Goal: Information Seeking & Learning: Learn about a topic

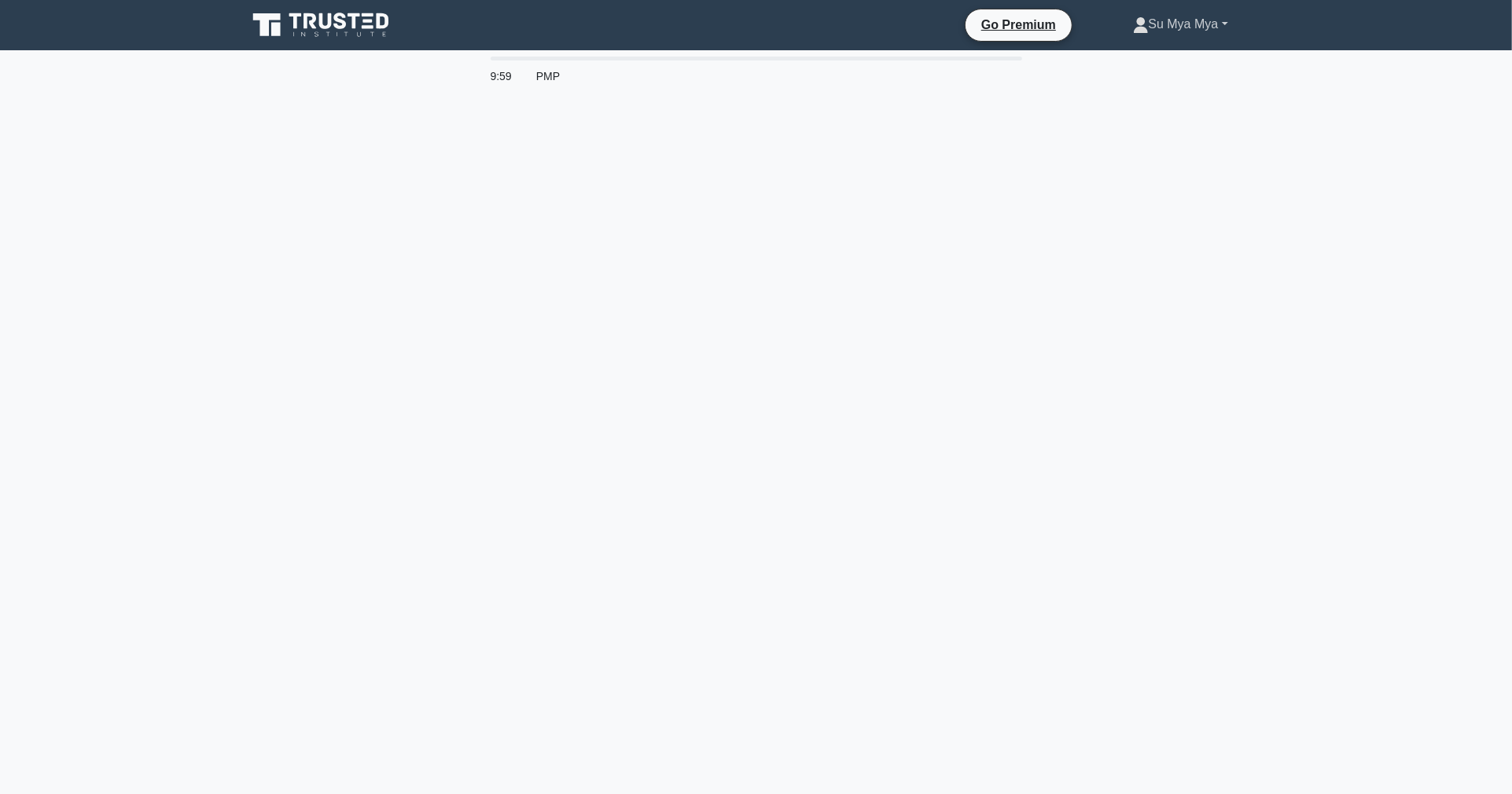
click at [1189, 16] on link "Su Mya Mya" at bounding box center [1180, 24] width 170 height 31
click at [1117, 56] on link "Profile" at bounding box center [1158, 61] width 124 height 25
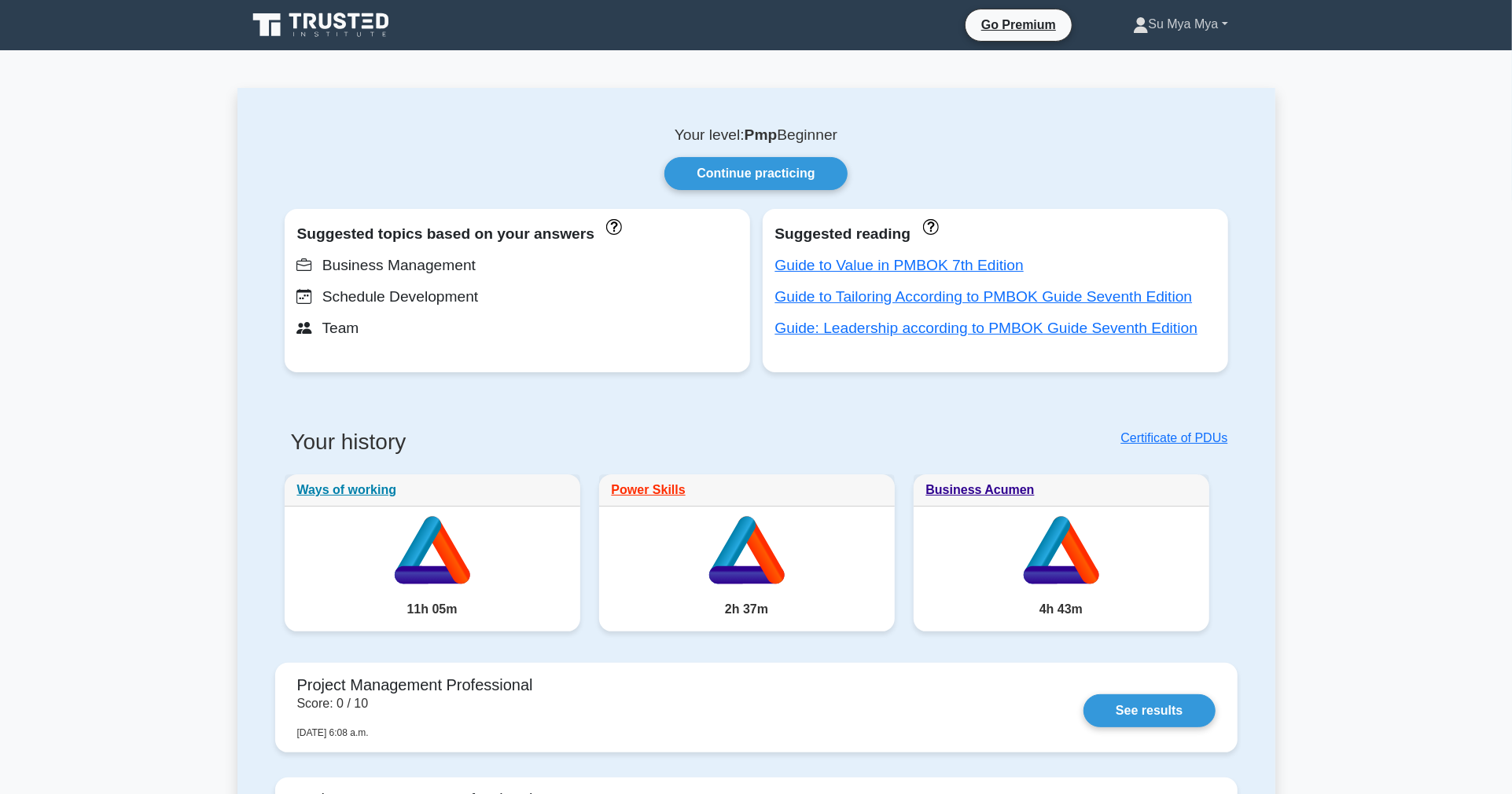
click at [1177, 26] on link "Su Mya Mya" at bounding box center [1180, 24] width 170 height 31
click at [1114, 50] on link "Profile" at bounding box center [1158, 61] width 124 height 25
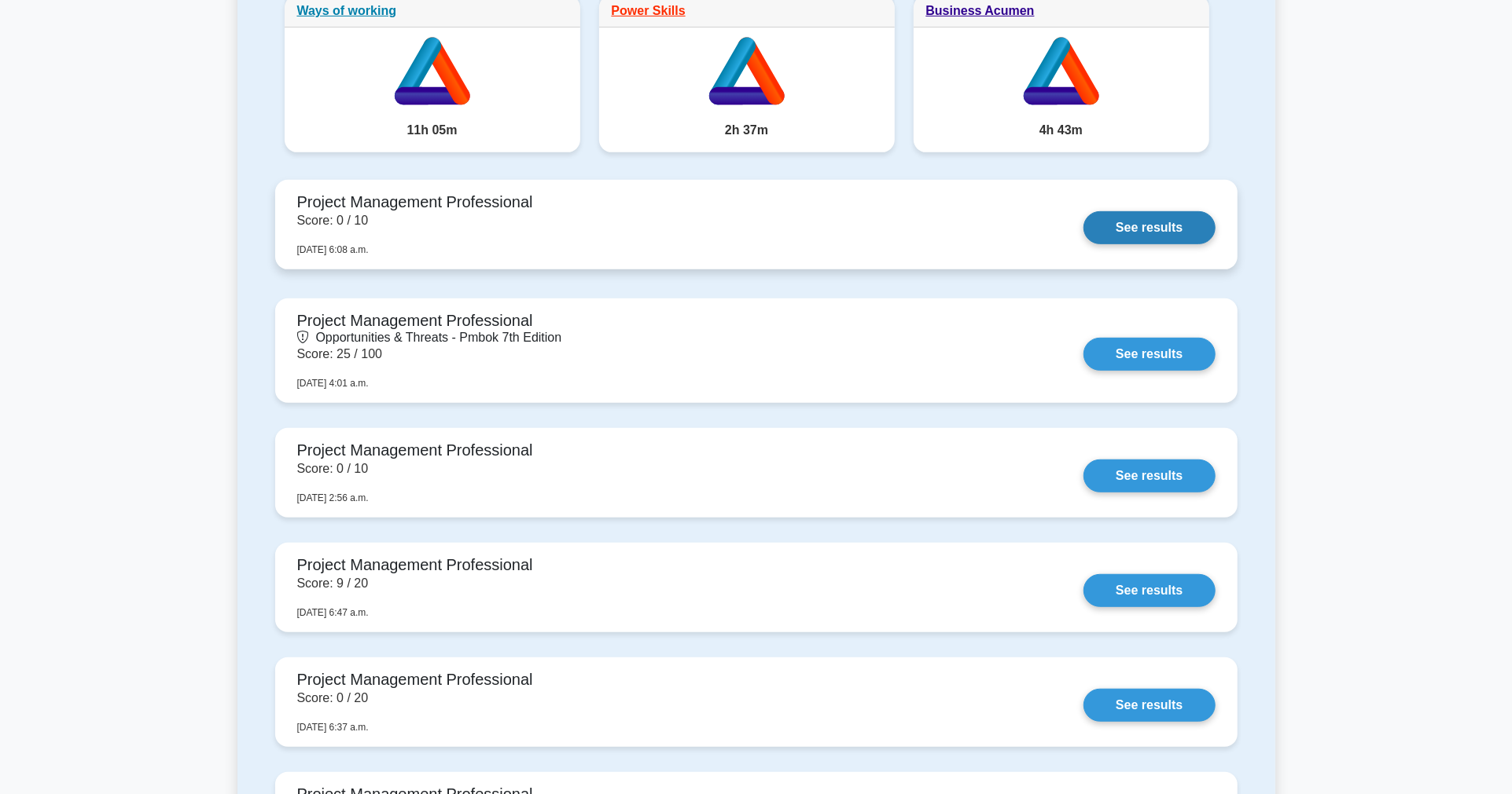
scroll to position [523, 0]
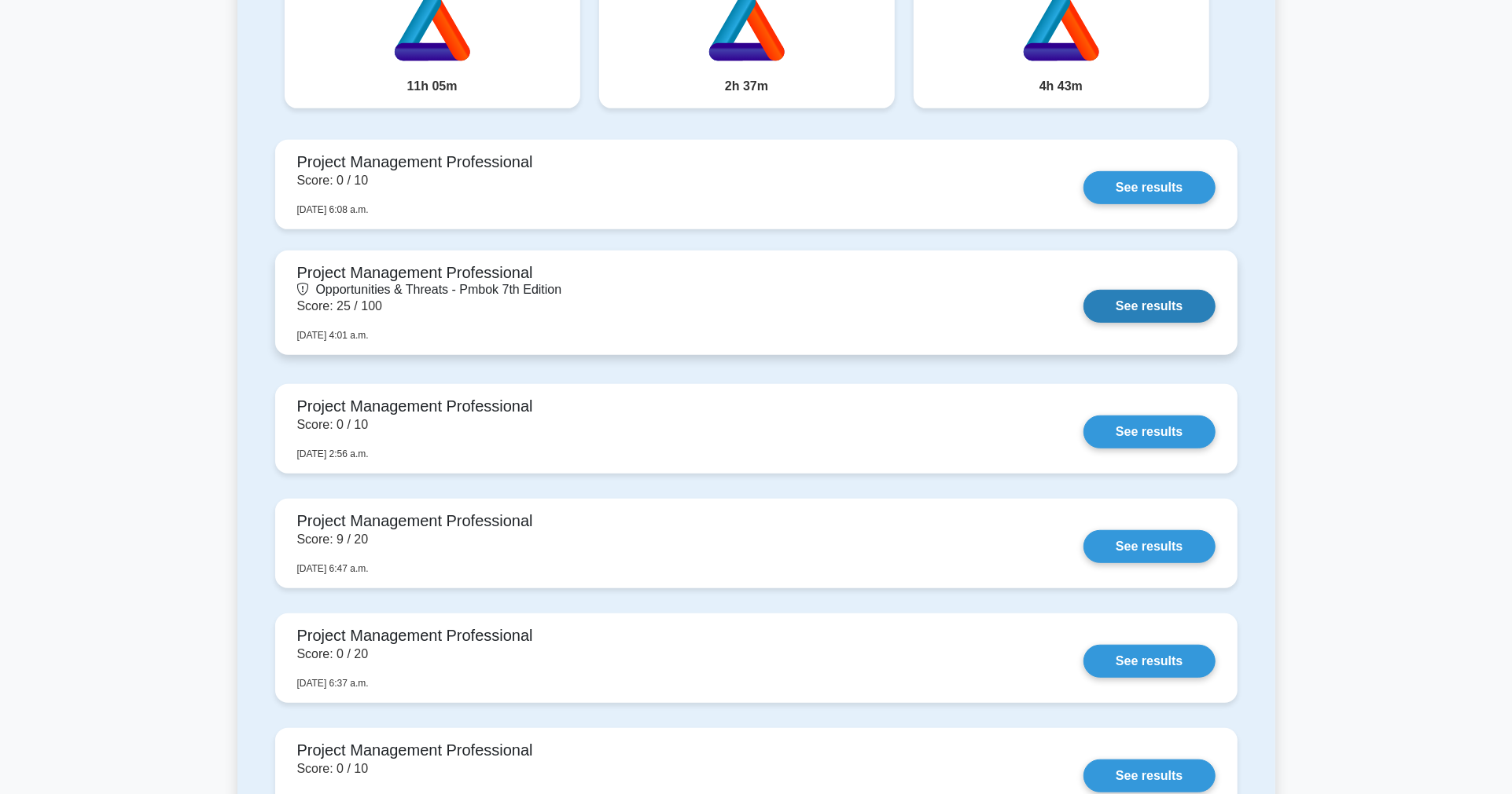
click at [1189, 302] on link "See results" at bounding box center [1149, 306] width 131 height 33
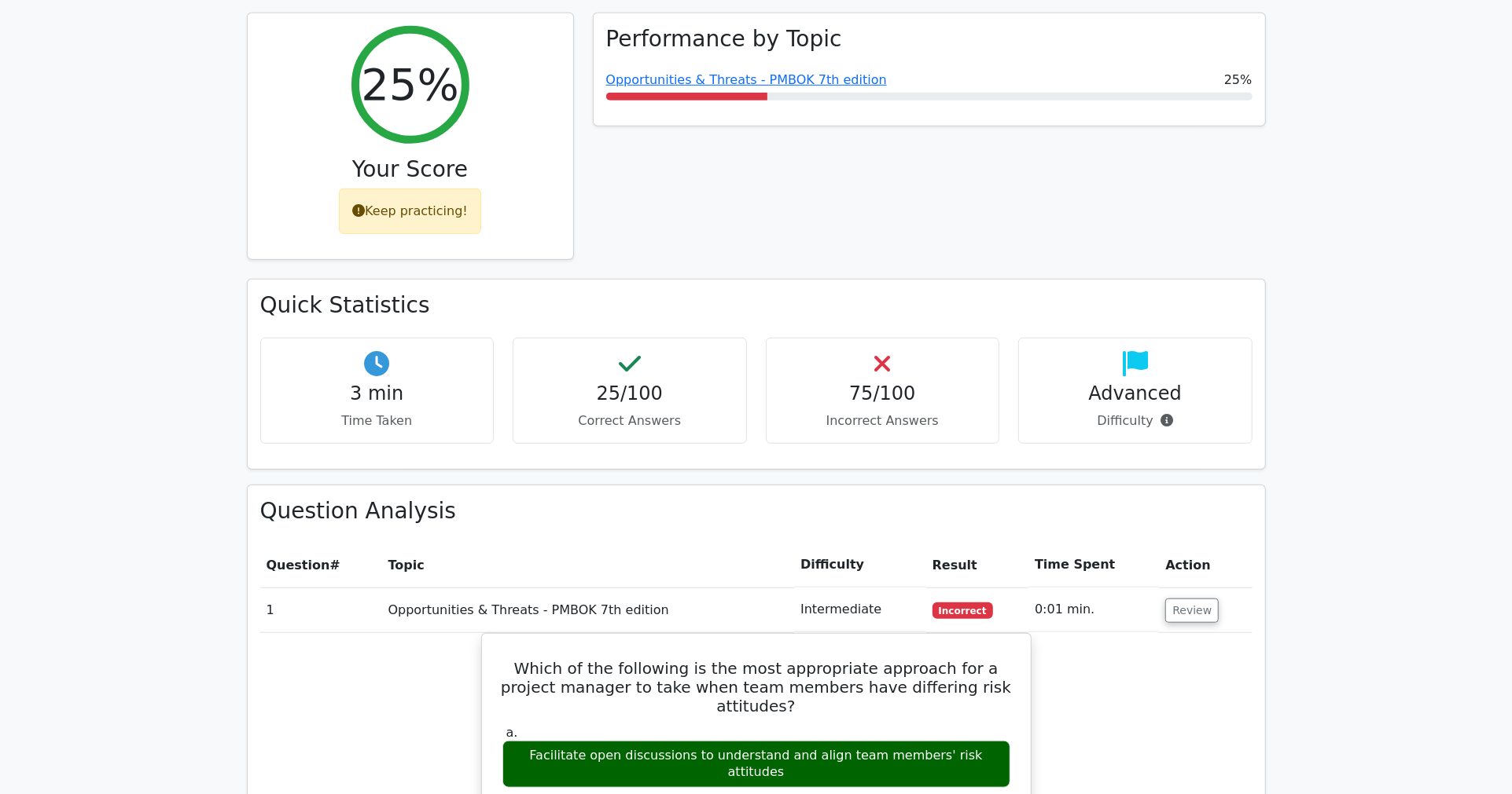
scroll to position [698, 0]
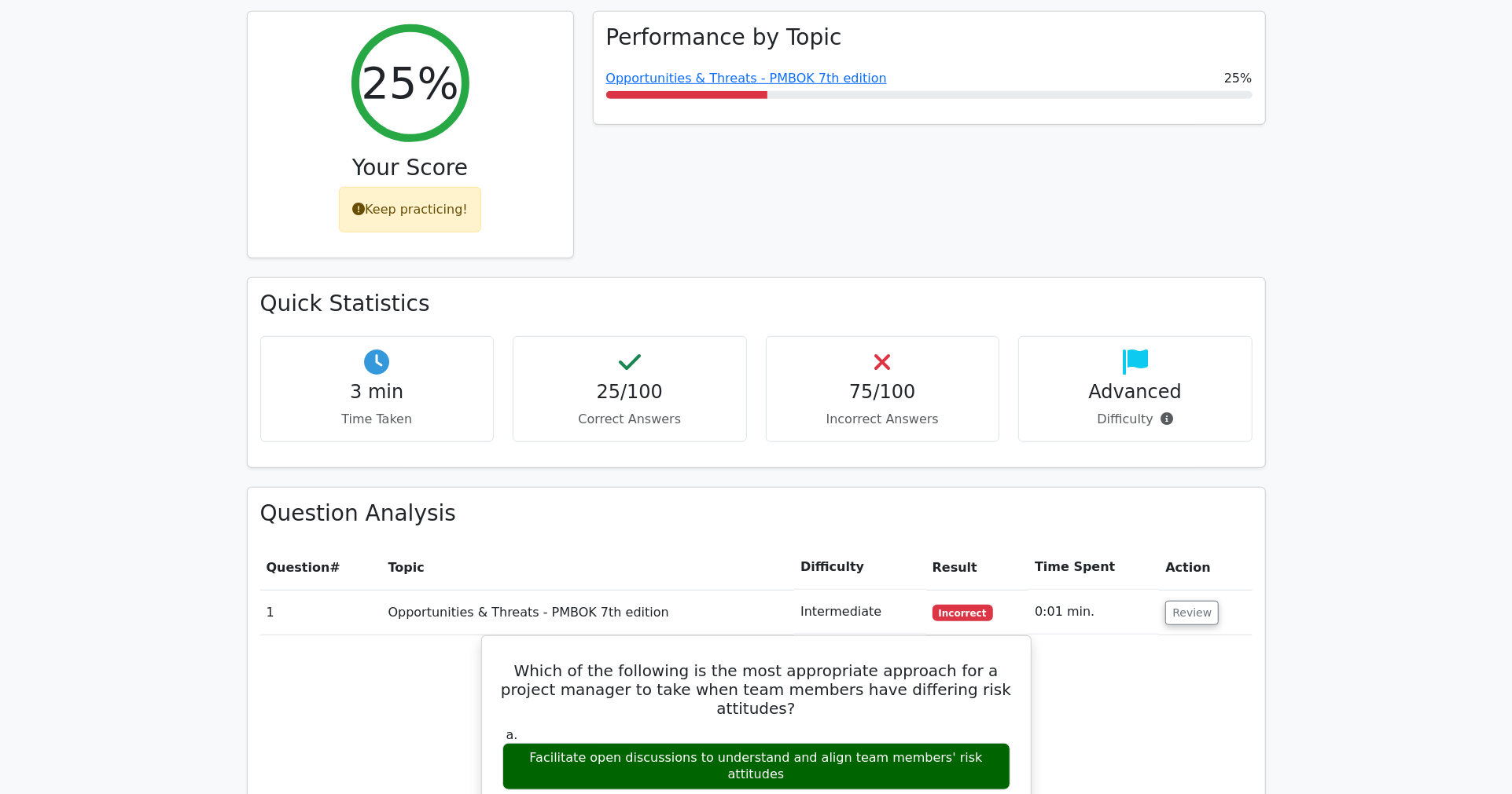
click at [831, 135] on div "Performance by Topic Opportunities & Threats - PMBOK 7th edition 25%" at bounding box center [929, 145] width 692 height 267
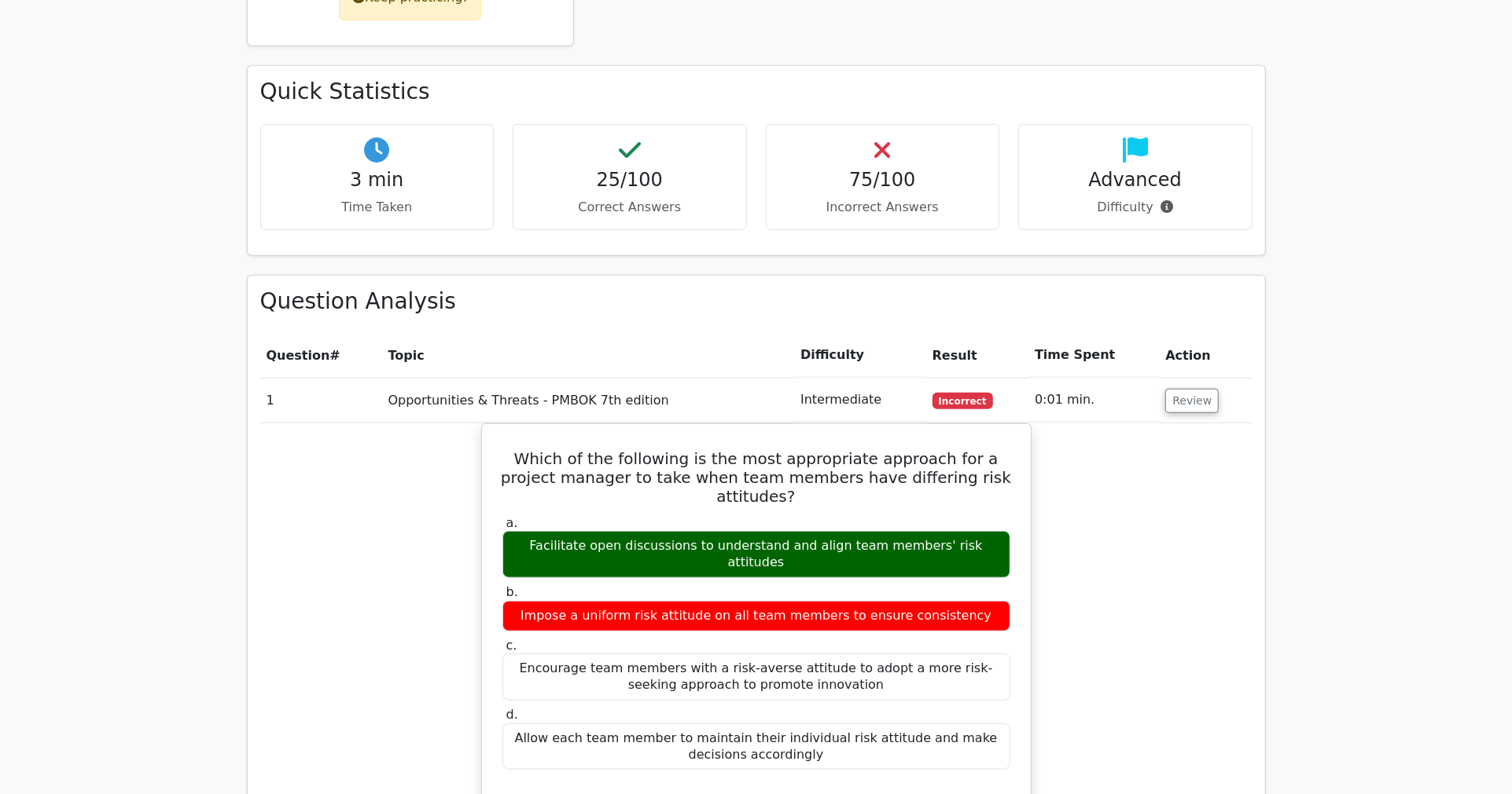
scroll to position [873, 0]
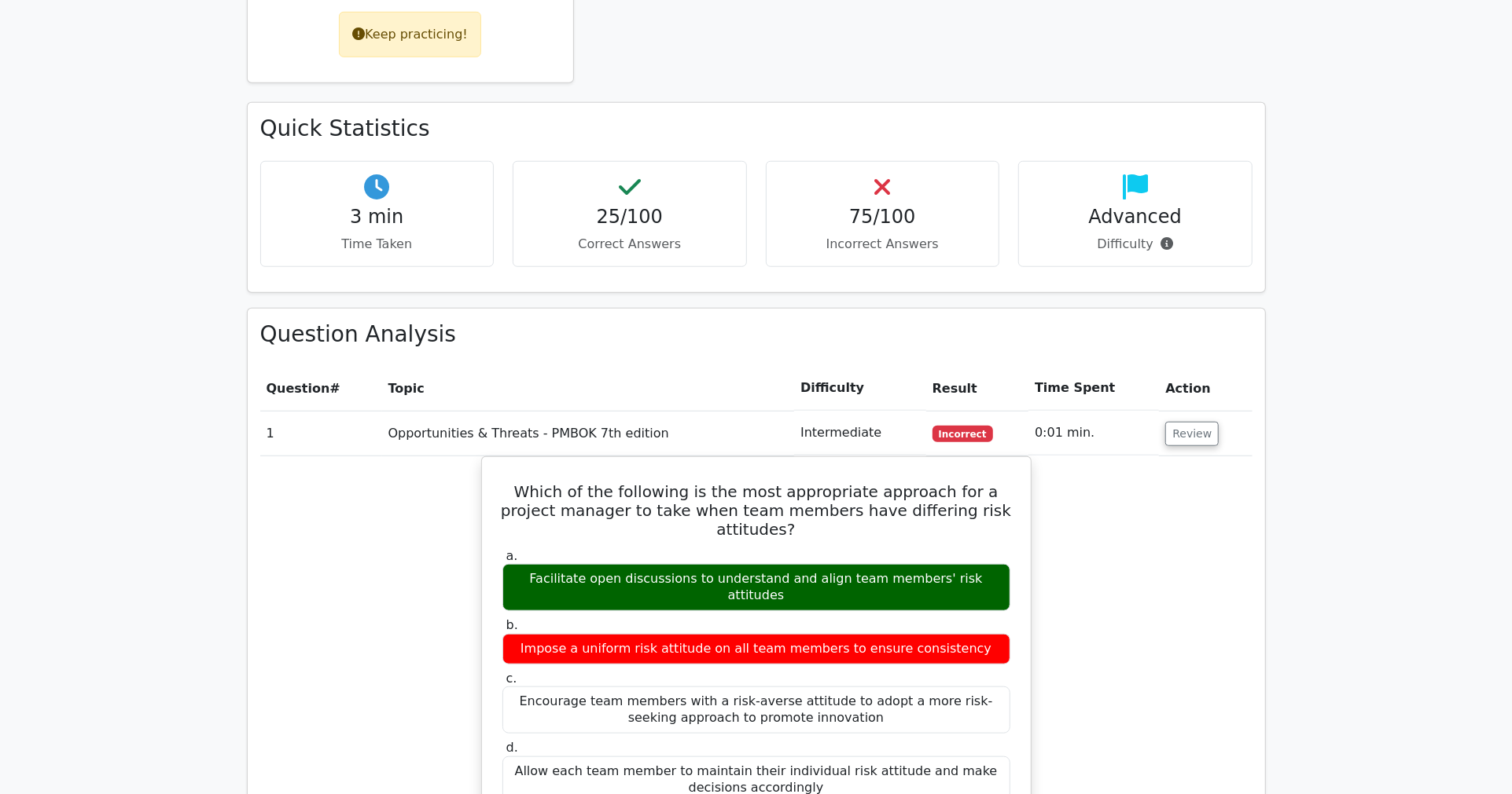
click at [885, 366] on th "Difficulty" at bounding box center [859, 389] width 132 height 45
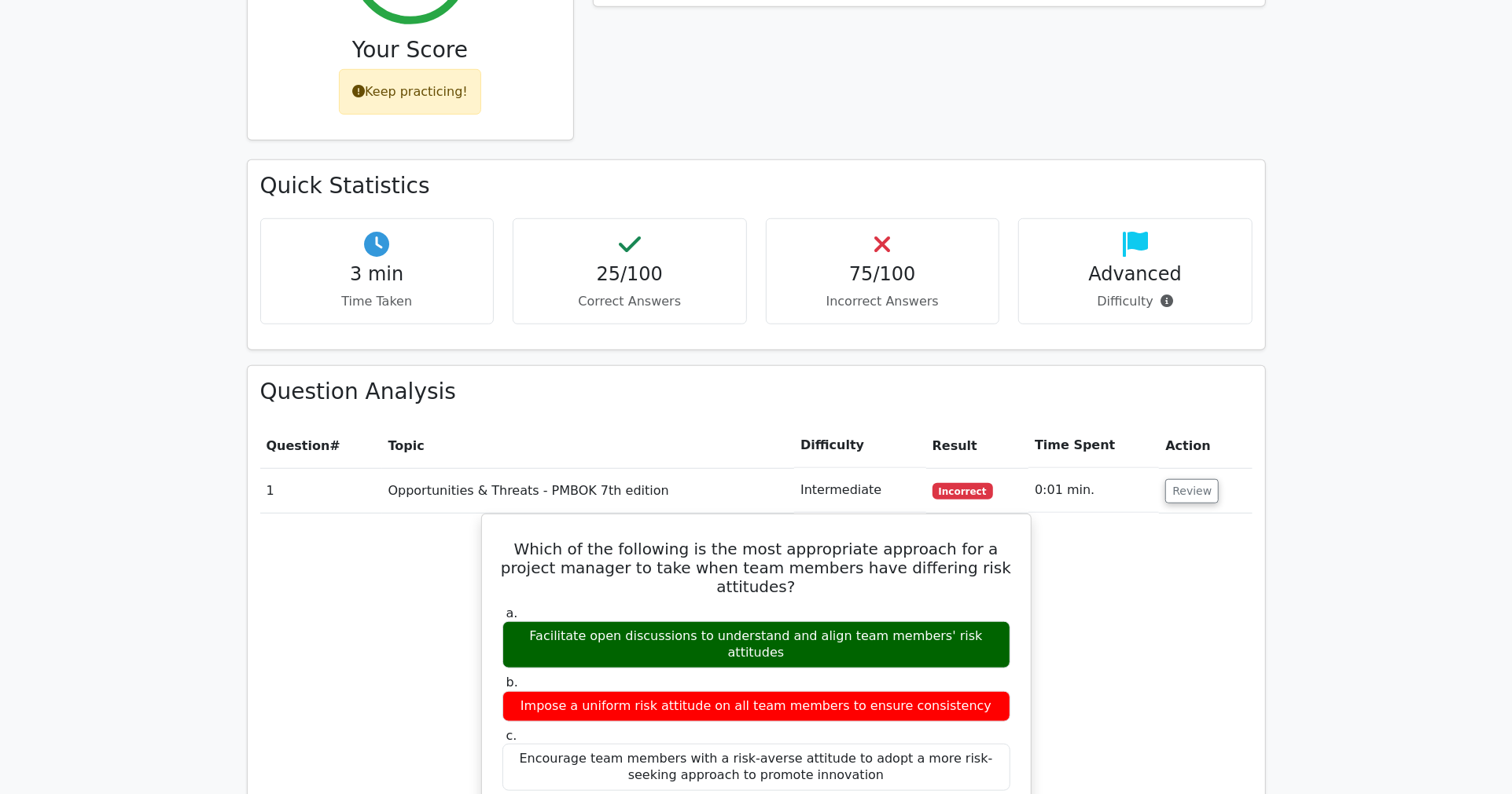
scroll to position [786, 0]
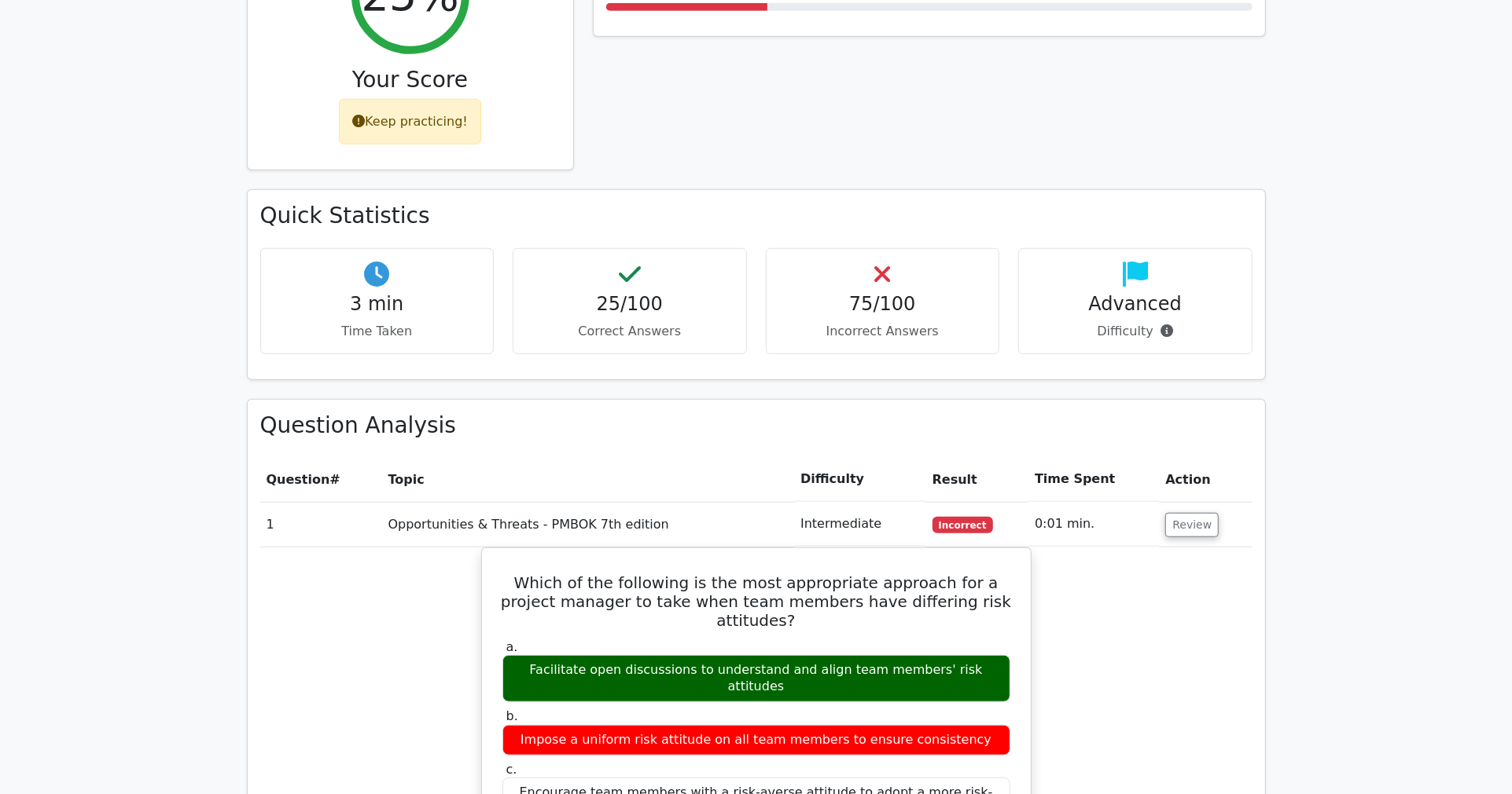
click at [906, 90] on div "Performance by Topic Opportunities & Threats - PMBOK 7th edition 25%" at bounding box center [929, 57] width 692 height 267
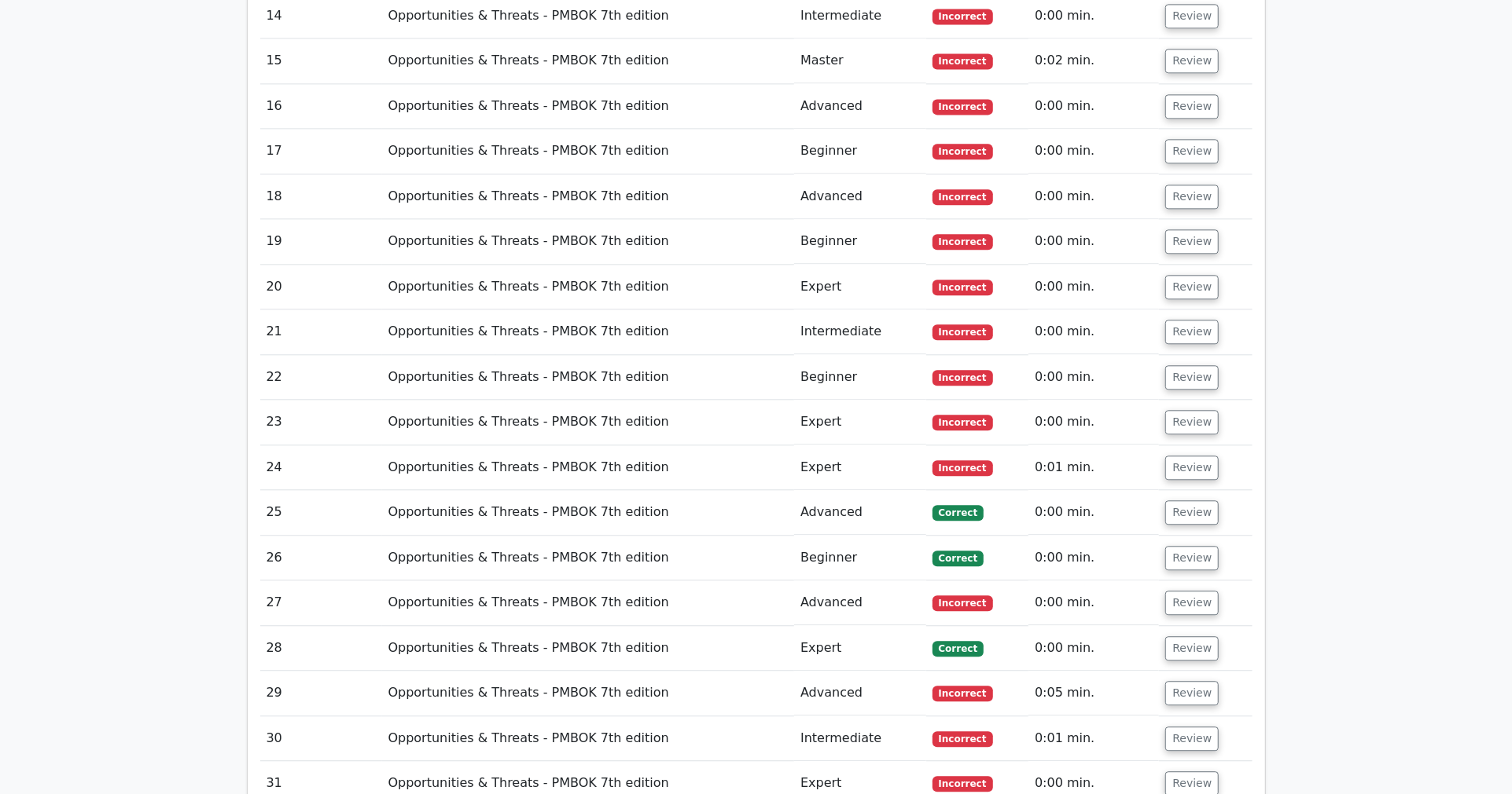
scroll to position [2793, 0]
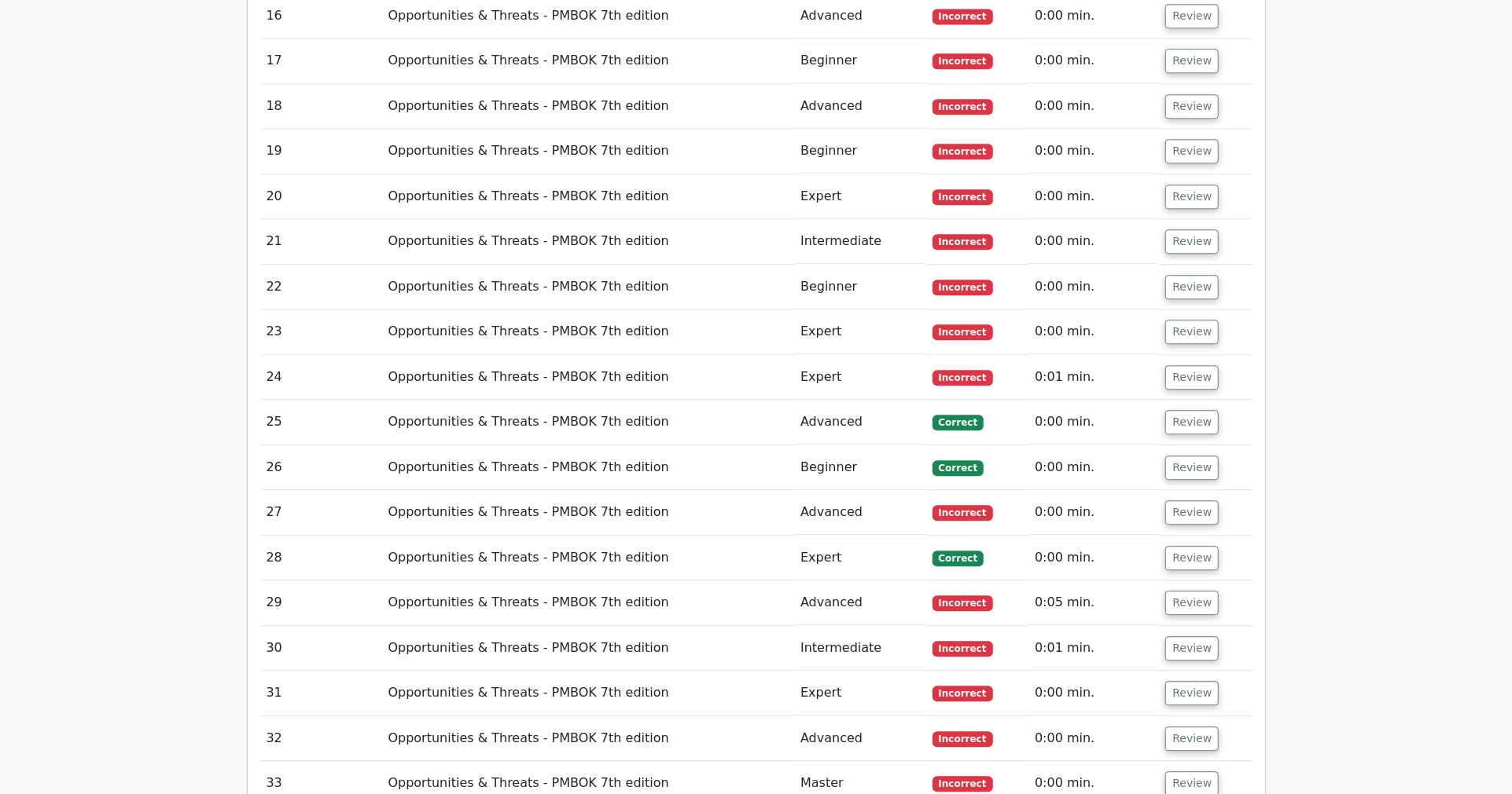
drag, startPoint x: 179, startPoint y: 277, endPoint x: 686, endPoint y: 35, distance: 561.8
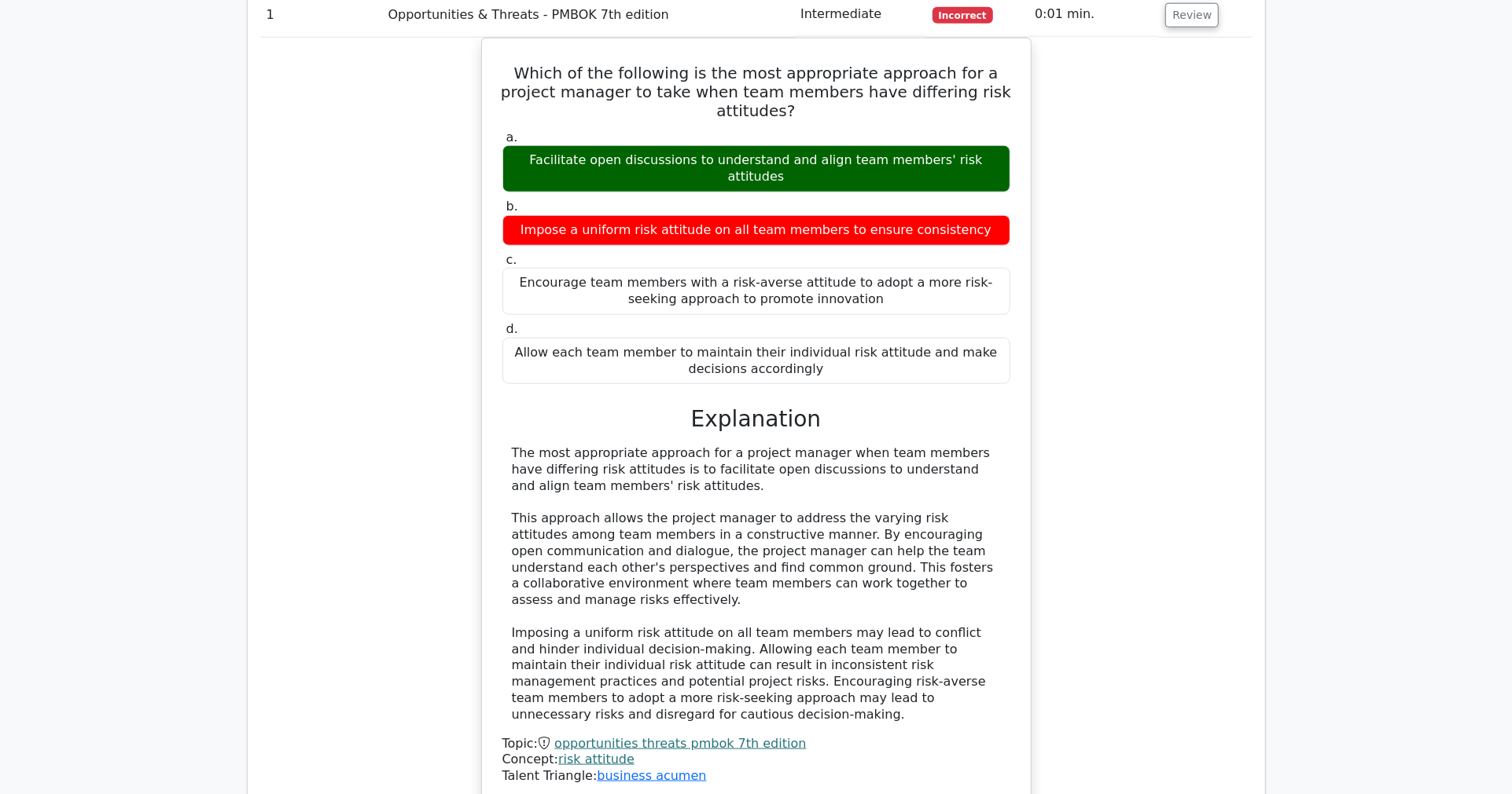
scroll to position [1047, 0]
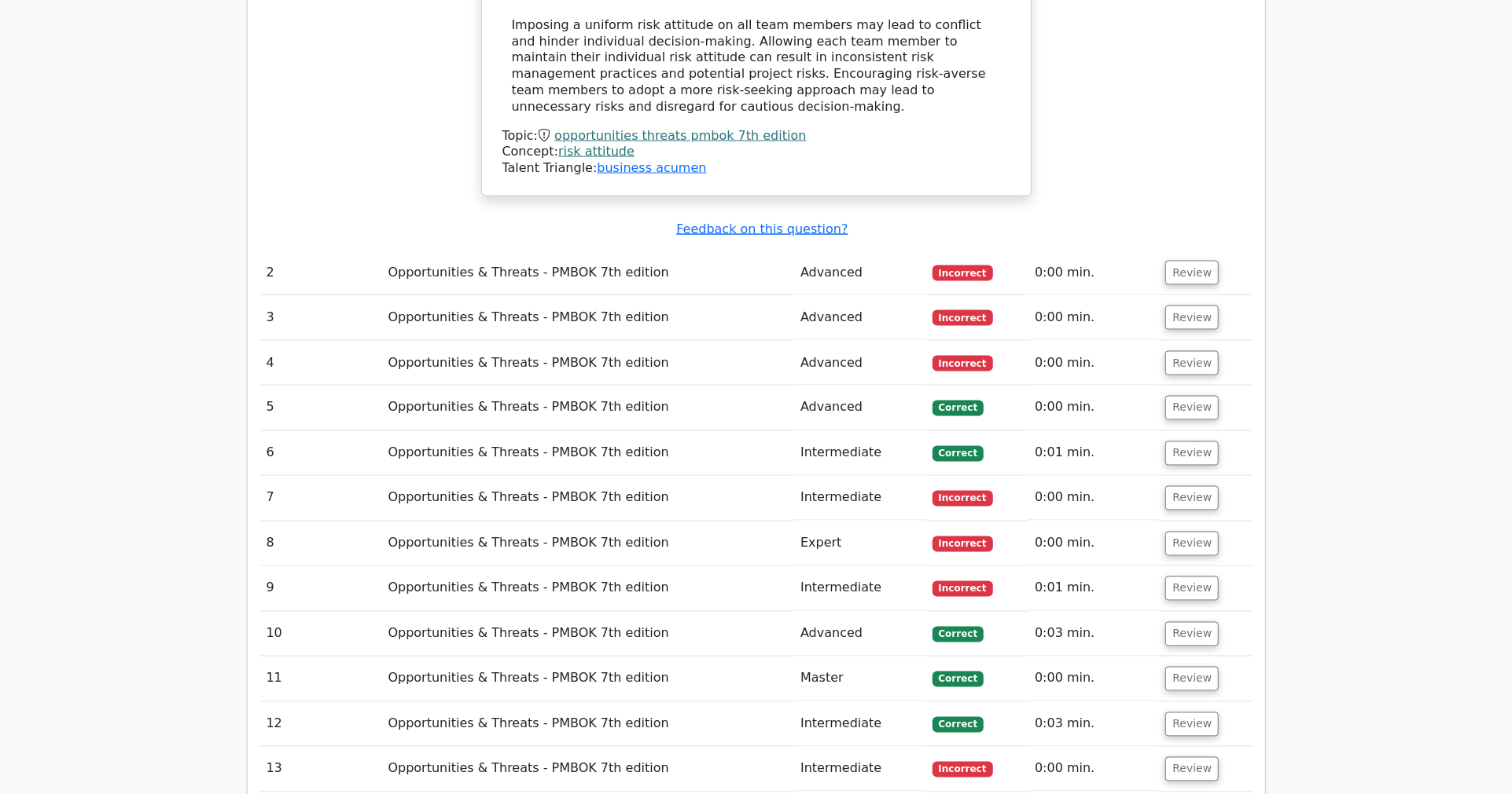
scroll to position [1921, 0]
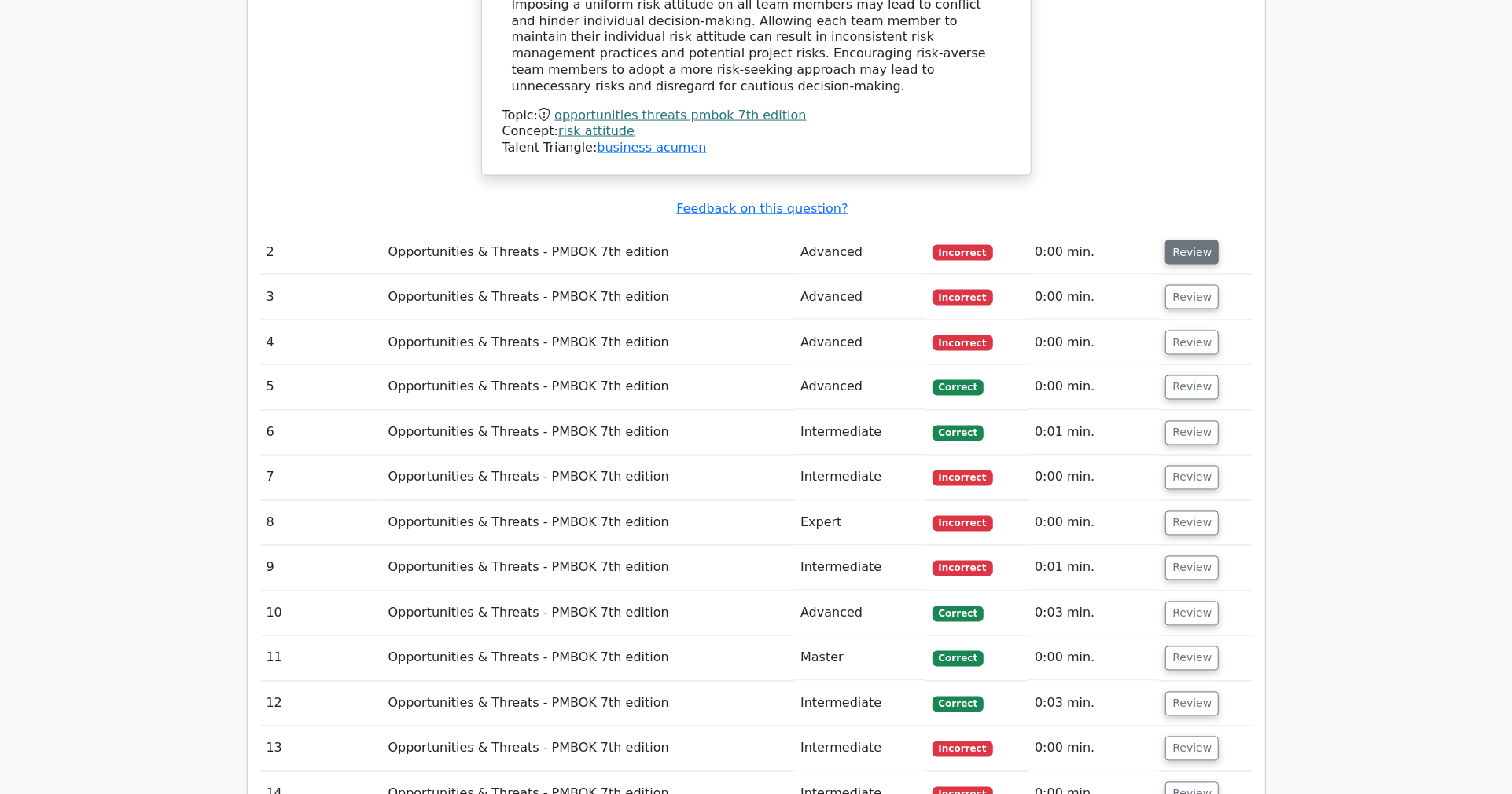
click at [1190, 241] on button "Review" at bounding box center [1191, 253] width 54 height 24
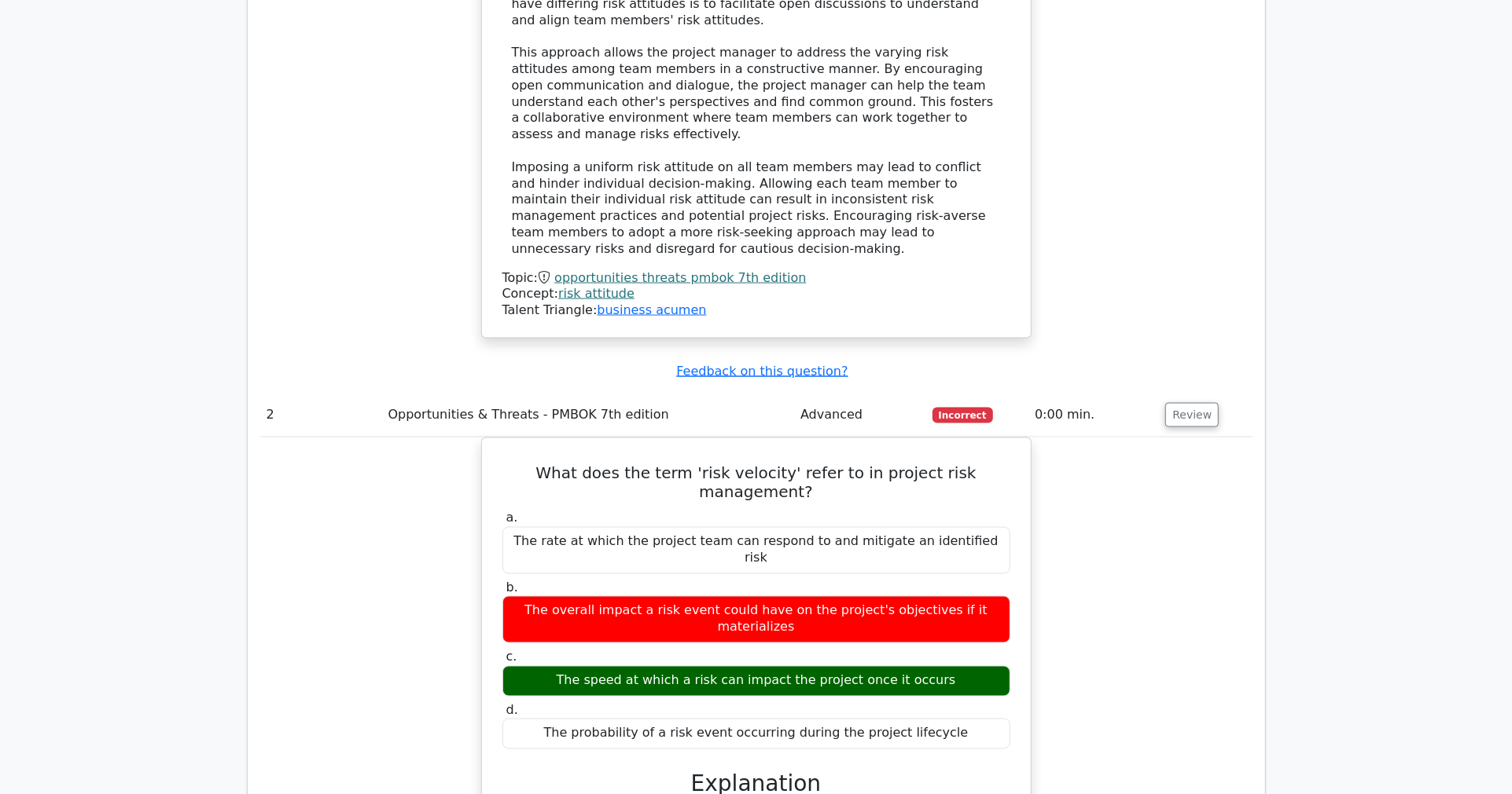
scroll to position [1750, 0]
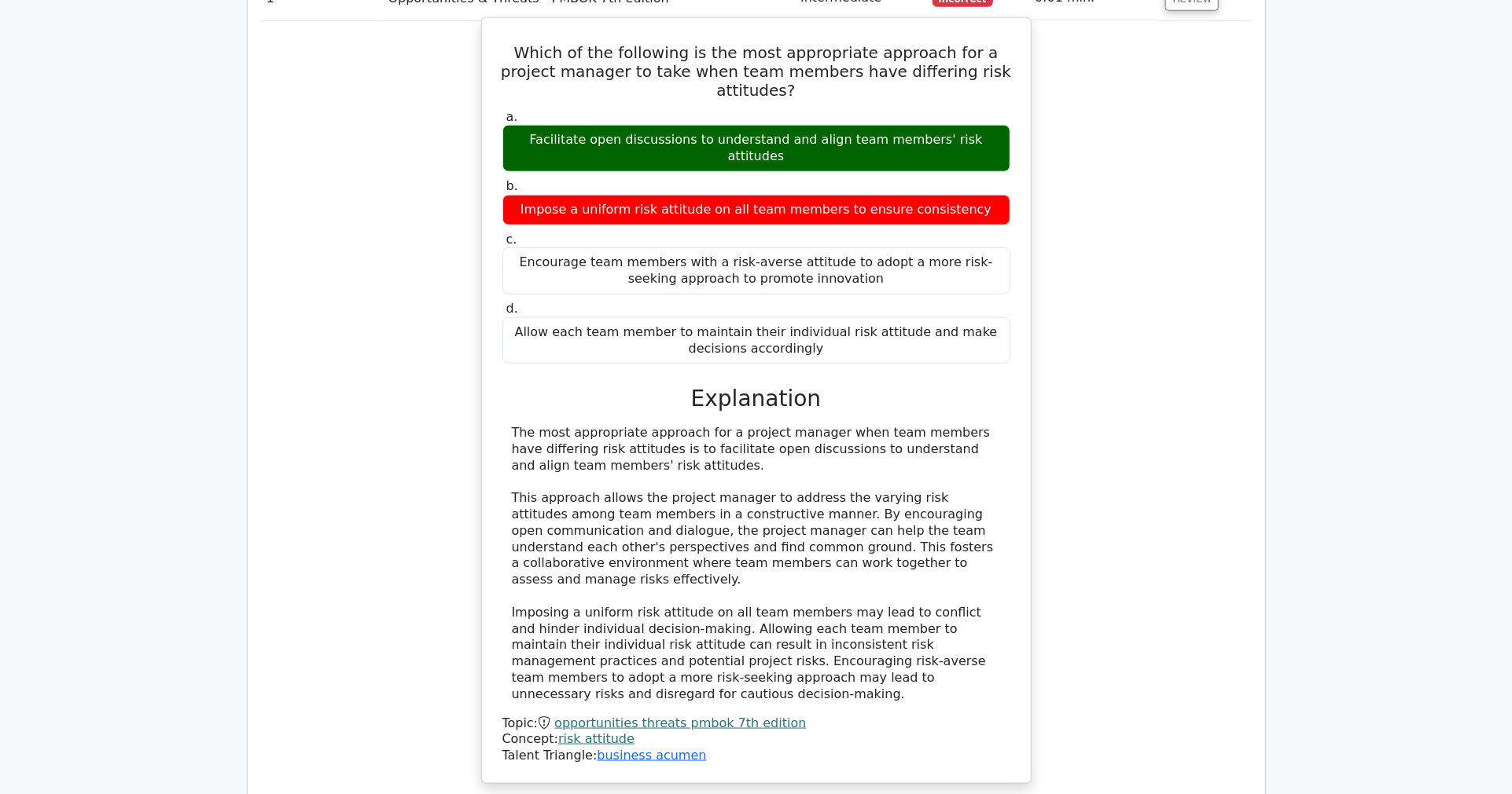
scroll to position [964, 0]
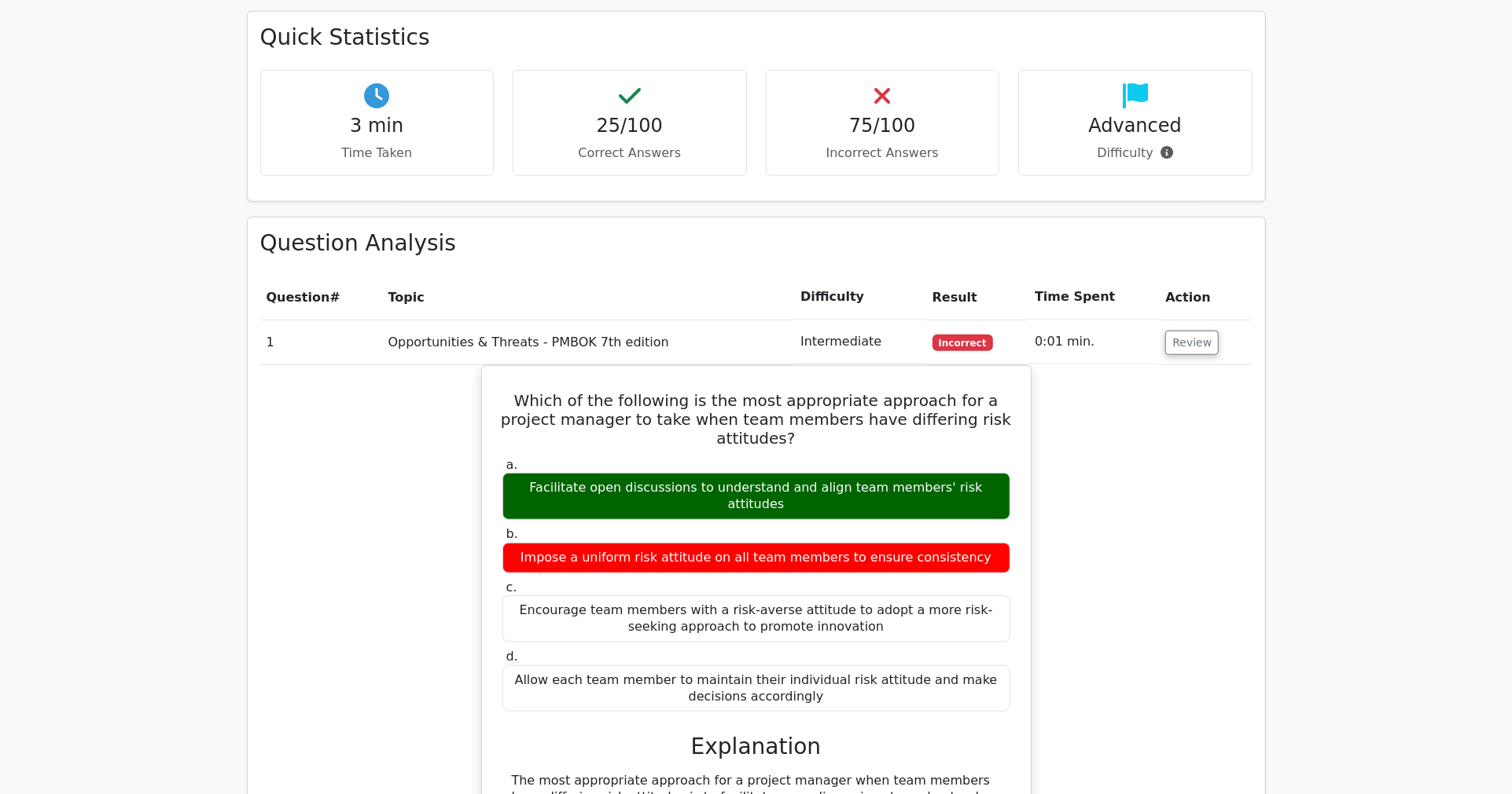
click at [354, 445] on div "Which of the following is the most appropriate approach for a project manager t…" at bounding box center [756, 758] width 992 height 786
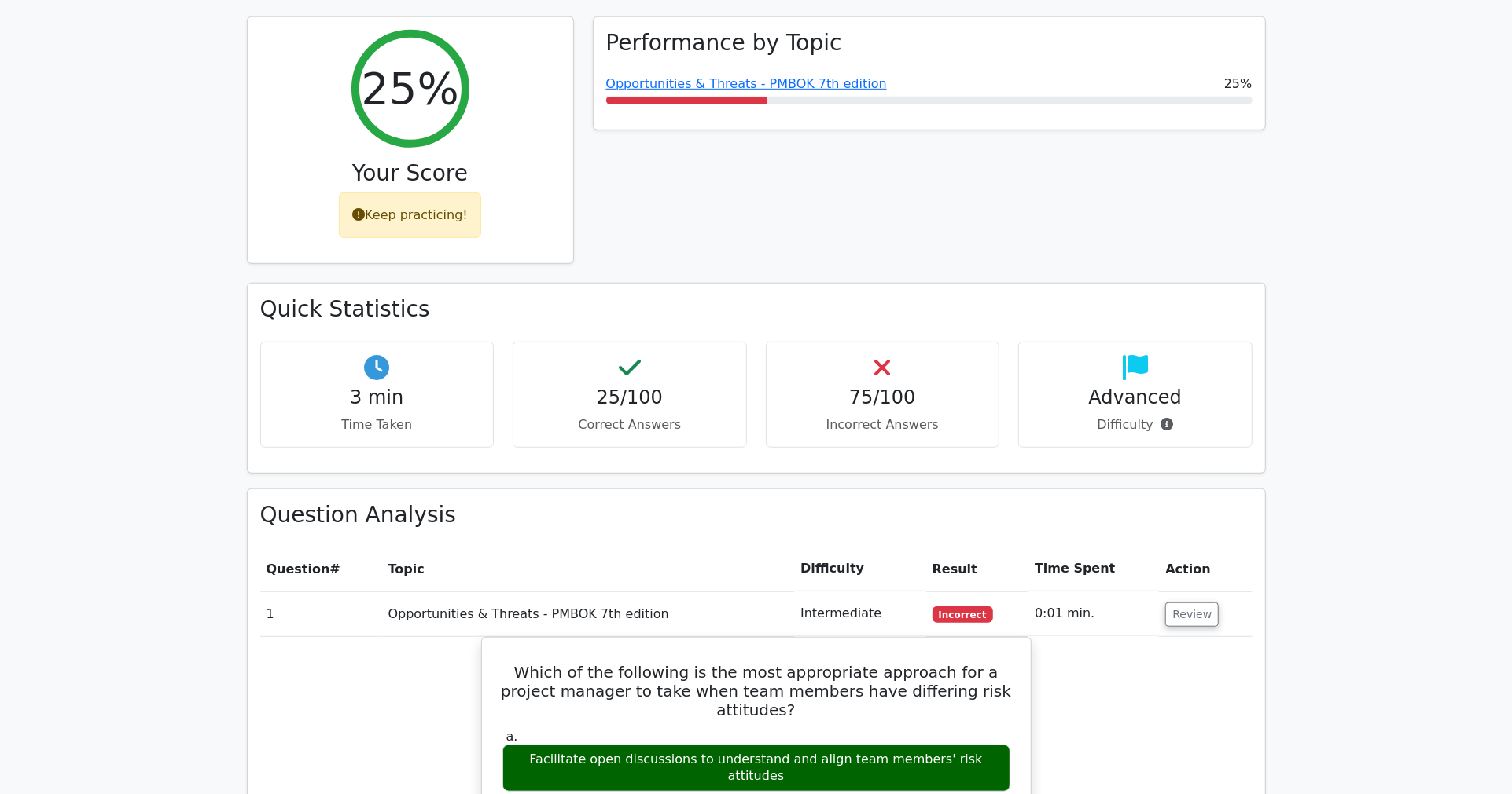
scroll to position [698, 0]
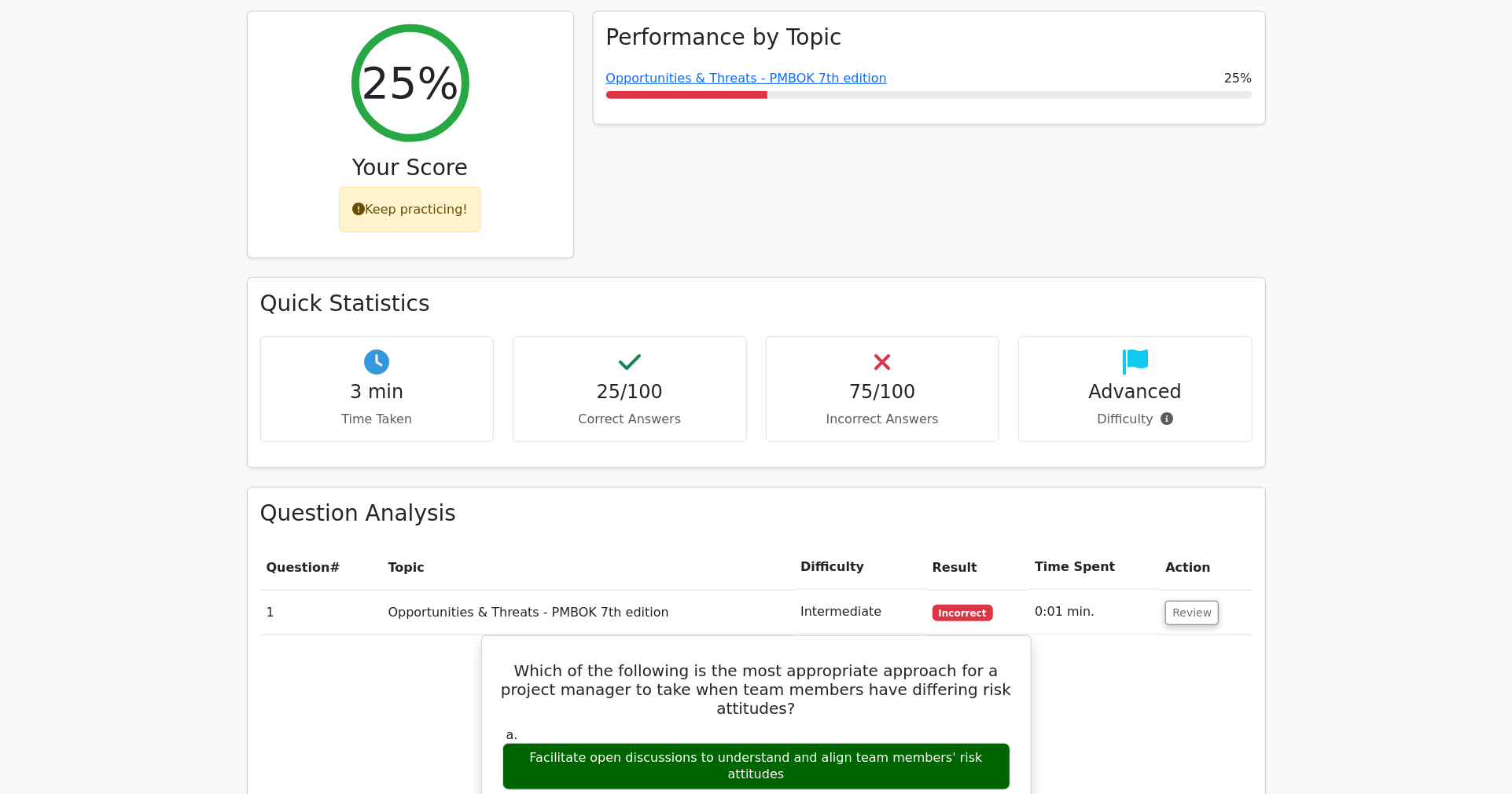
drag, startPoint x: 884, startPoint y: 169, endPoint x: 891, endPoint y: 173, distance: 8.1
click at [885, 168] on div "Performance by Topic Opportunities & Threats - PMBOK 7th edition 25%" at bounding box center [929, 145] width 692 height 267
click at [881, 107] on div "Performance by Topic Opportunities & Threats - PMBOK 7th edition 25%" at bounding box center [929, 145] width 692 height 267
click at [826, 99] on div "Performance by Topic Opportunities & Threats - PMBOK 7th edition 25%" at bounding box center [929, 145] width 692 height 267
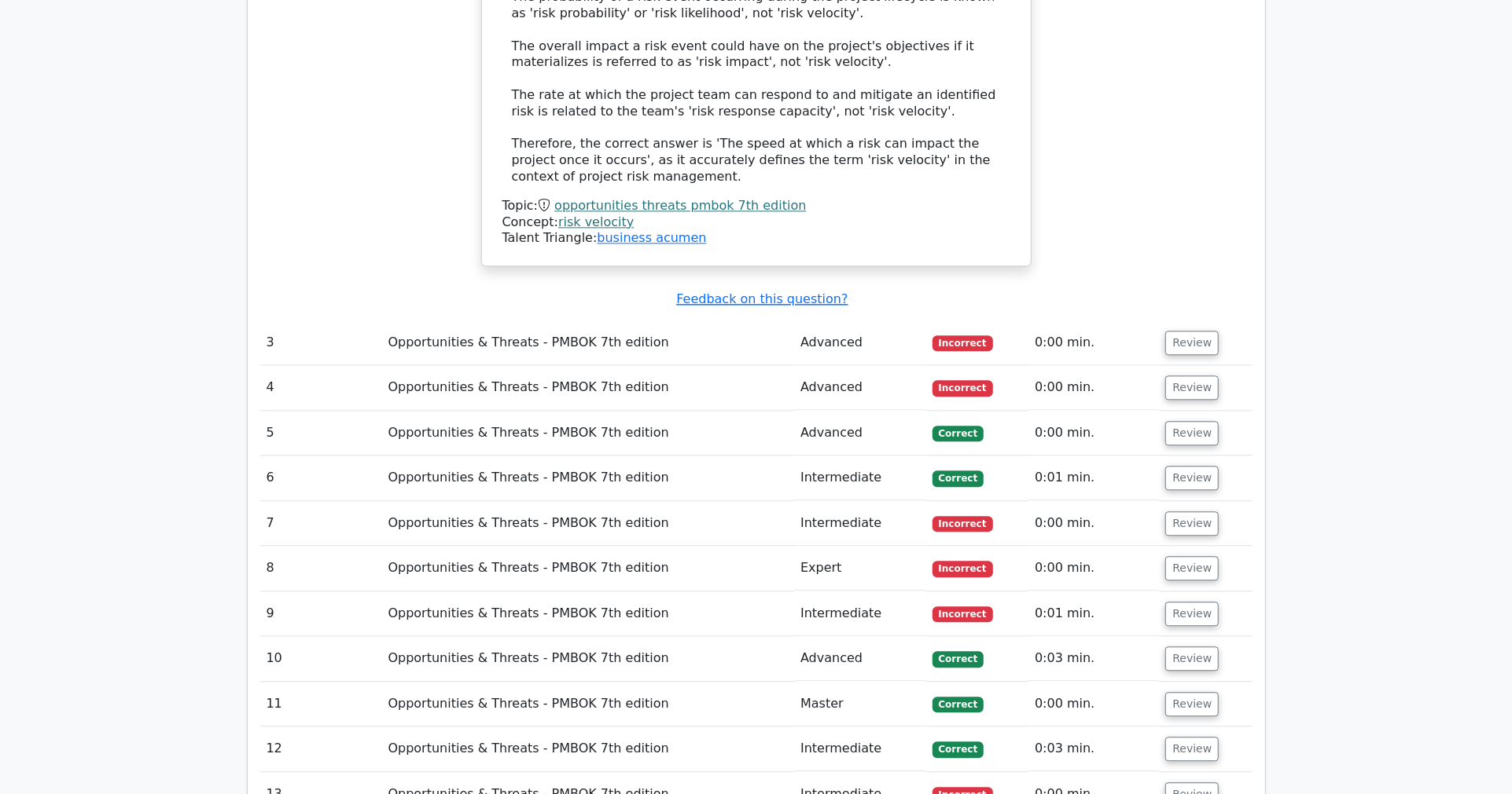
scroll to position [2619, 0]
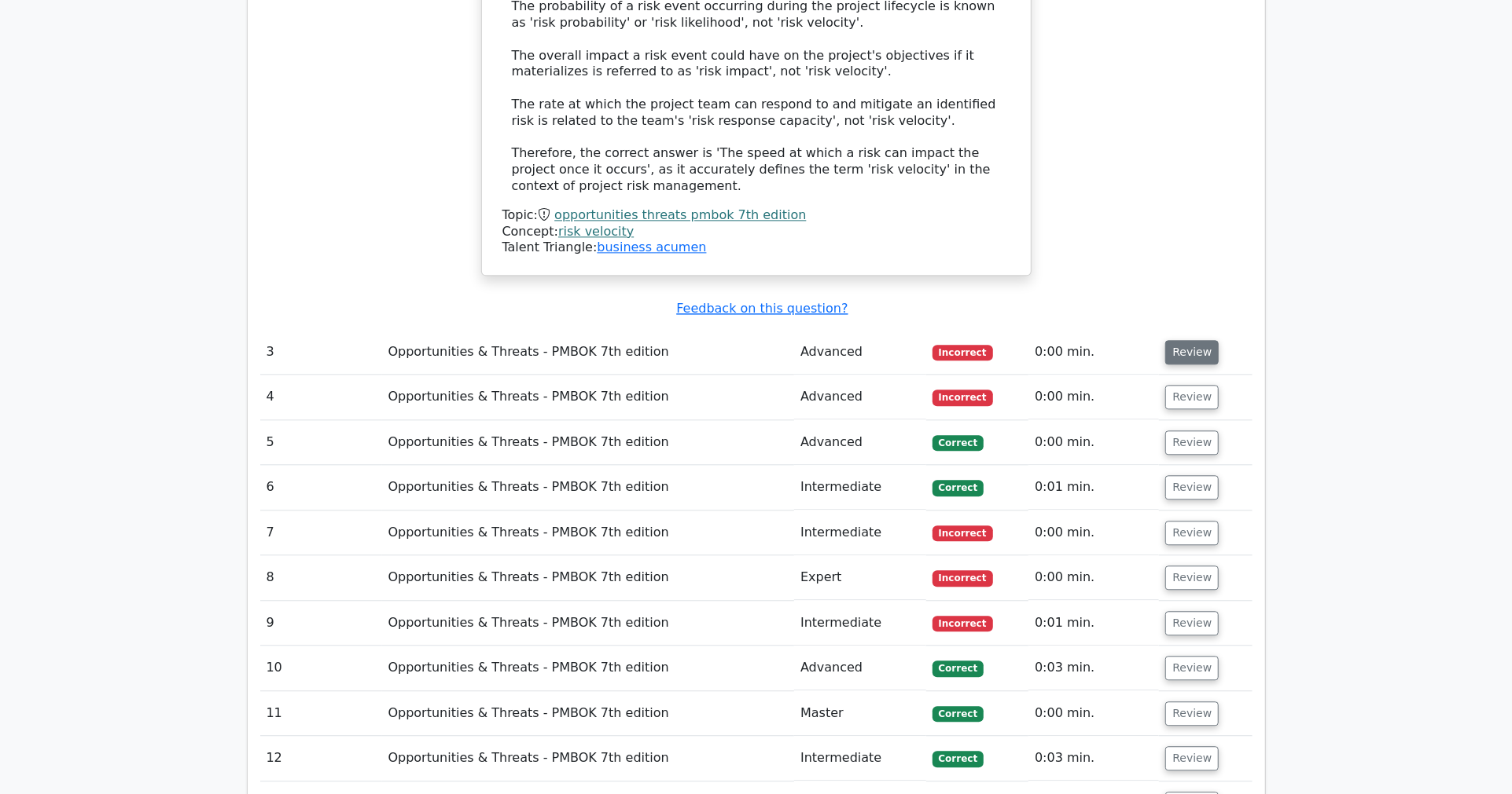
click at [1191, 340] on button "Review" at bounding box center [1191, 352] width 54 height 24
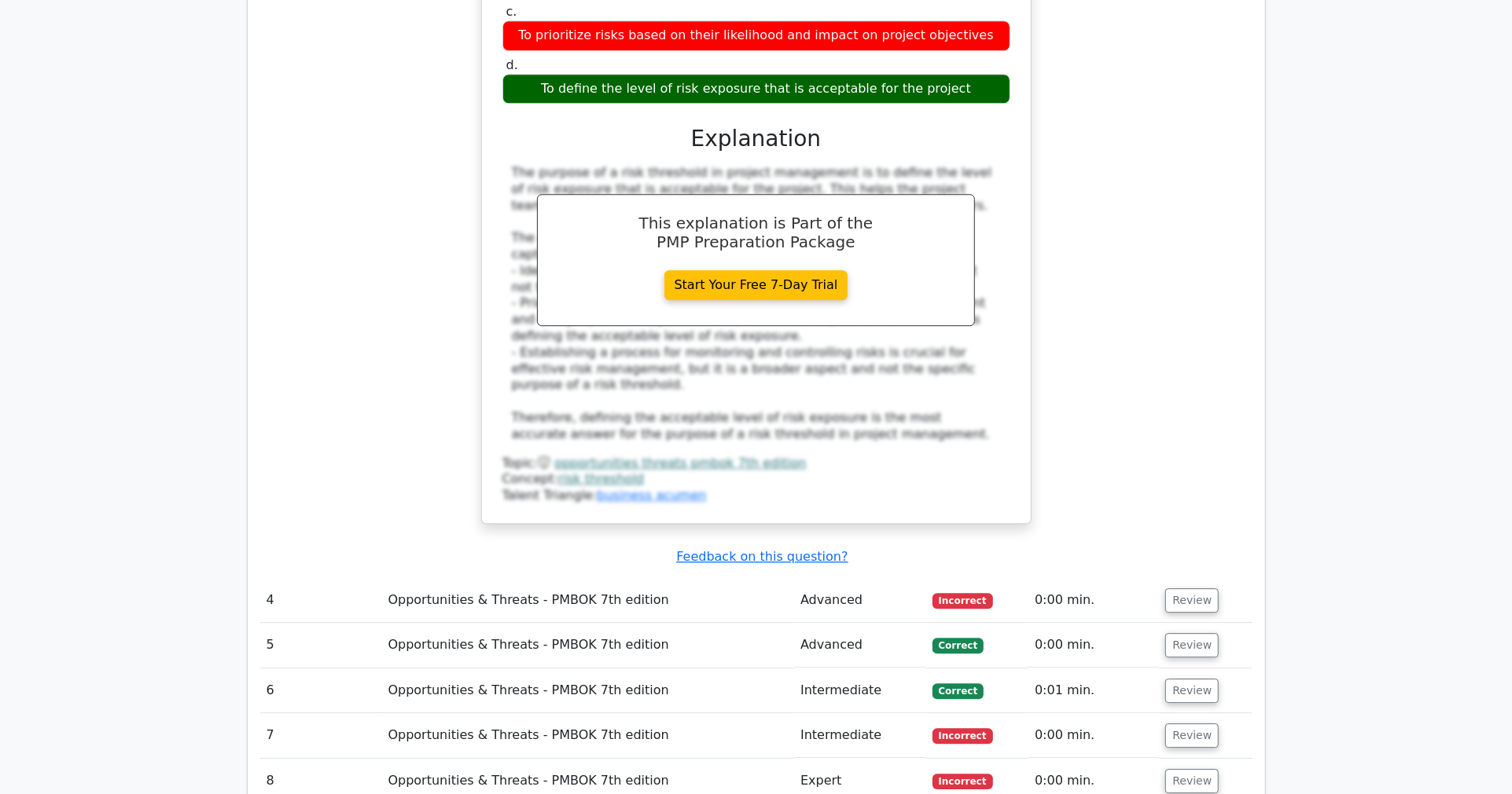
scroll to position [3230, 0]
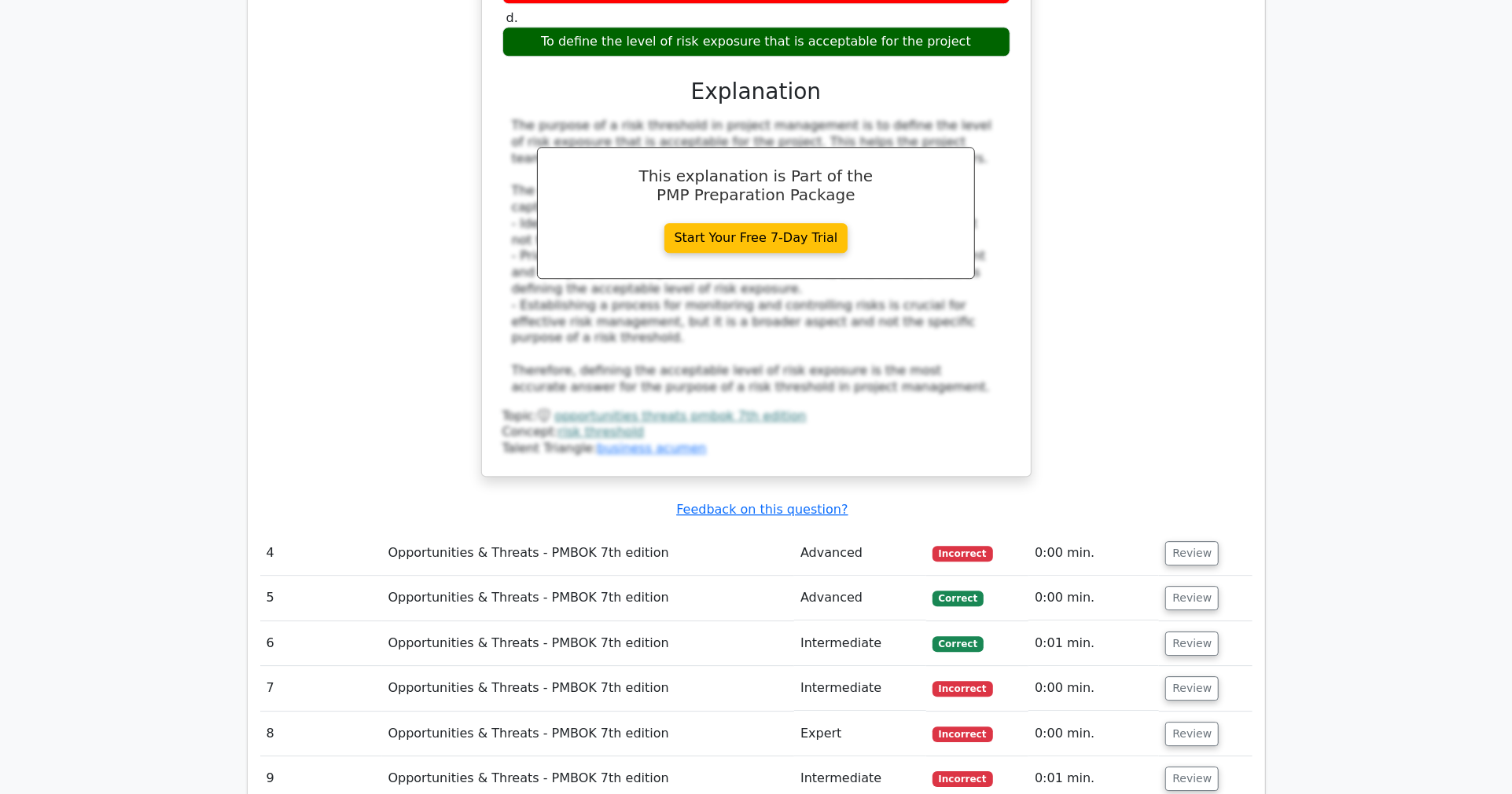
click at [315, 531] on td "4" at bounding box center [321, 553] width 122 height 45
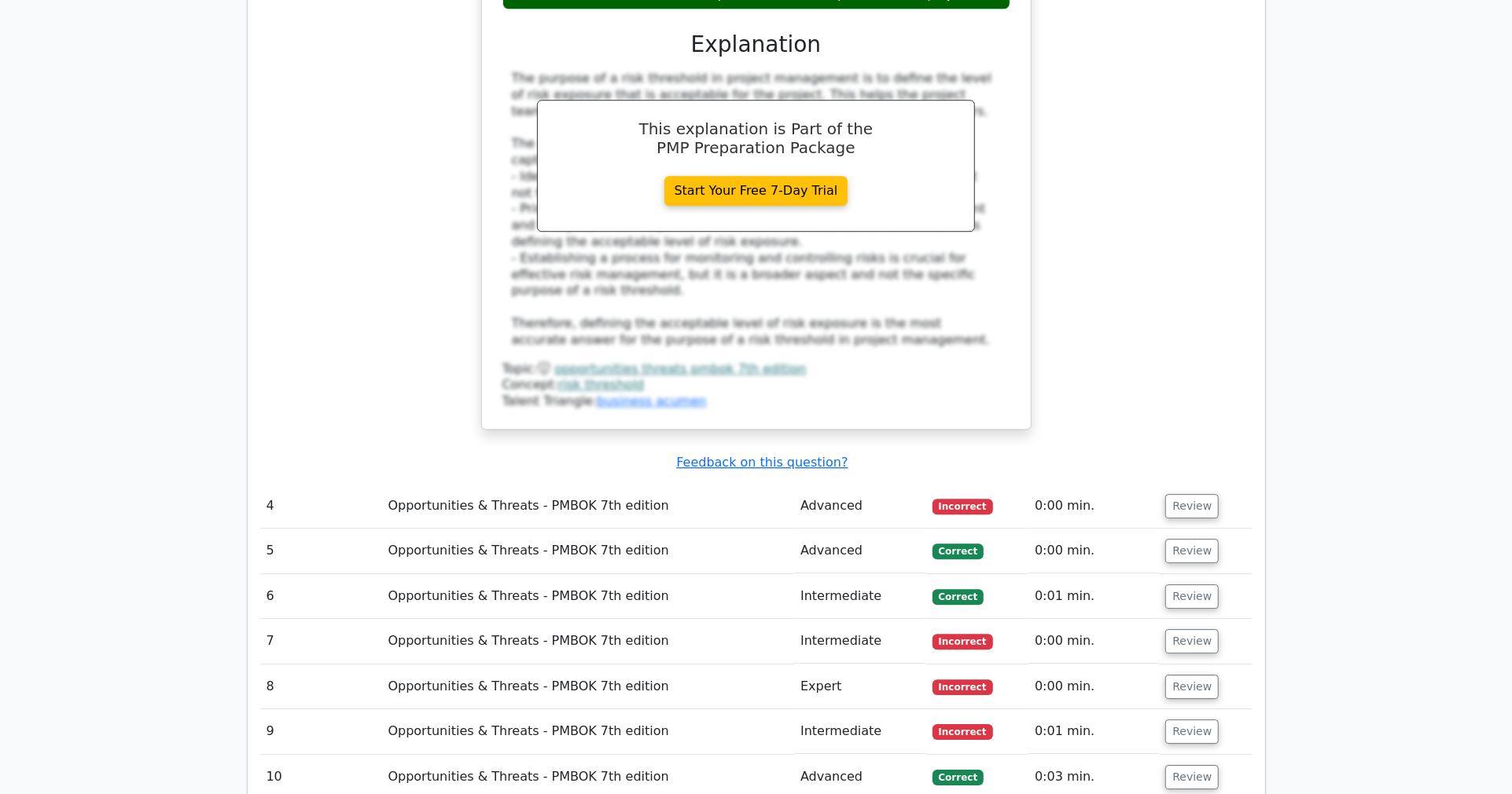
scroll to position [3405, 0]
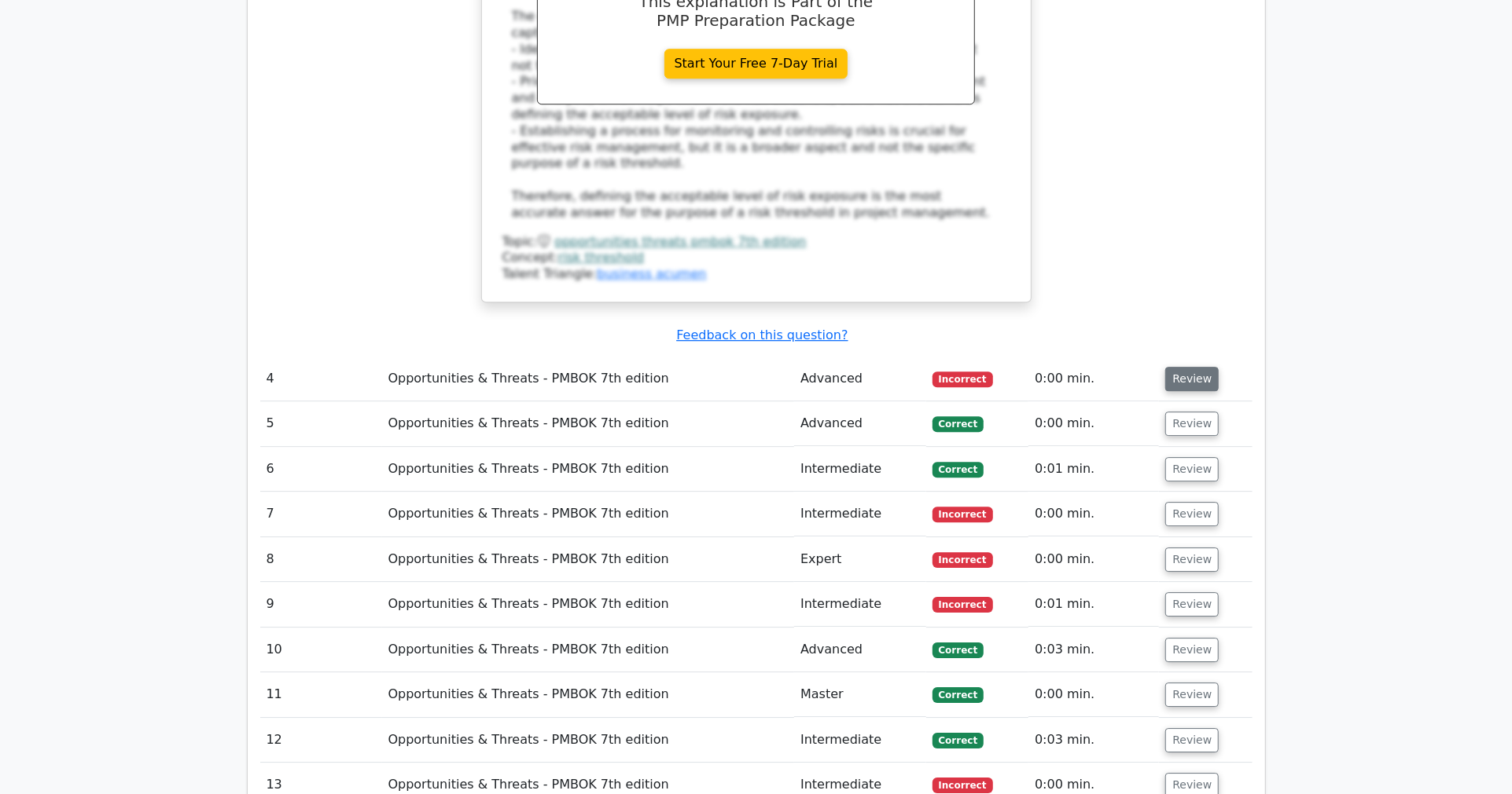
click at [1173, 367] on button "Review" at bounding box center [1191, 379] width 54 height 24
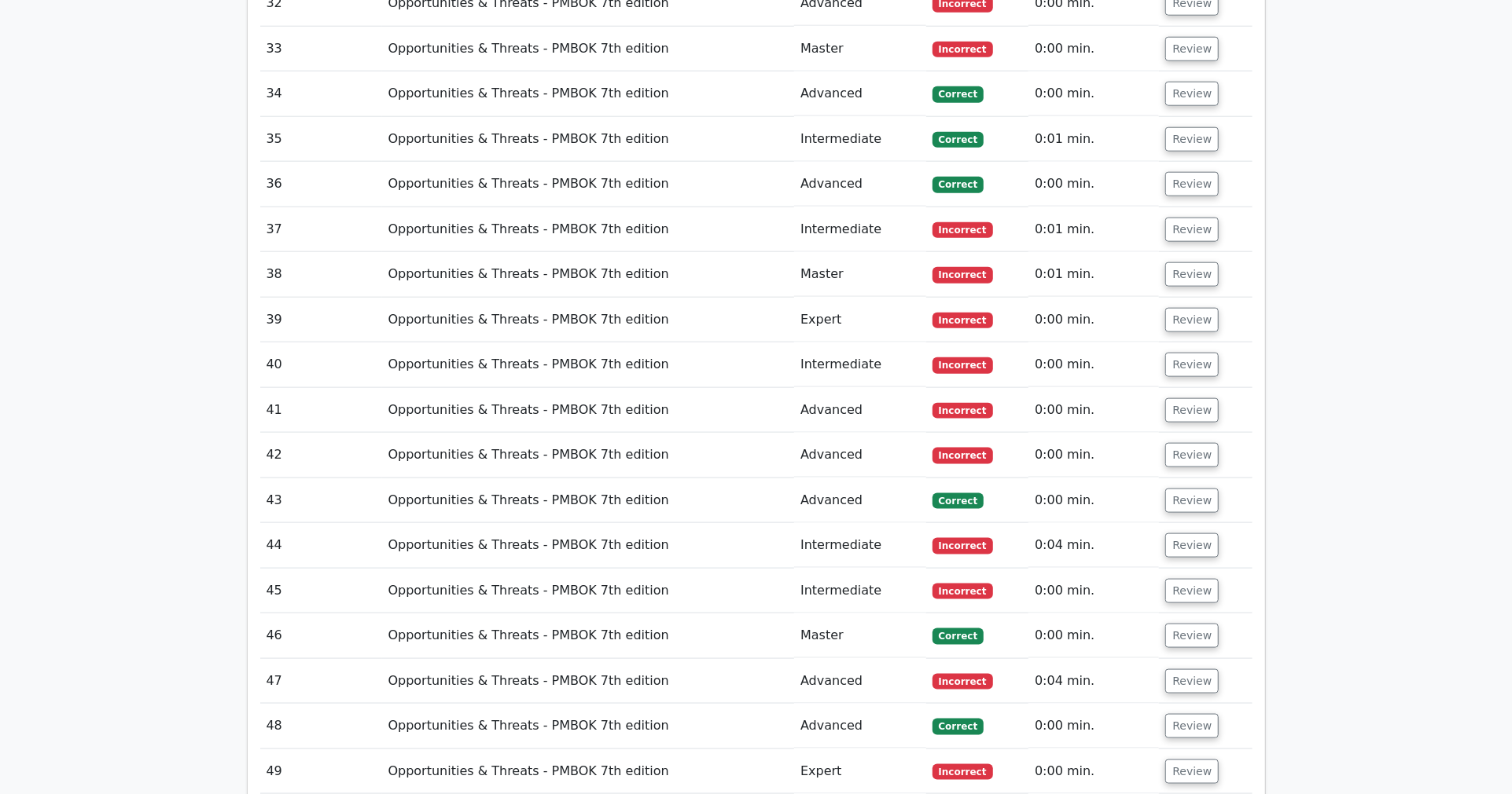
scroll to position [5849, 0]
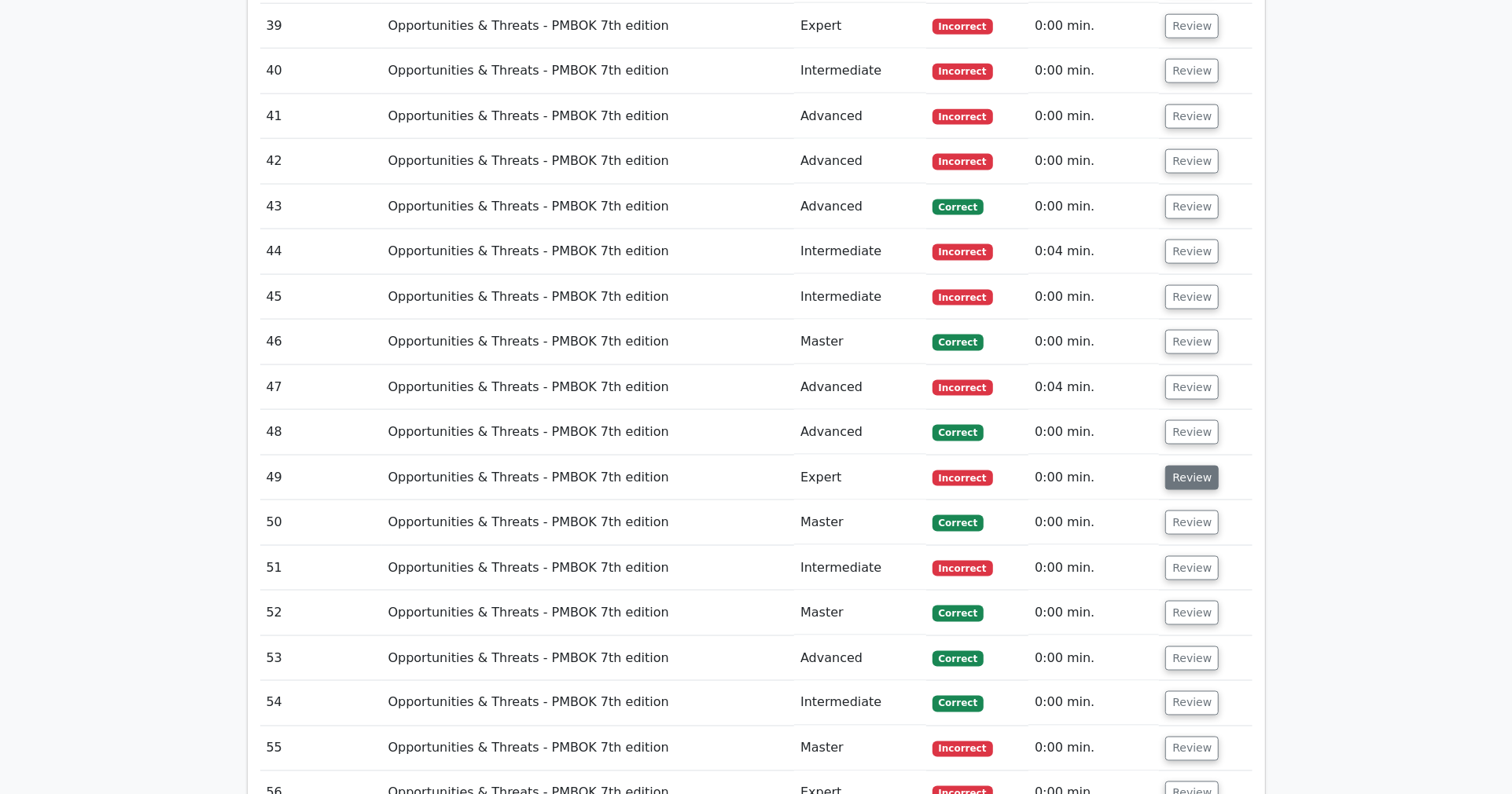
click at [1192, 466] on button "Review" at bounding box center [1191, 478] width 54 height 24
click at [1187, 466] on button "Review" at bounding box center [1191, 478] width 54 height 24
click at [1176, 466] on button "Review" at bounding box center [1191, 478] width 54 height 24
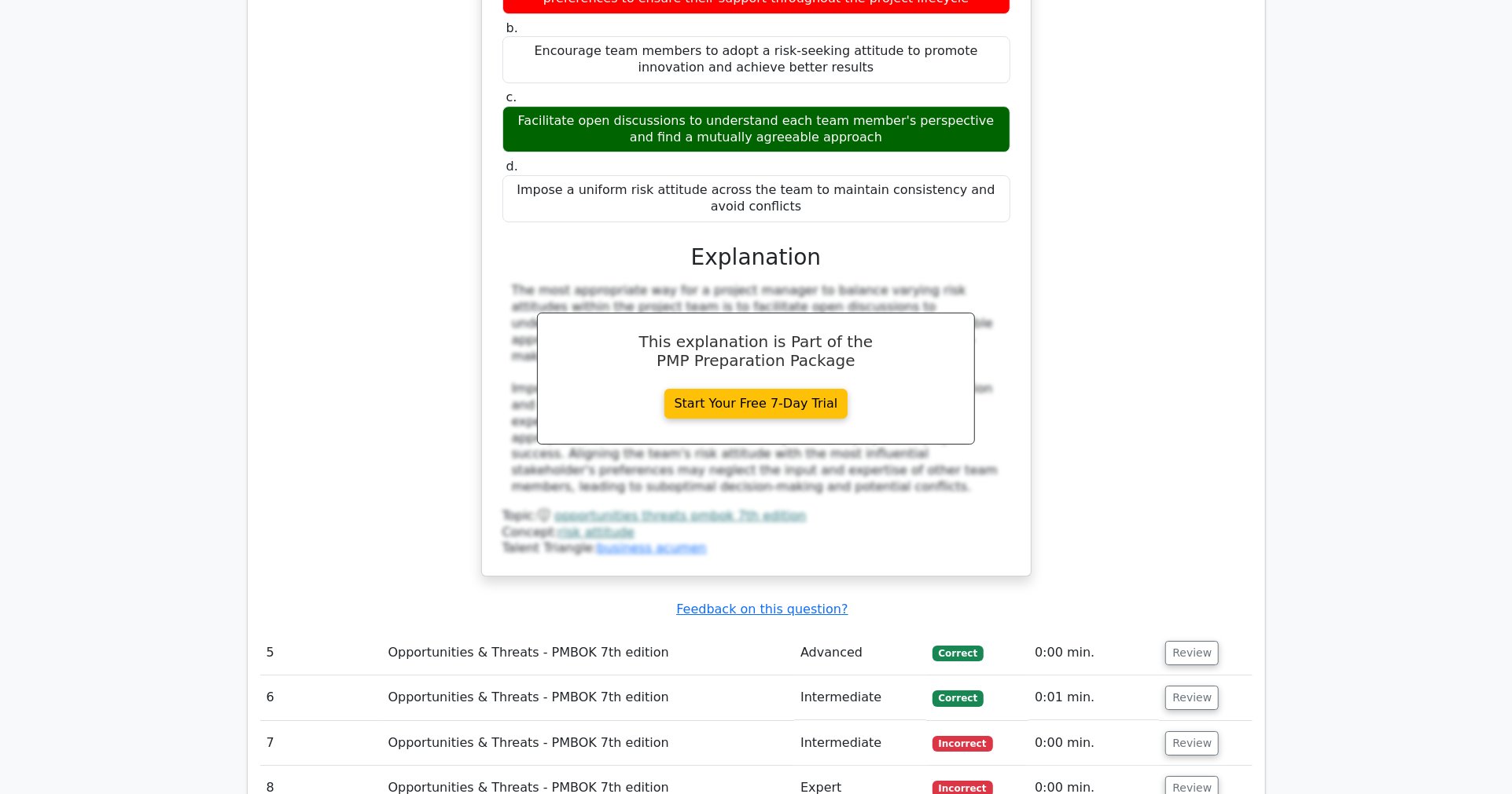
scroll to position [3928, 0]
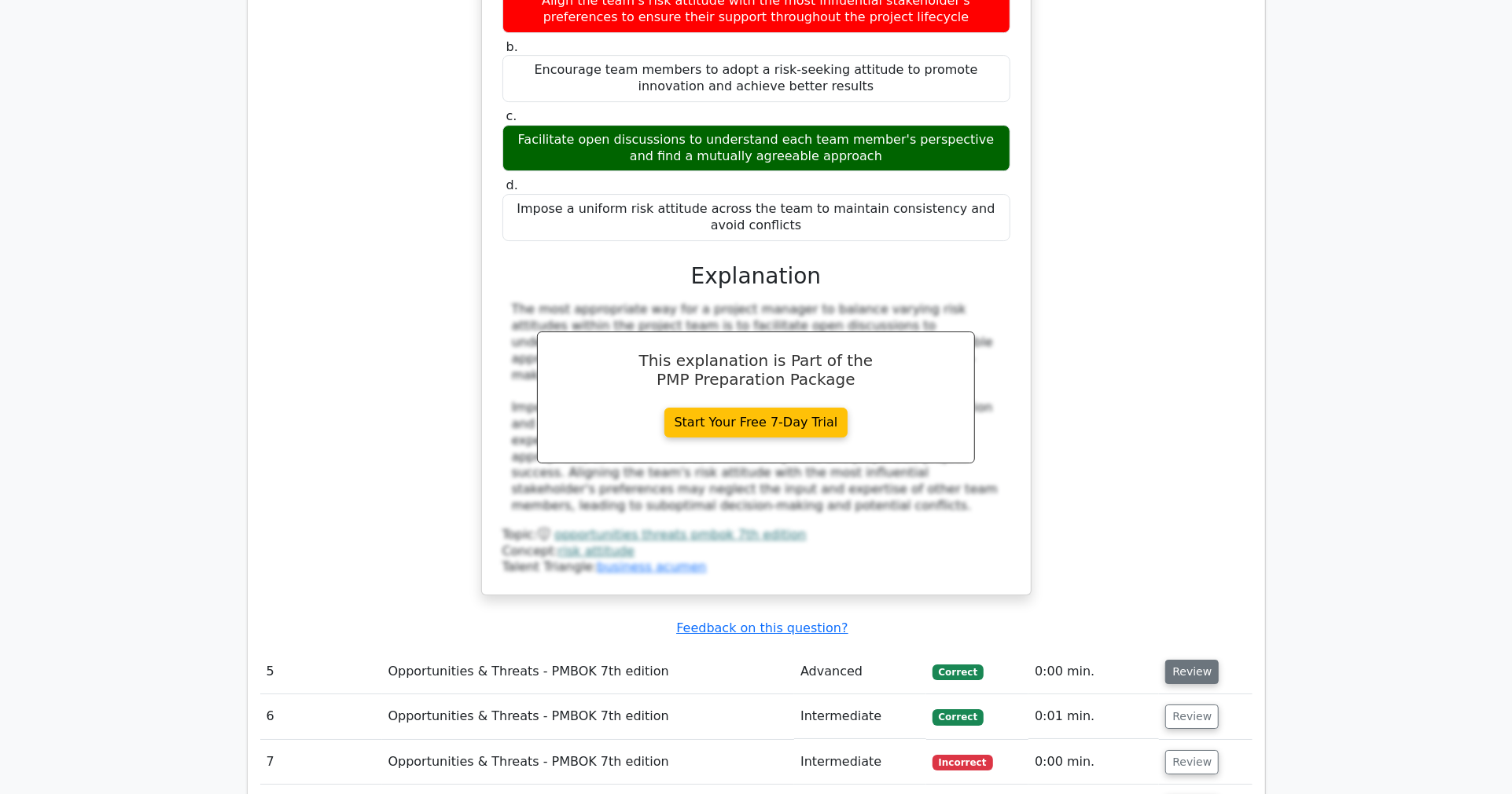
click at [1172, 660] on button "Review" at bounding box center [1191, 672] width 54 height 24
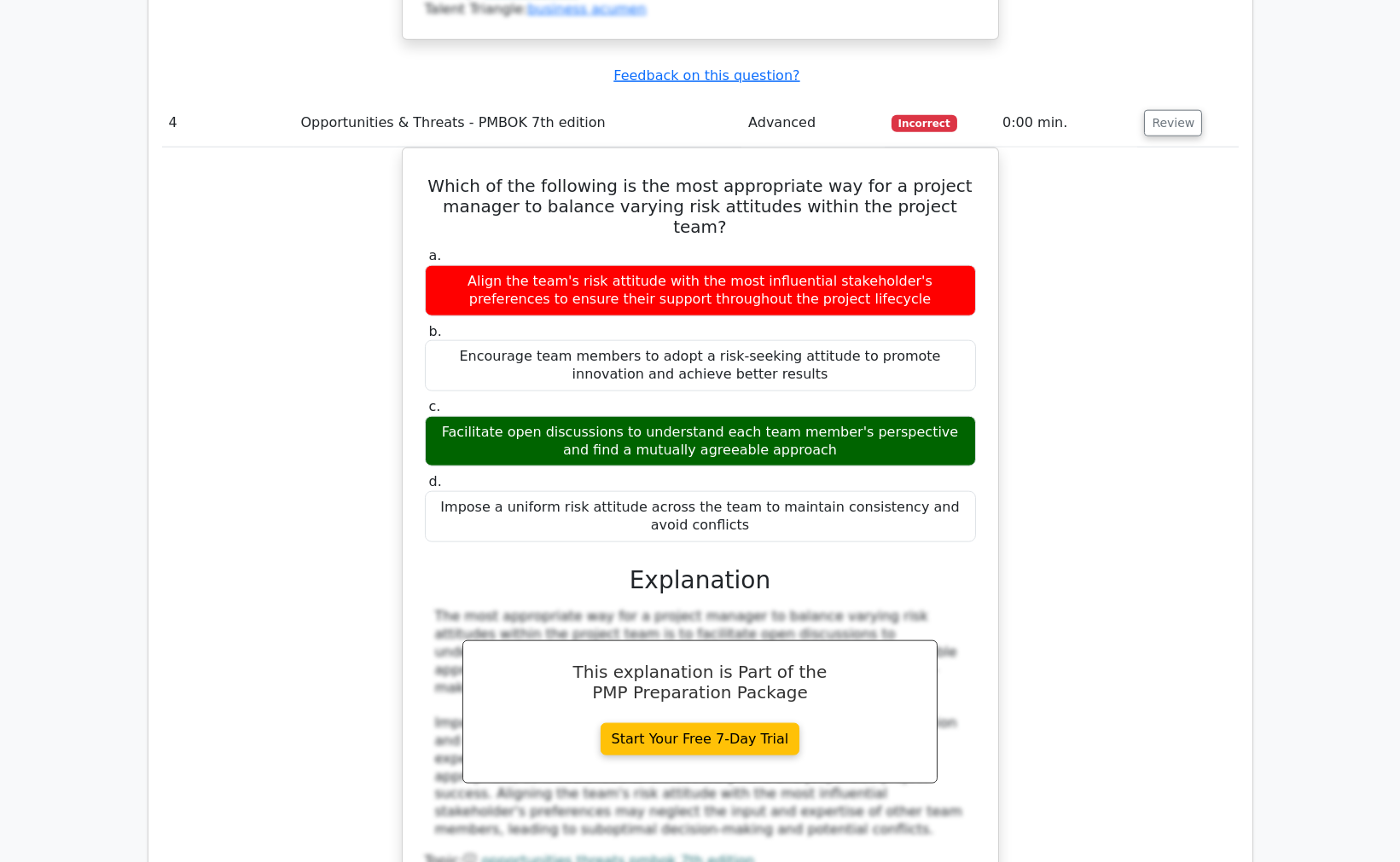
scroll to position [4075, 0]
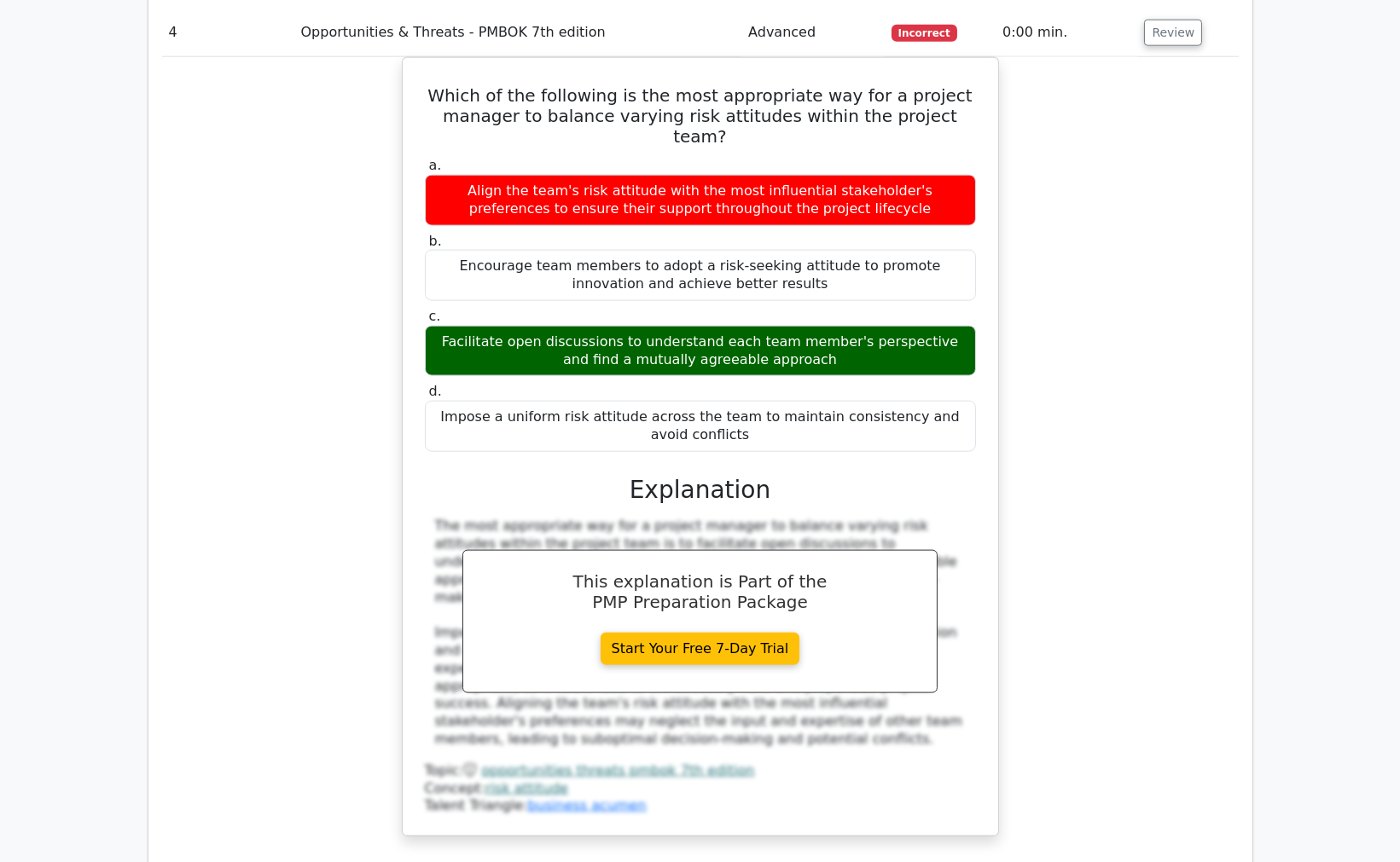
drag, startPoint x: 1069, startPoint y: 98, endPoint x: 1072, endPoint y: 82, distance: 16.3
click at [1069, 98] on div "Which of the following is the most appropriate way for a project manager to bal…" at bounding box center [700, 457] width 1076 height 800
click at [174, 355] on div "Which of the following is the most appropriate way for a project manager to bal…" at bounding box center [700, 457] width 1076 height 800
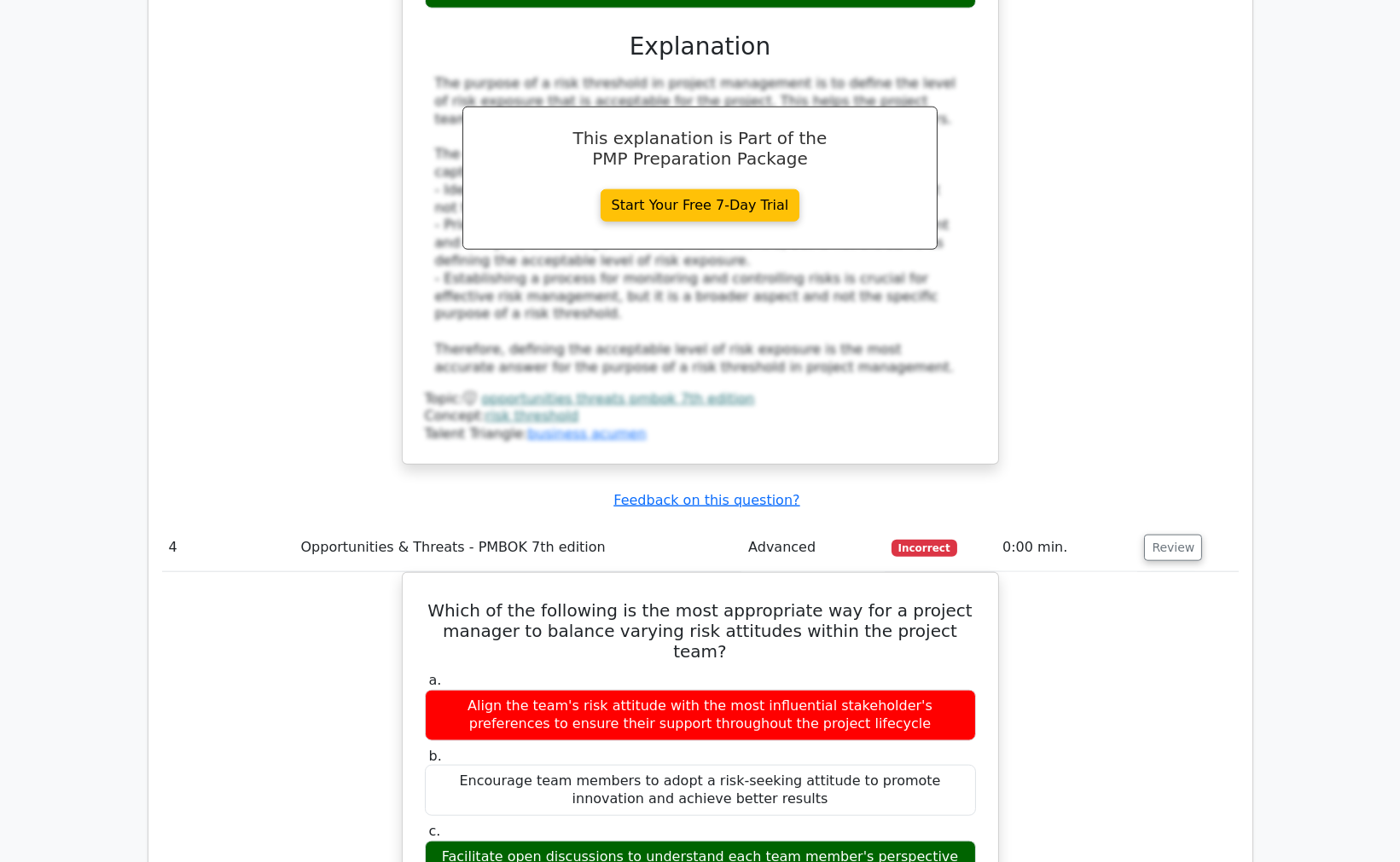
scroll to position [3412, 0]
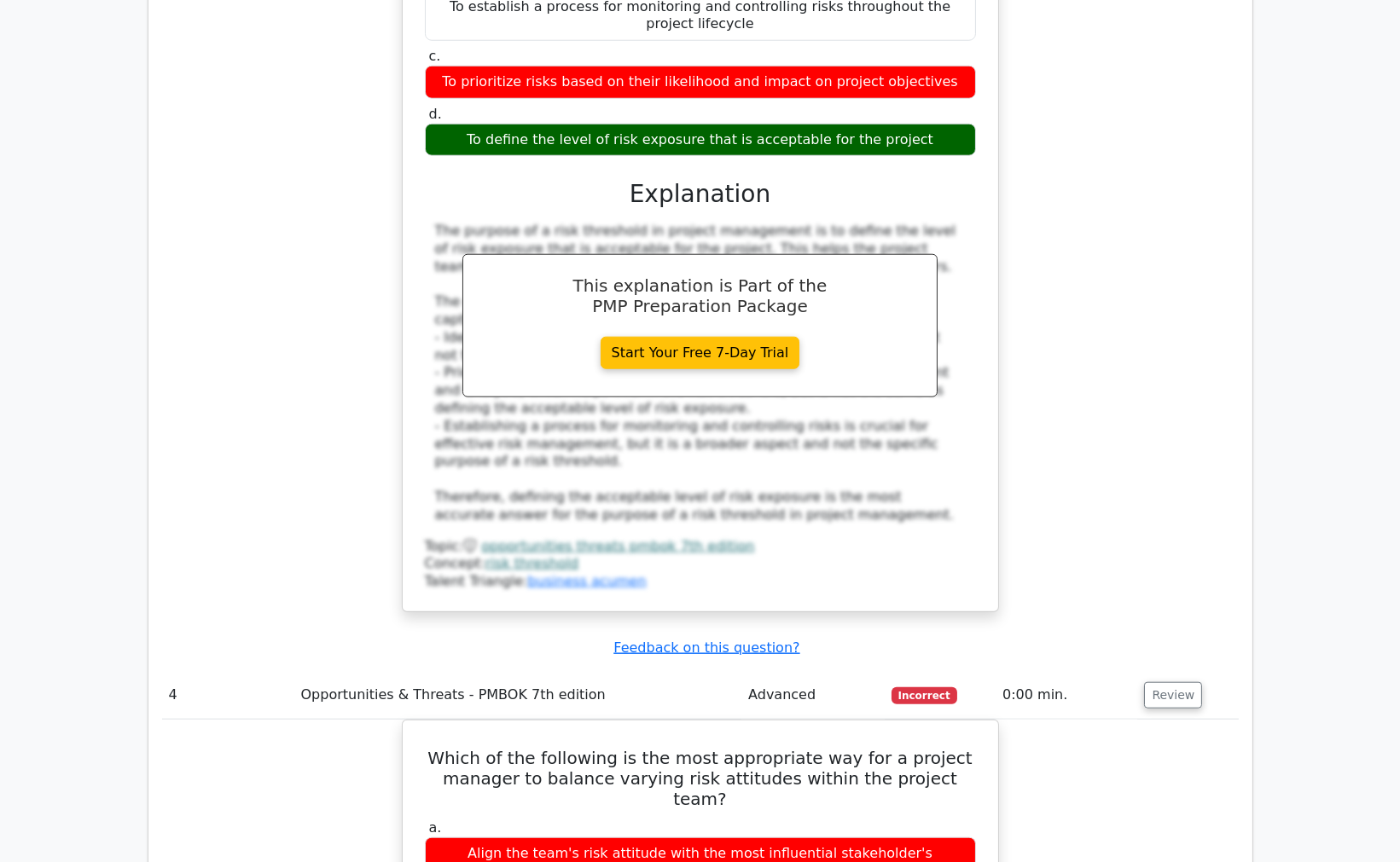
click at [1078, 281] on div "What is the purpose of a risk threshold in project management? a. To identify a…" at bounding box center [700, 235] width 1076 height 795
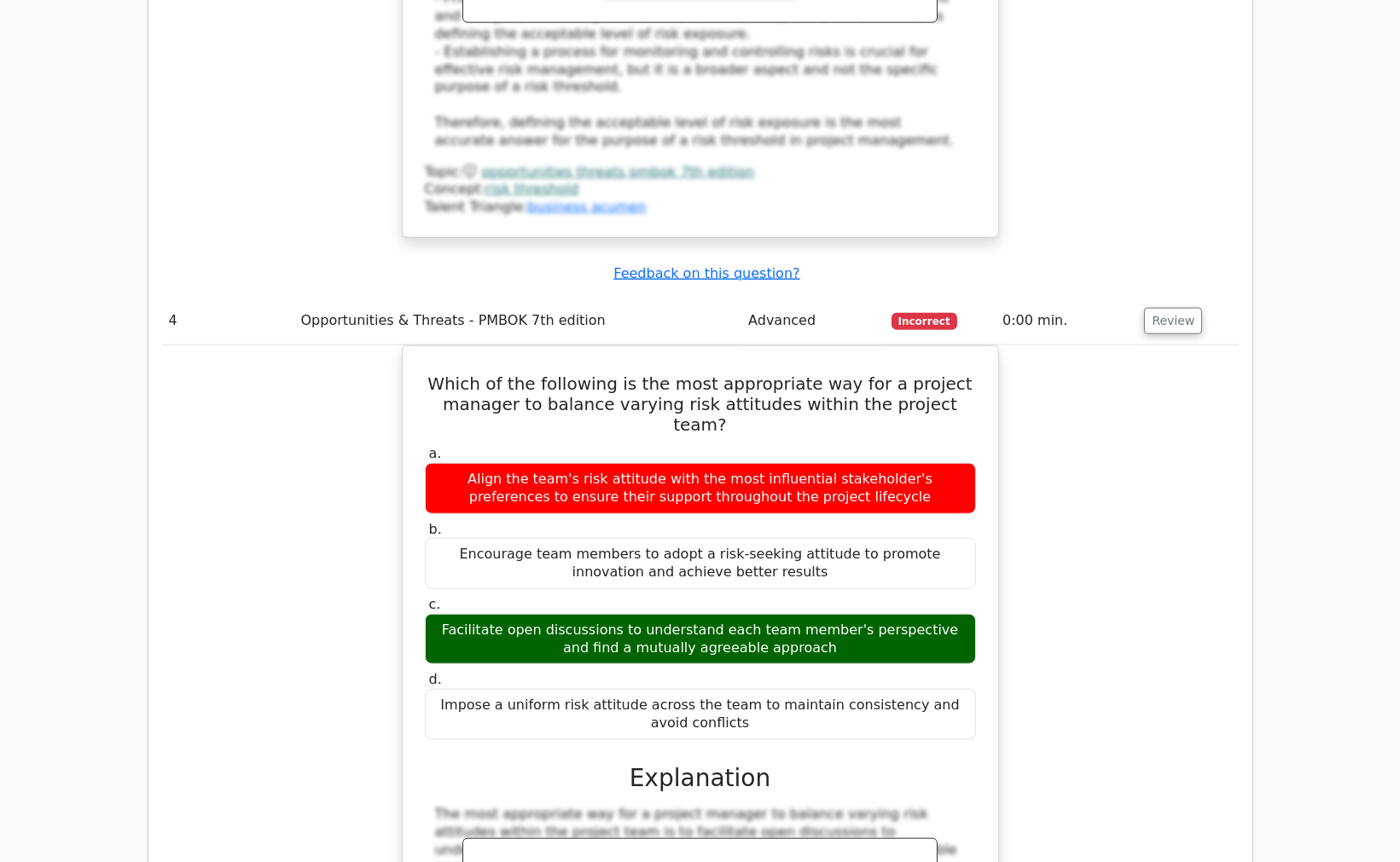
scroll to position [4169, 0]
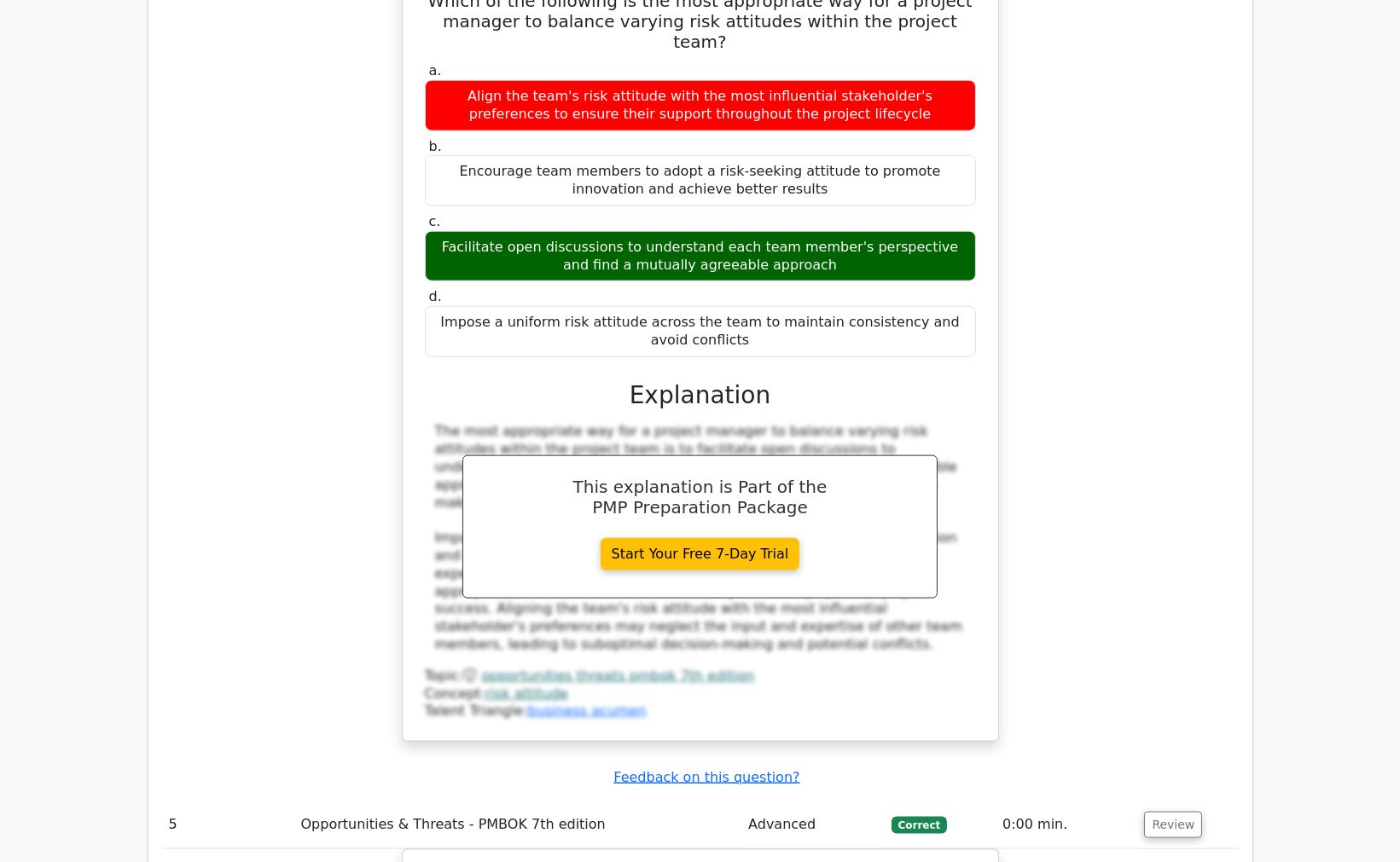
click at [1127, 235] on div "Which of the following is the most appropriate way for a project manager to bal…" at bounding box center [700, 363] width 1076 height 800
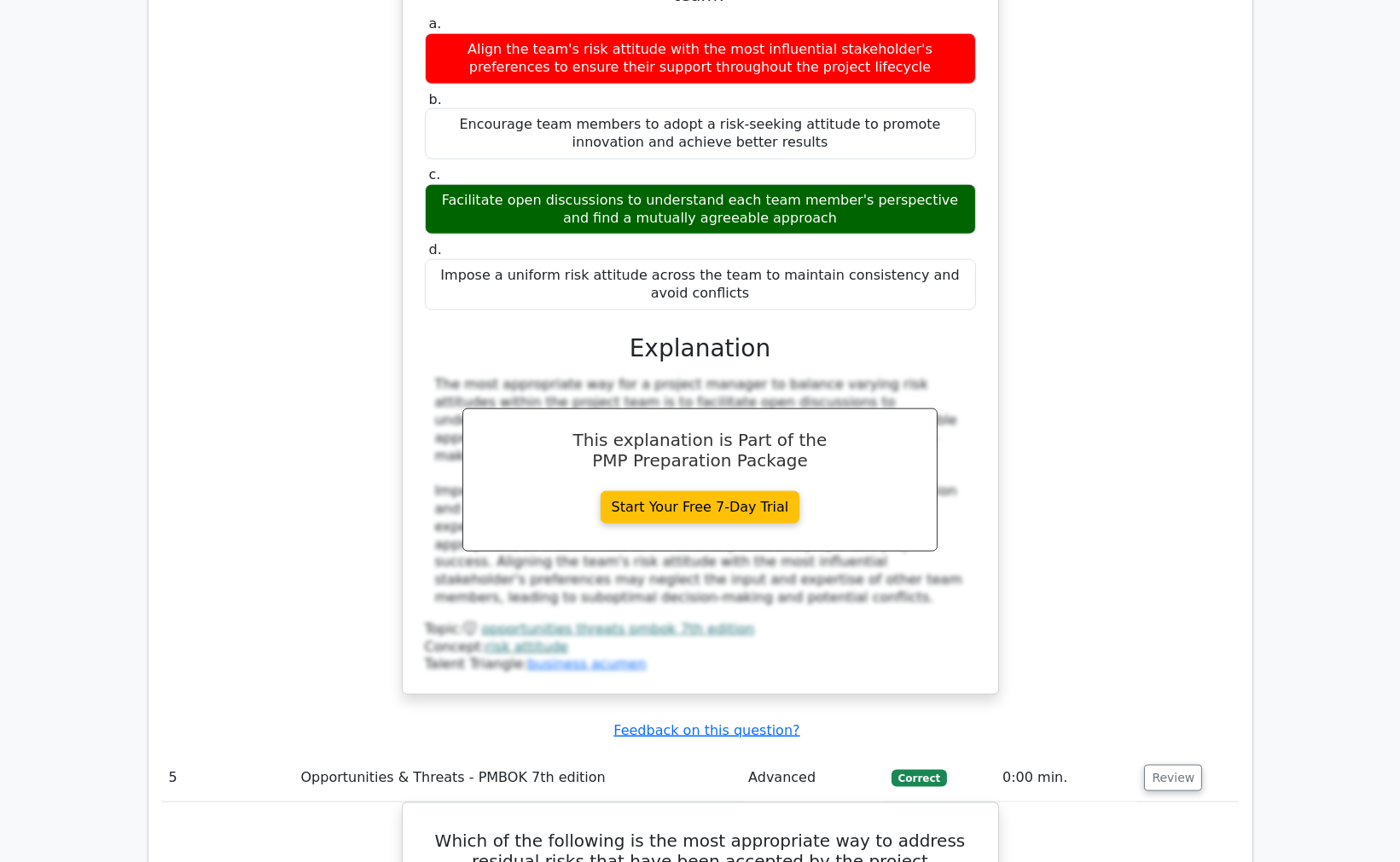
scroll to position [4265, 0]
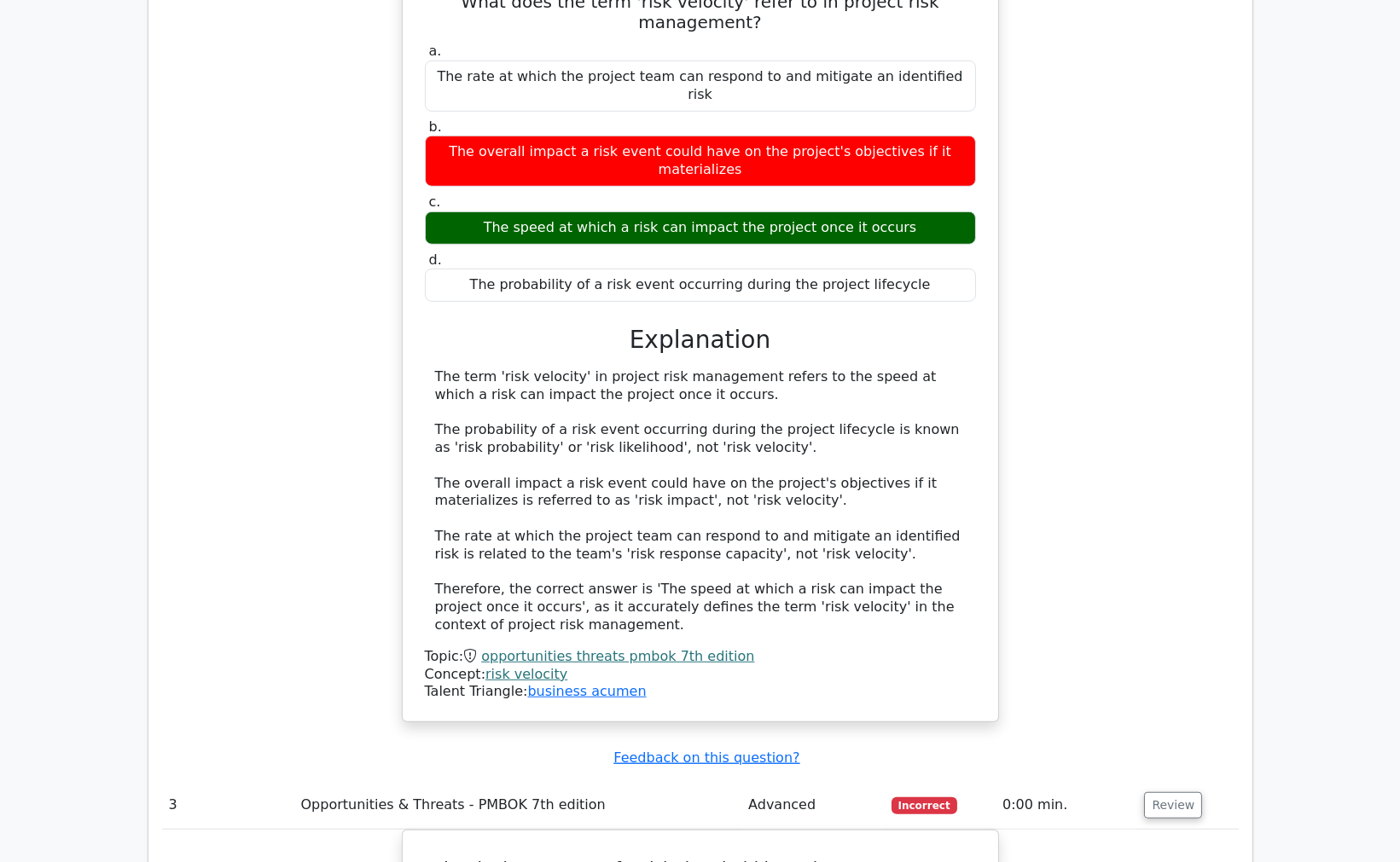
scroll to position [2369, 0]
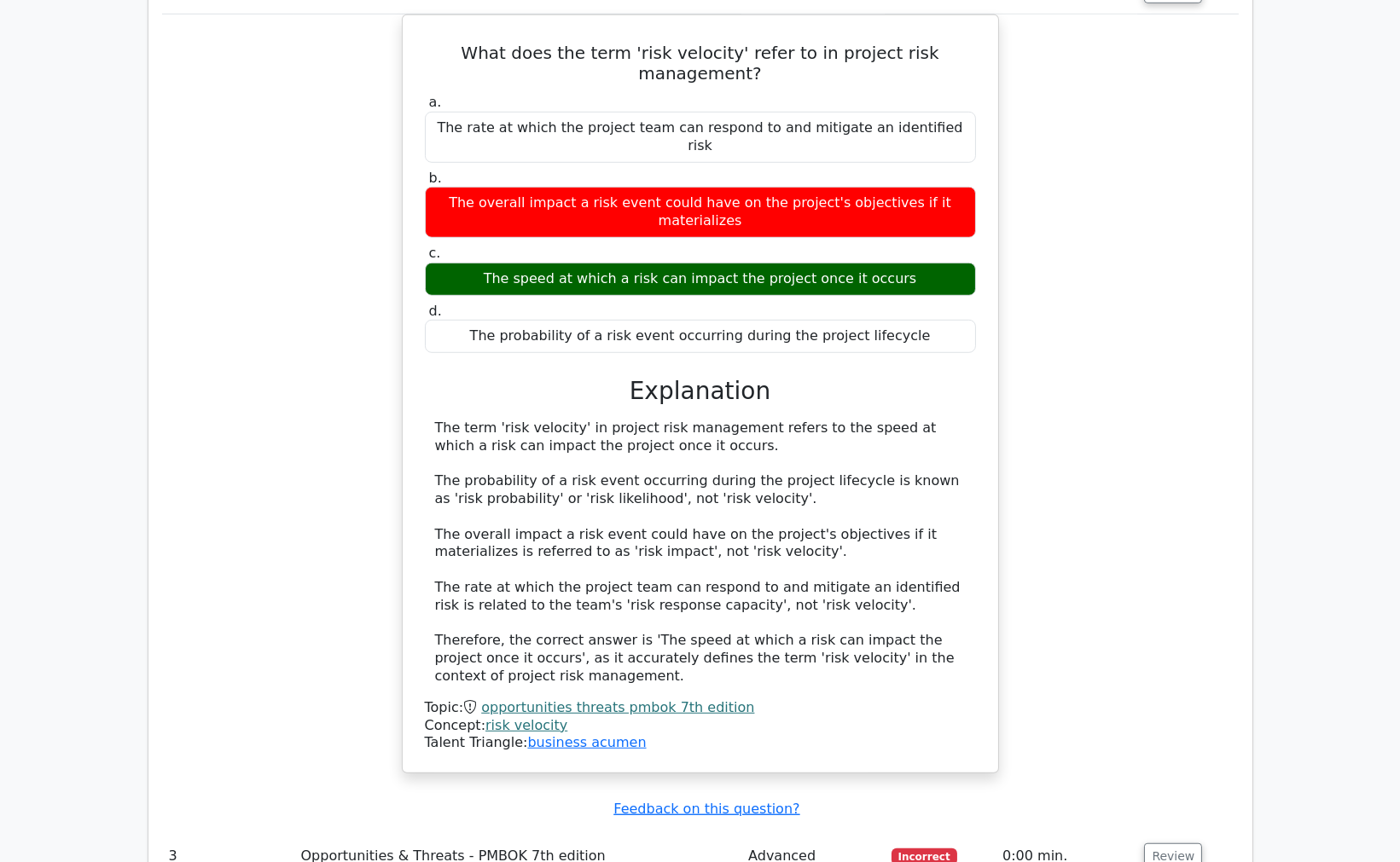
drag, startPoint x: 186, startPoint y: 286, endPoint x: 653, endPoint y: 311, distance: 467.7
click at [191, 286] on div "What does the term 'risk velocity' refer to in project risk management? a. The …" at bounding box center [700, 405] width 1076 height 780
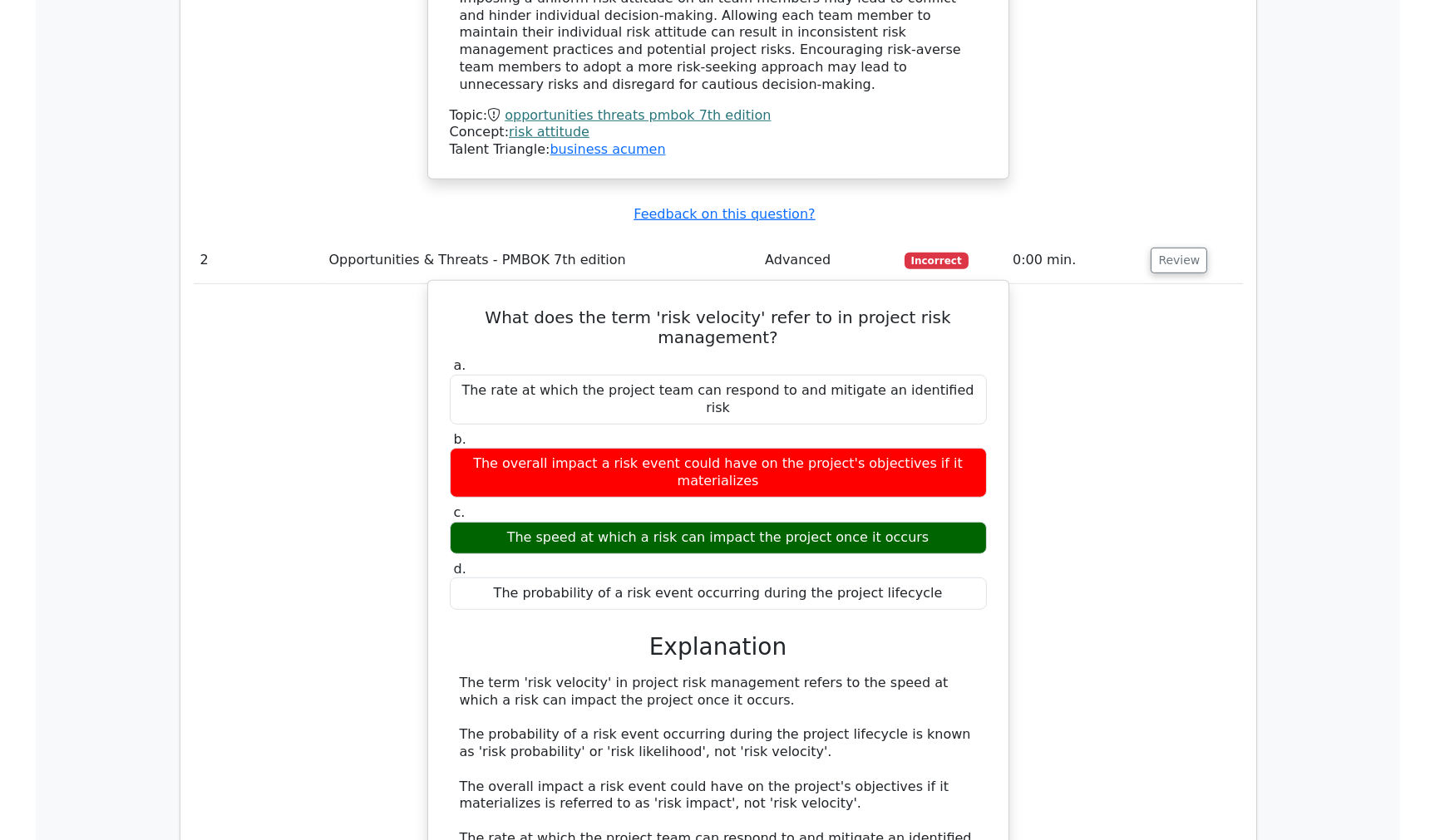
scroll to position [2032, 0]
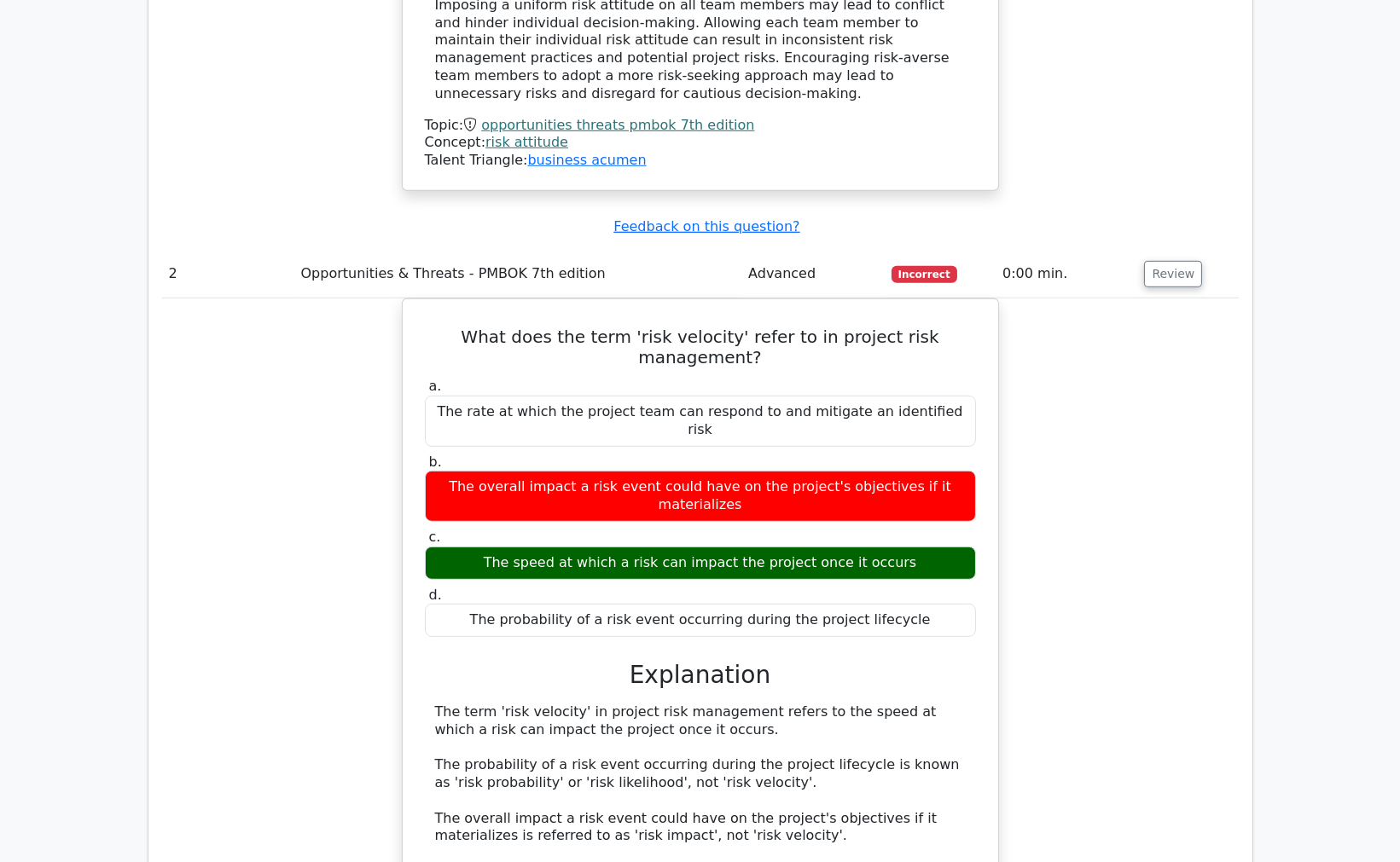
click at [1038, 299] on div "What does the term 'risk velocity' refer to in project risk management? a. The …" at bounding box center [700, 688] width 1076 height 780
drag, startPoint x: 1049, startPoint y: 260, endPoint x: 1072, endPoint y: 261, distance: 23.0
click at [1055, 299] on div "What does the term 'risk velocity' refer to in project risk management? a. The …" at bounding box center [700, 688] width 1076 height 780
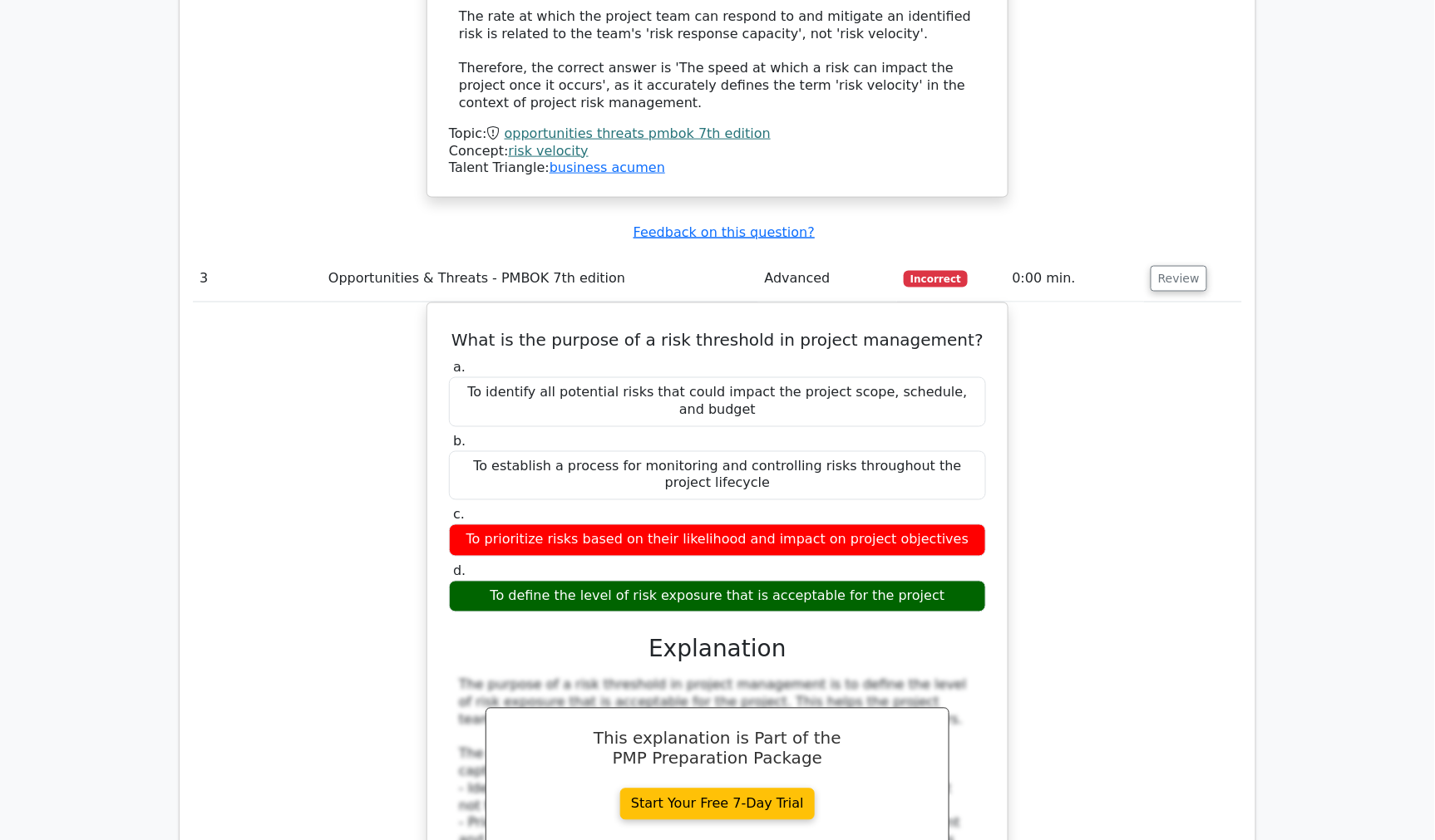
scroll to position [2955, 0]
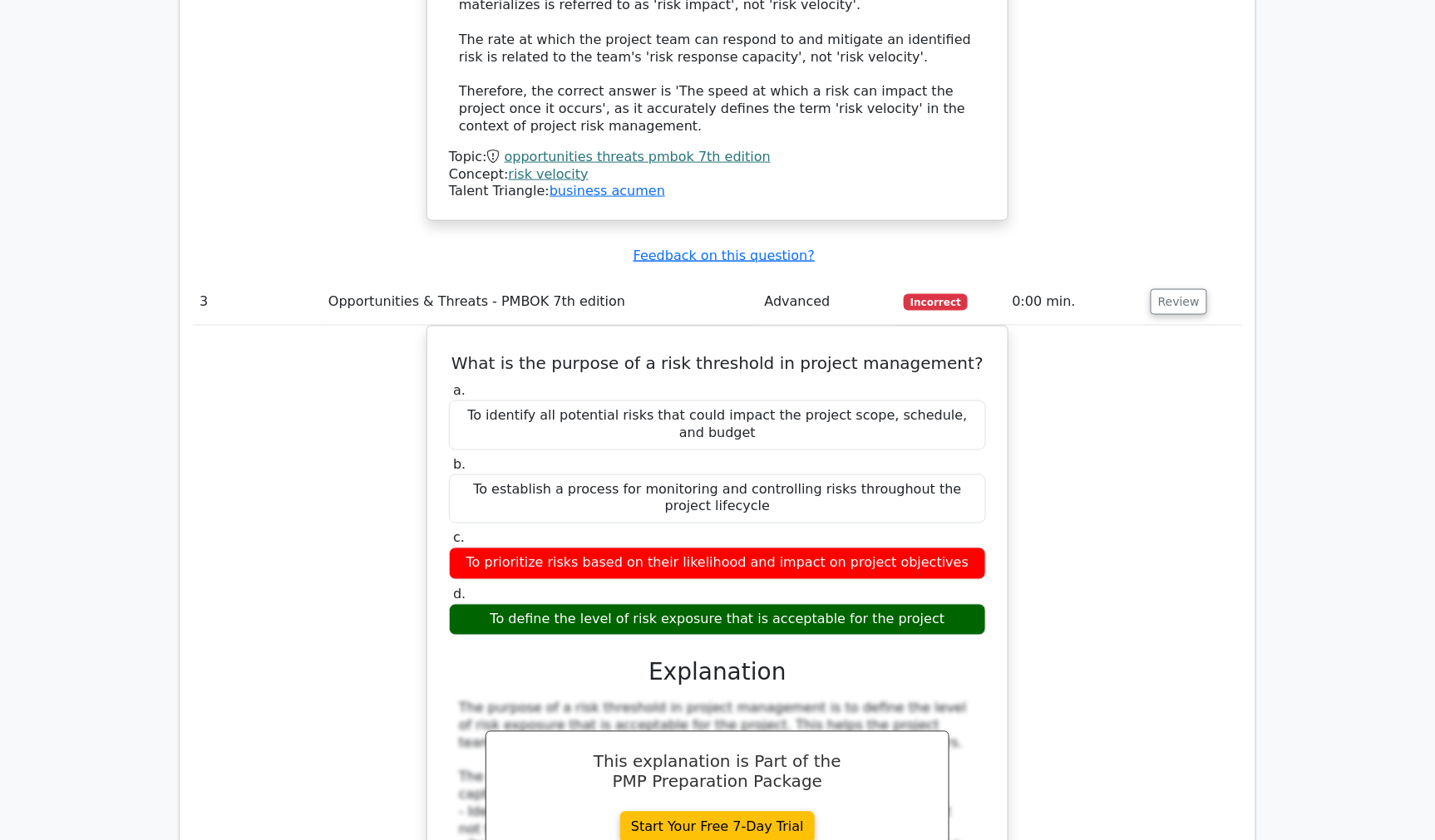
drag, startPoint x: 1136, startPoint y: 777, endPoint x: 1141, endPoint y: 765, distance: 13.0
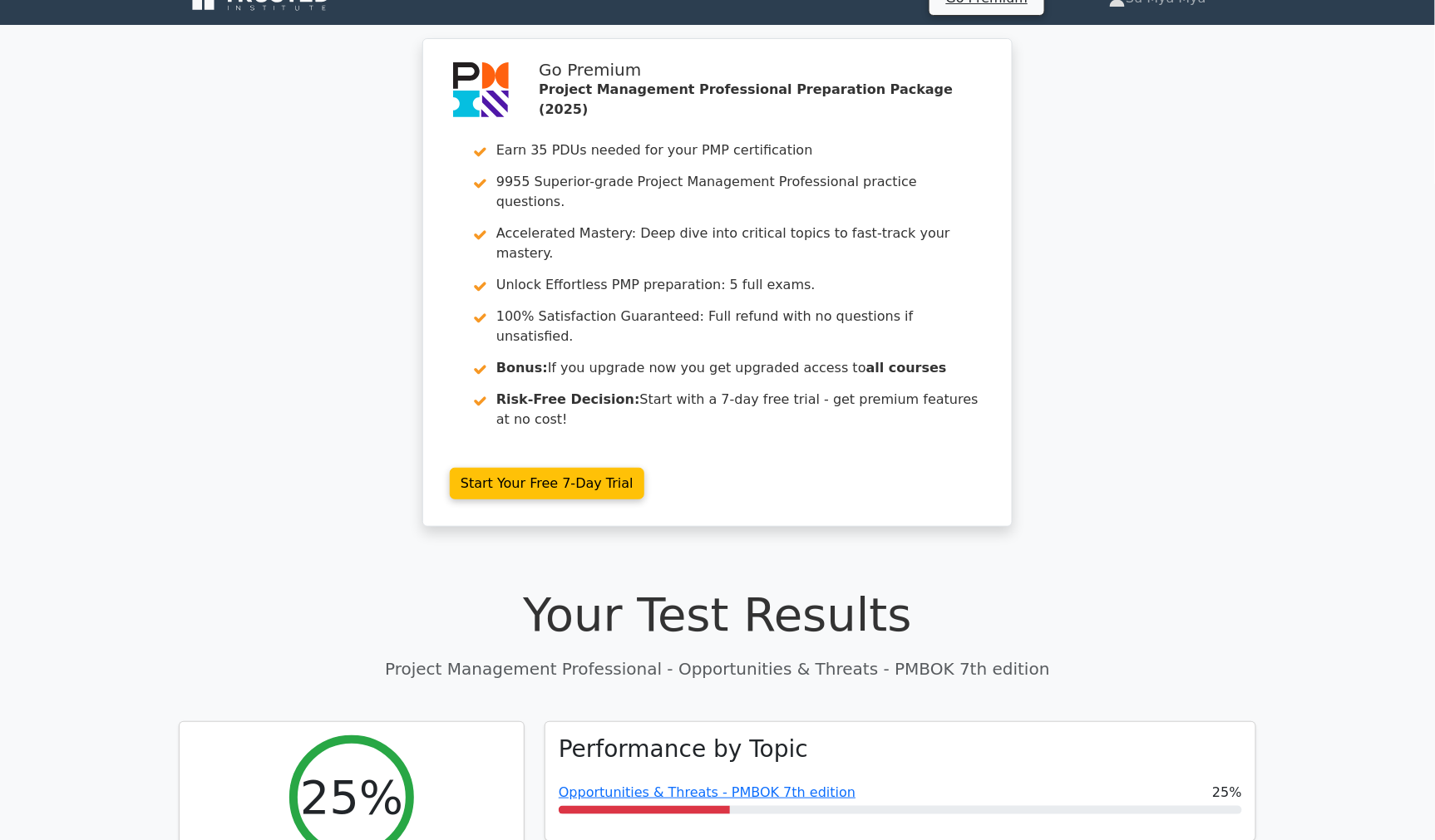
scroll to position [0, 0]
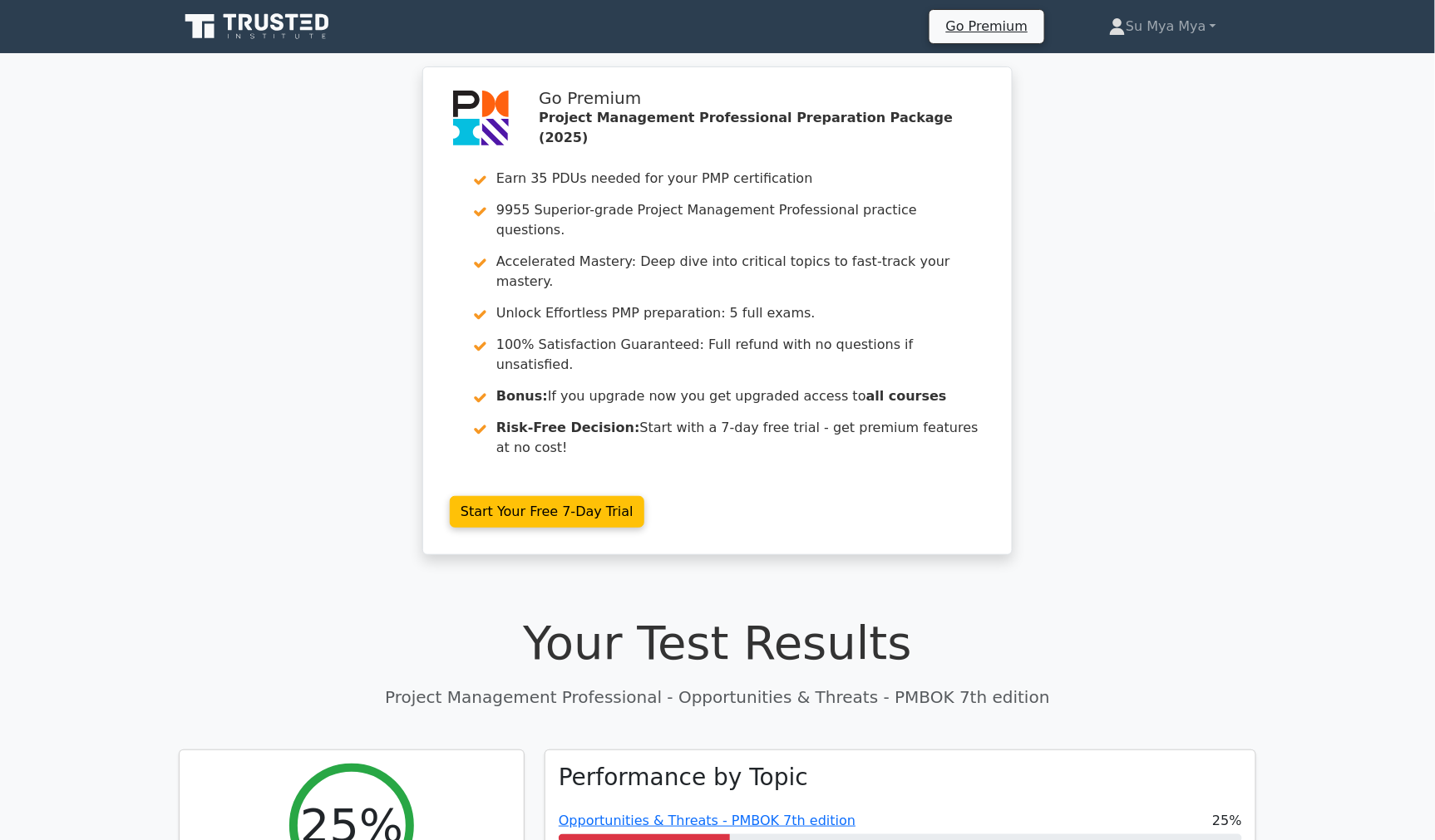
click at [155, 366] on div "Go Premium Project Management Professional Preparation Package (2025) Earn 35 P…" at bounding box center [718, 321] width 1435 height 508
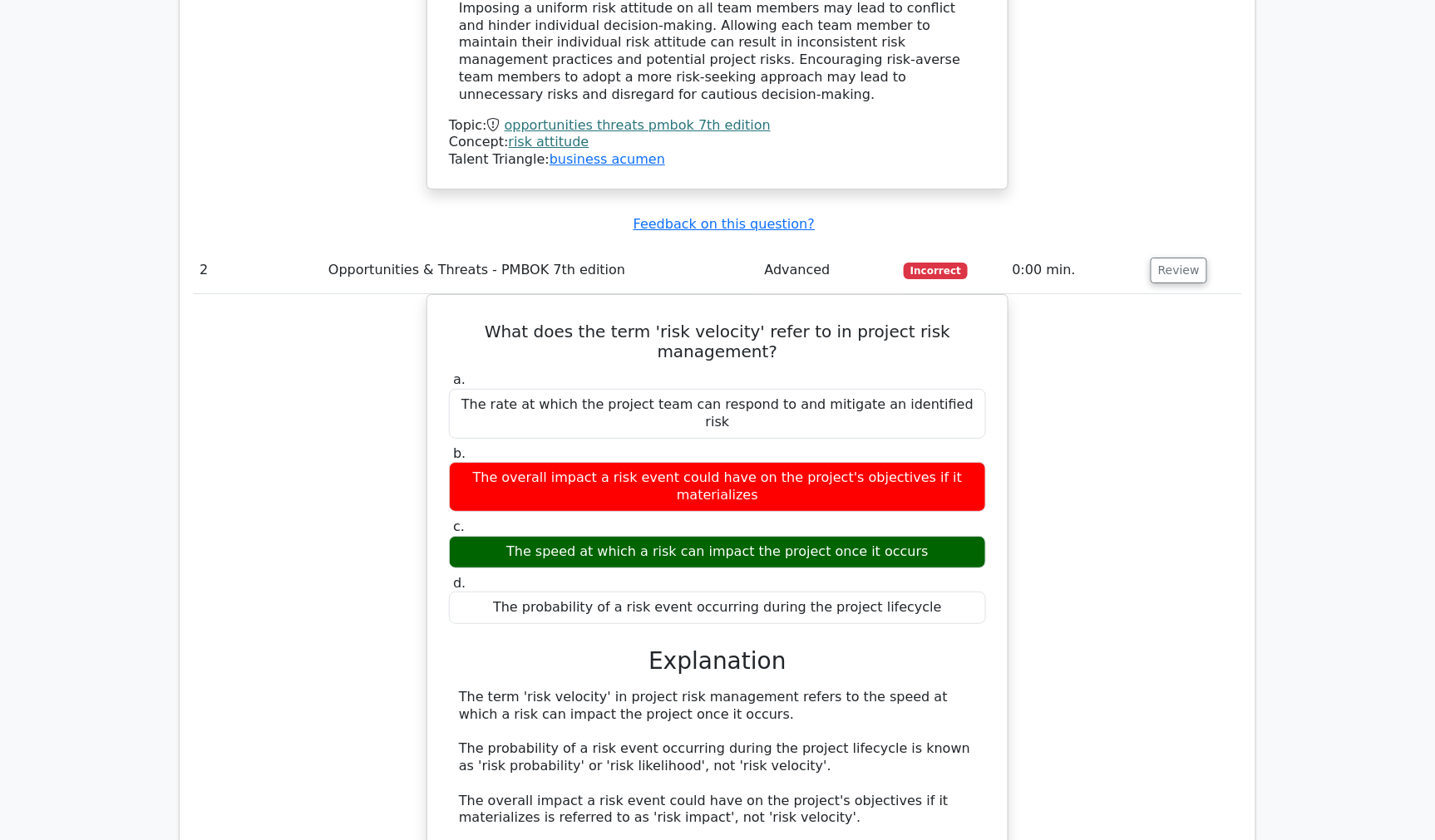
scroll to position [2032, 0]
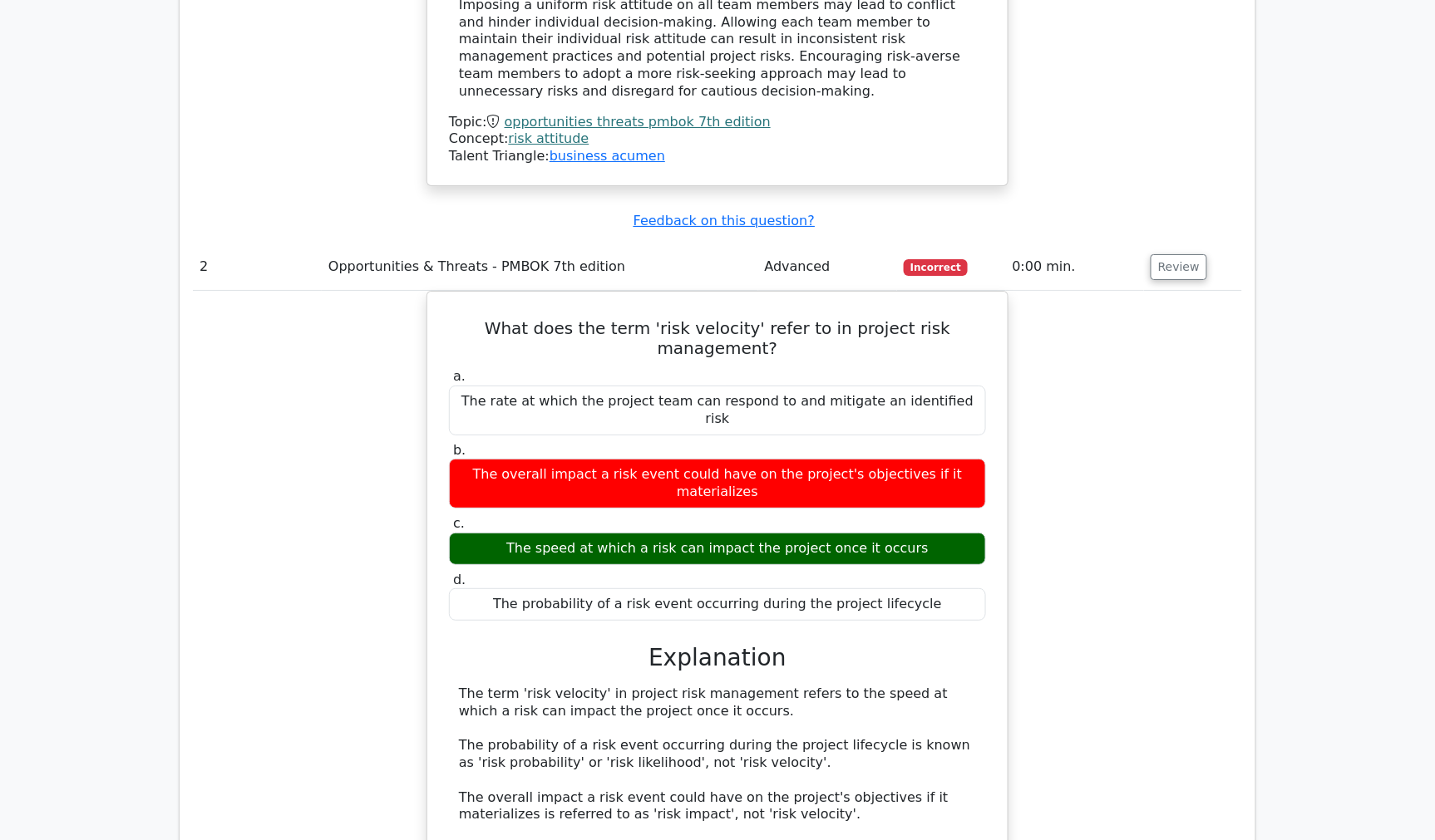
click at [250, 450] on div "What does the term 'risk velocity' refer to in project risk management? a. The …" at bounding box center [718, 671] width 1049 height 760
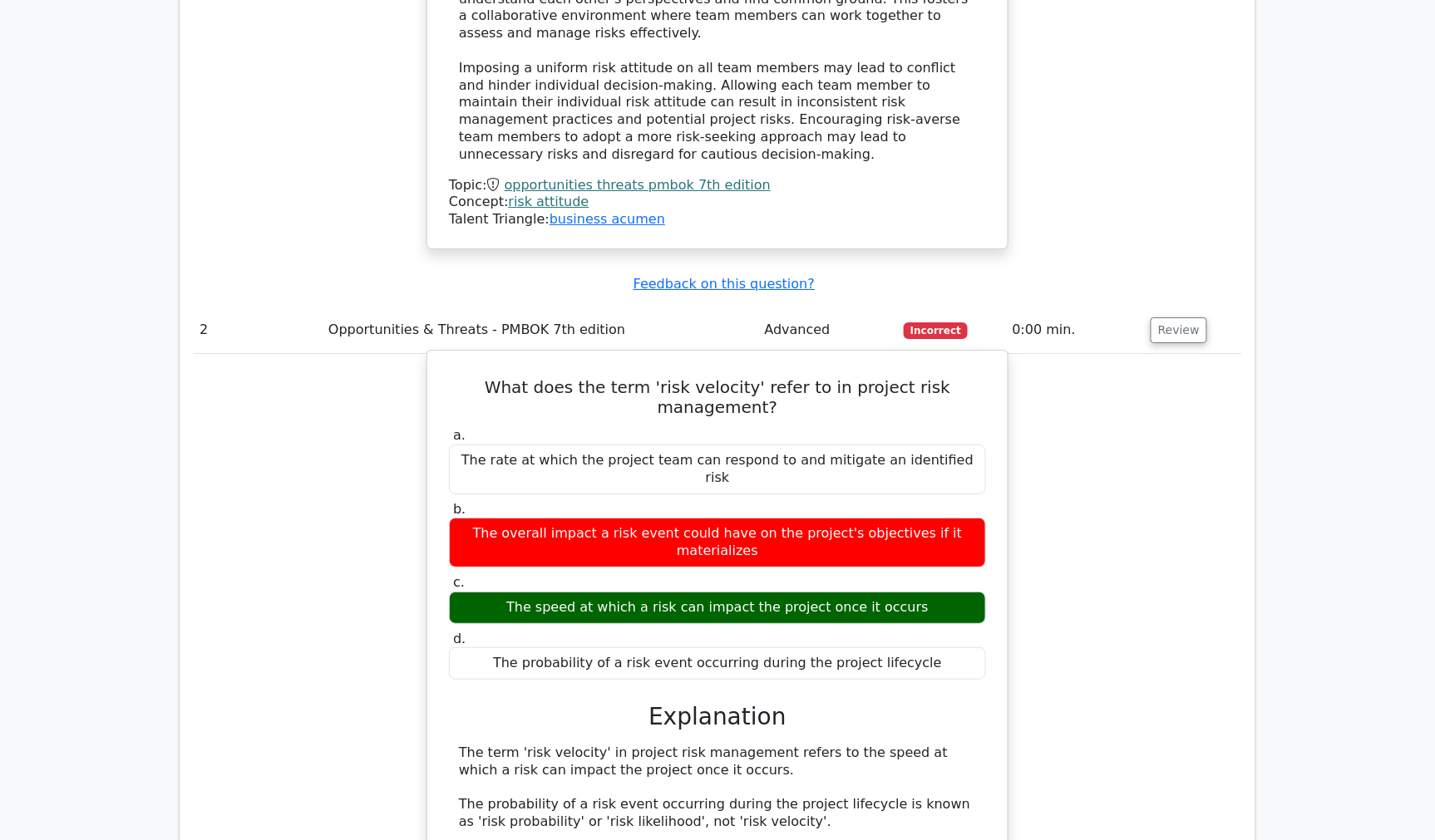
scroll to position [1940, 0]
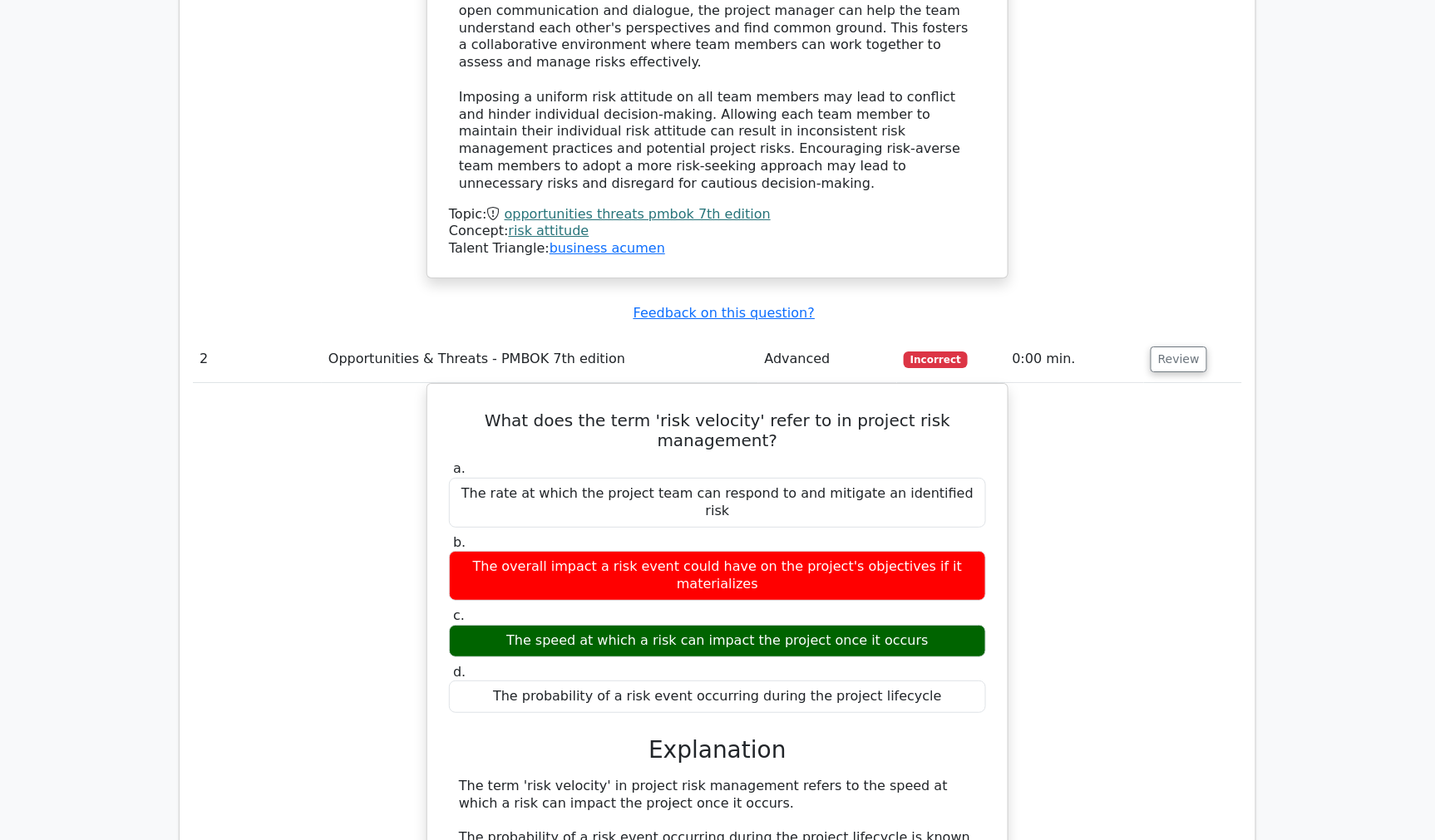
click at [226, 383] on div "What does the term 'risk velocity' refer to in project risk management? a. The …" at bounding box center [718, 763] width 1049 height 760
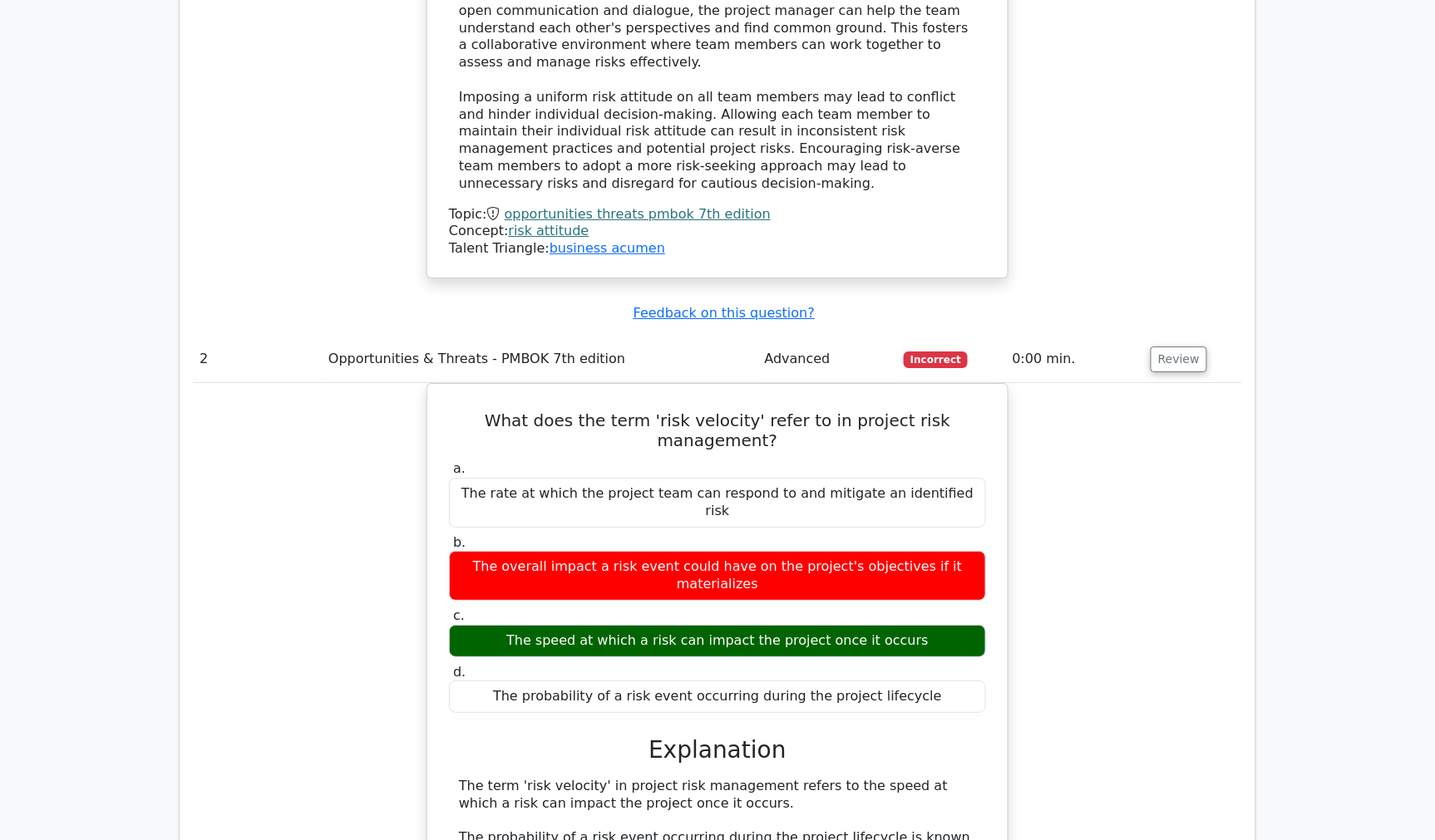
click at [1216, 383] on div "What does the term 'risk velocity' refer to in project risk management? a. The …" at bounding box center [718, 763] width 1049 height 760
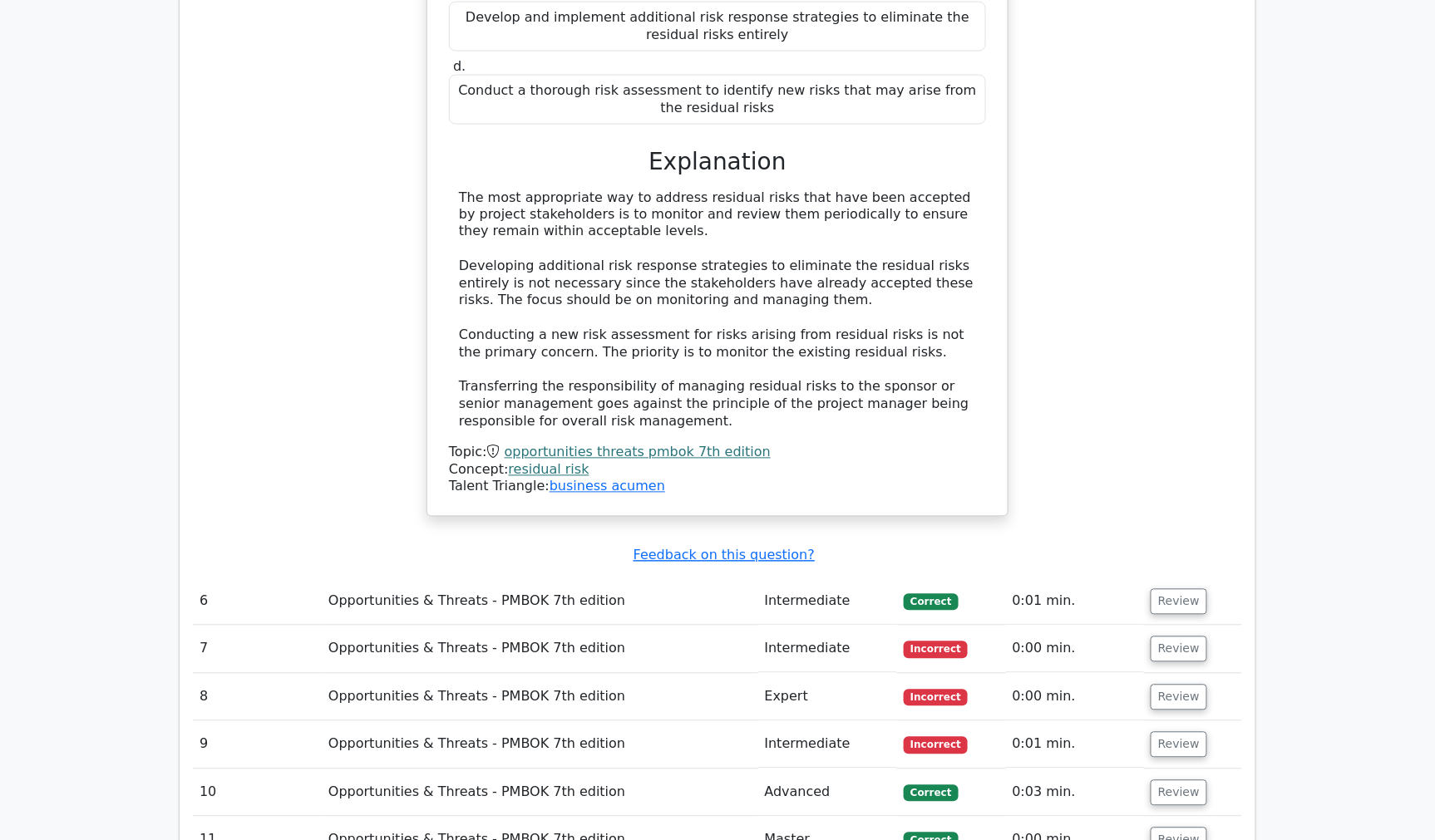
scroll to position [5172, 0]
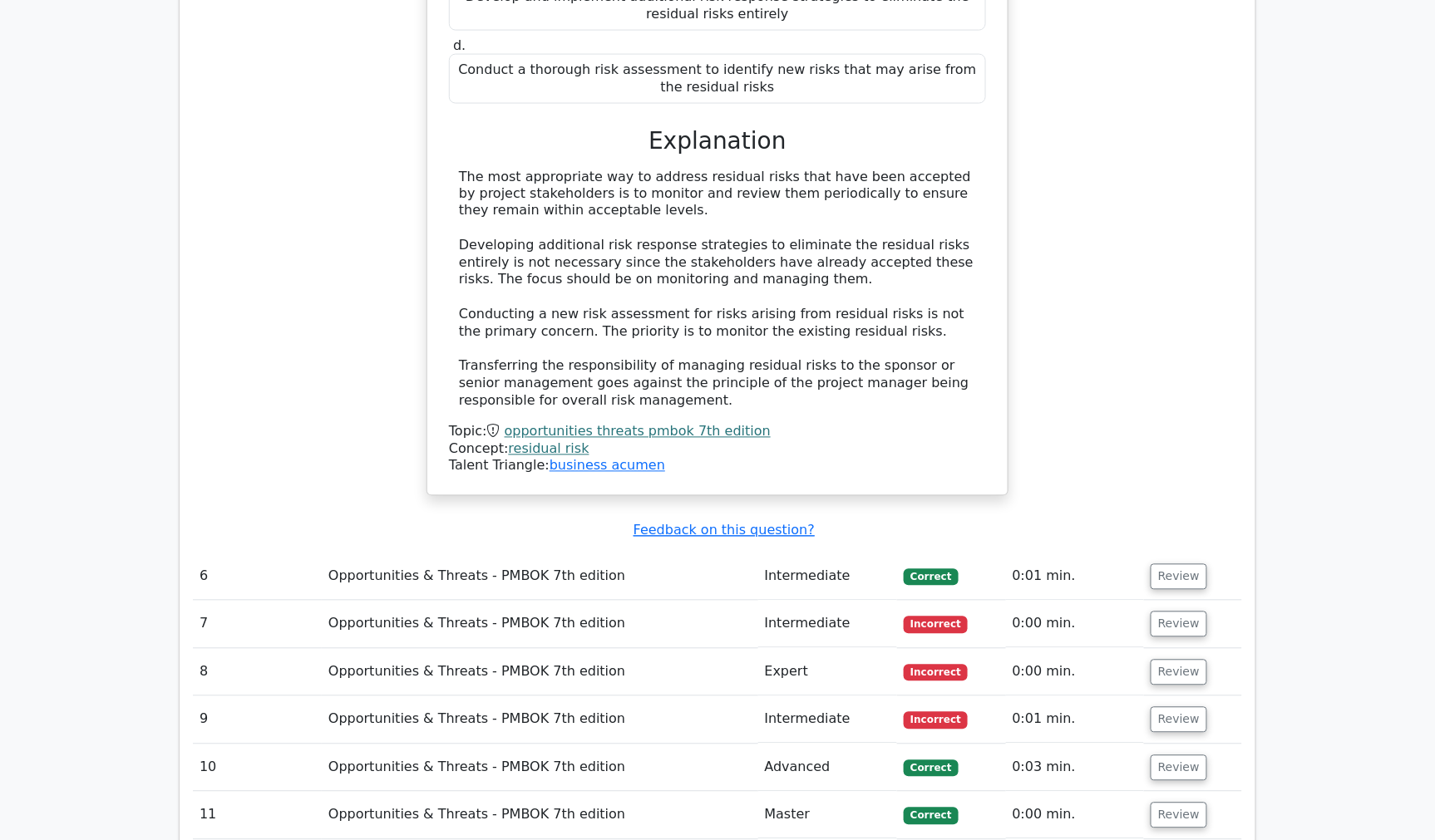
click at [226, 120] on div "Which of the following is the most appropriate way to address residual risks th…" at bounding box center [718, 118] width 1049 height 797
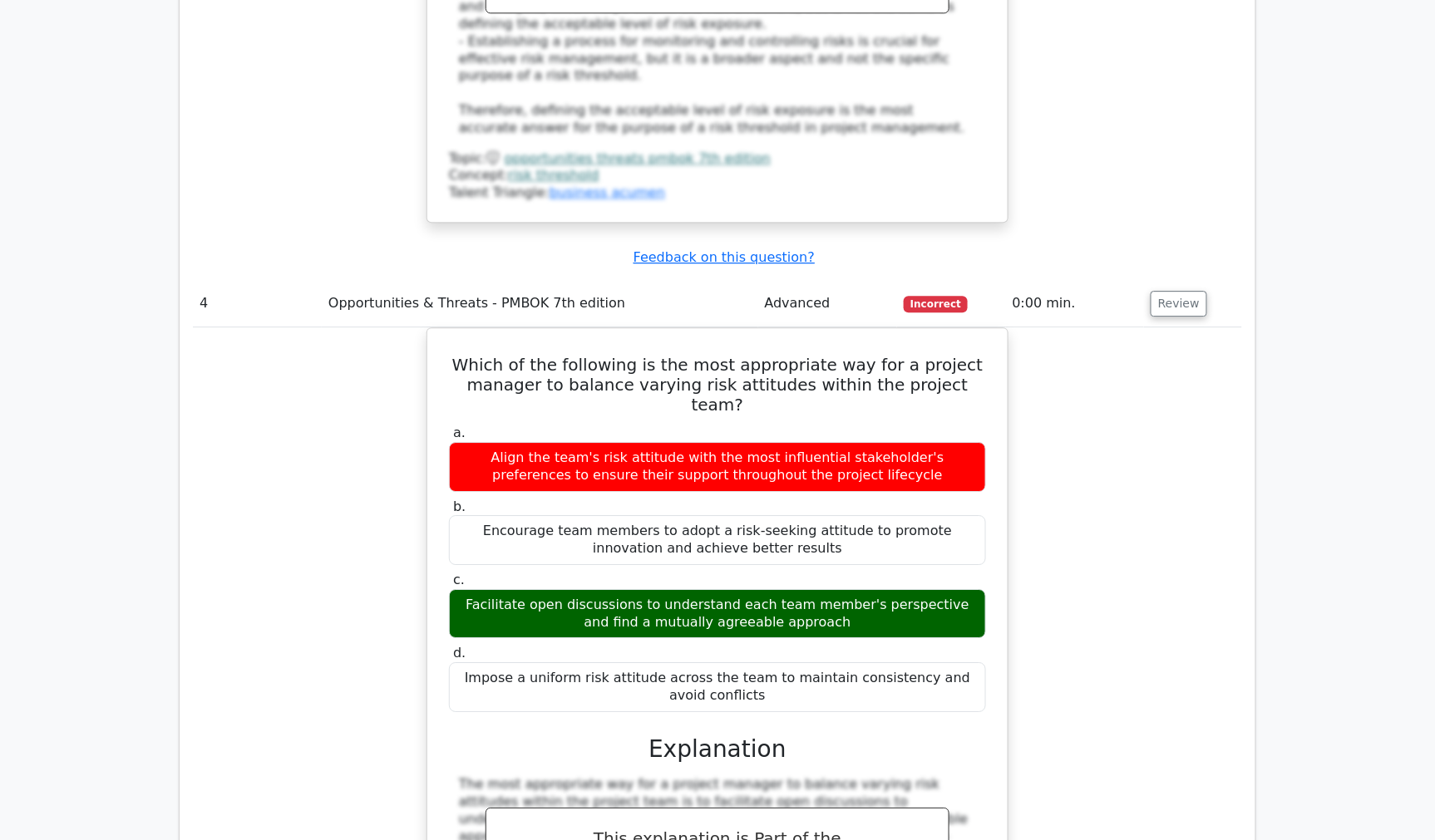
scroll to position [3694, 0]
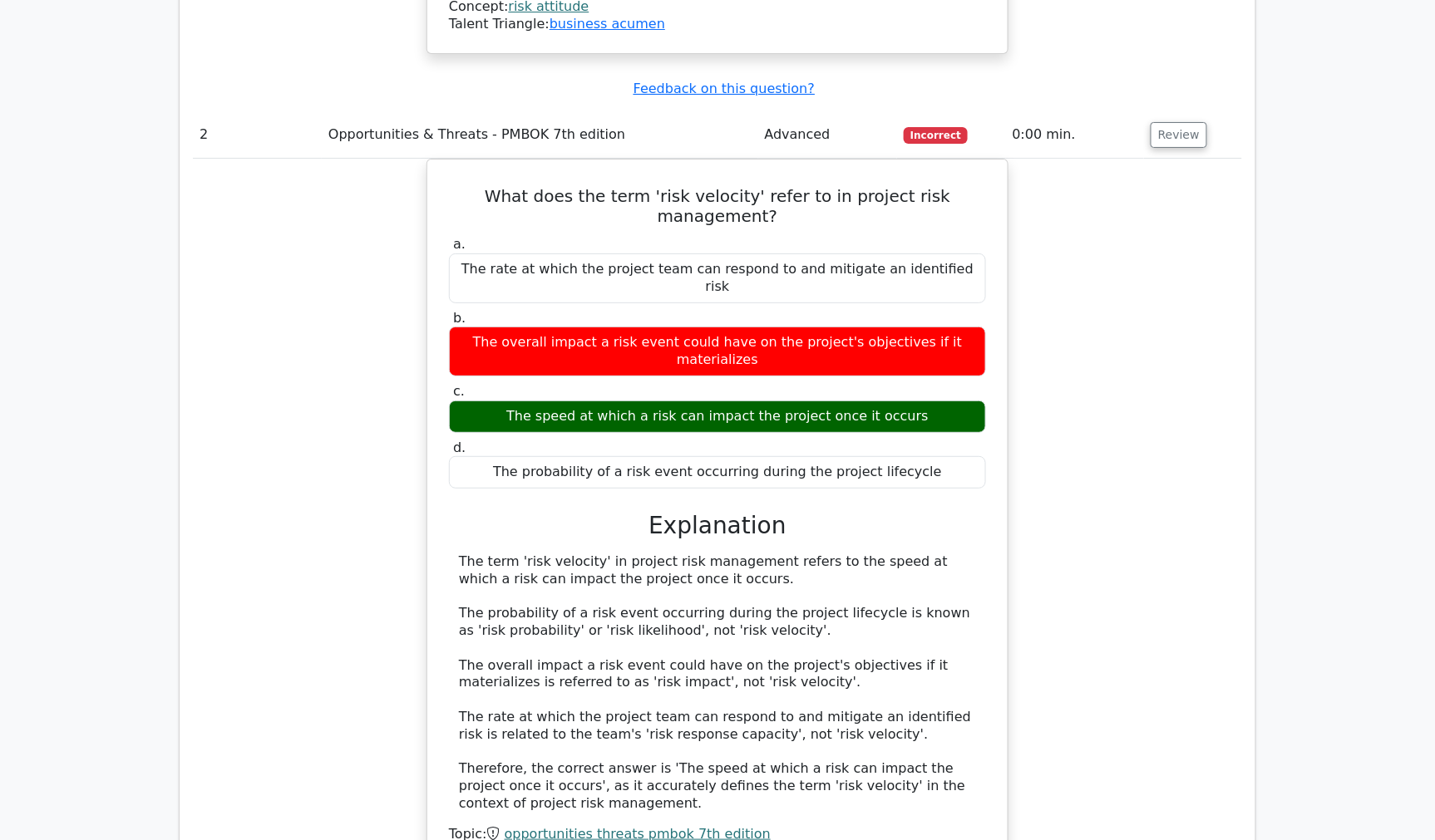
scroll to position [2216, 0]
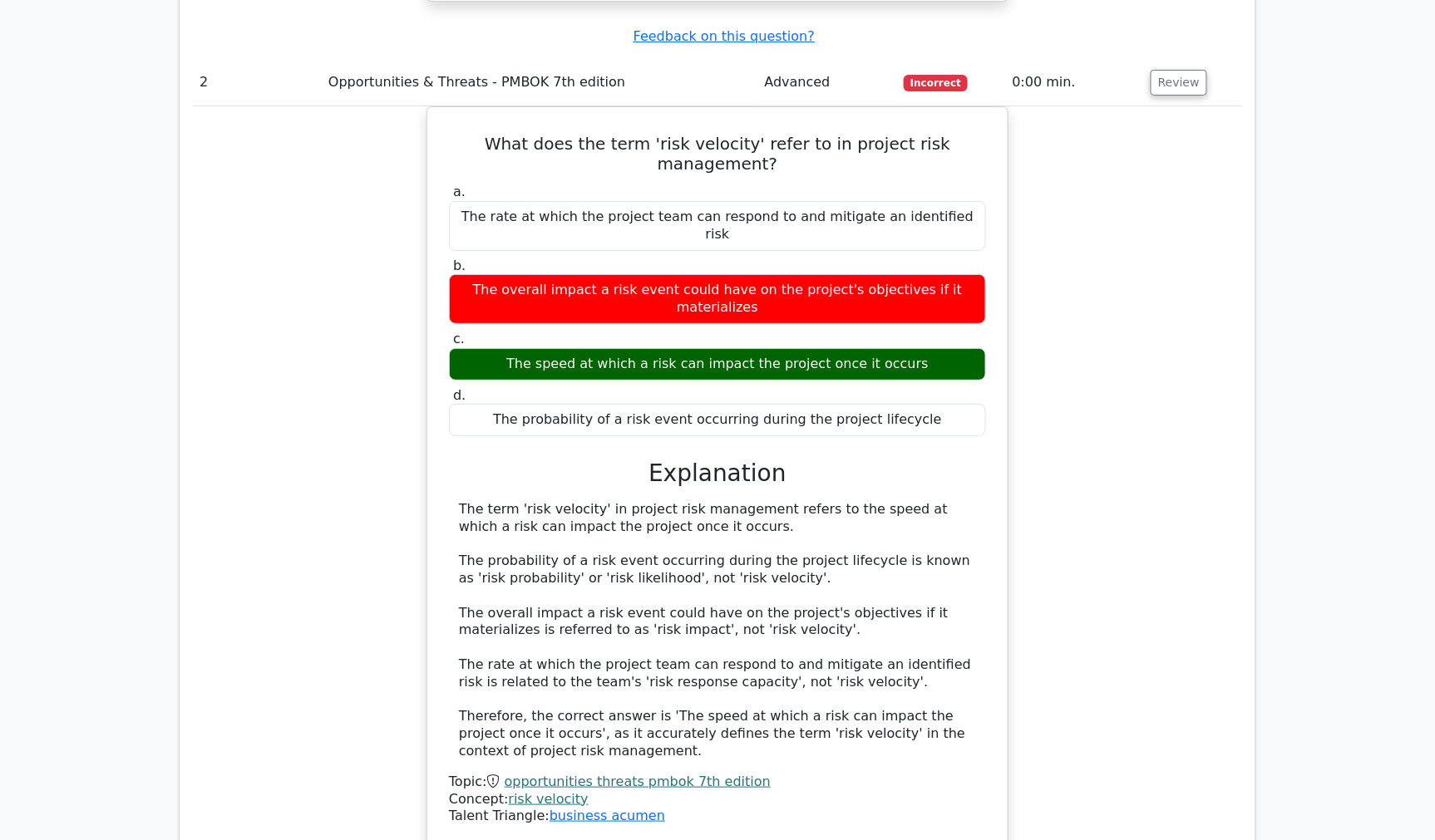
click at [239, 222] on div "What does the term 'risk velocity' refer to in project risk management? a. The …" at bounding box center [718, 486] width 1049 height 760
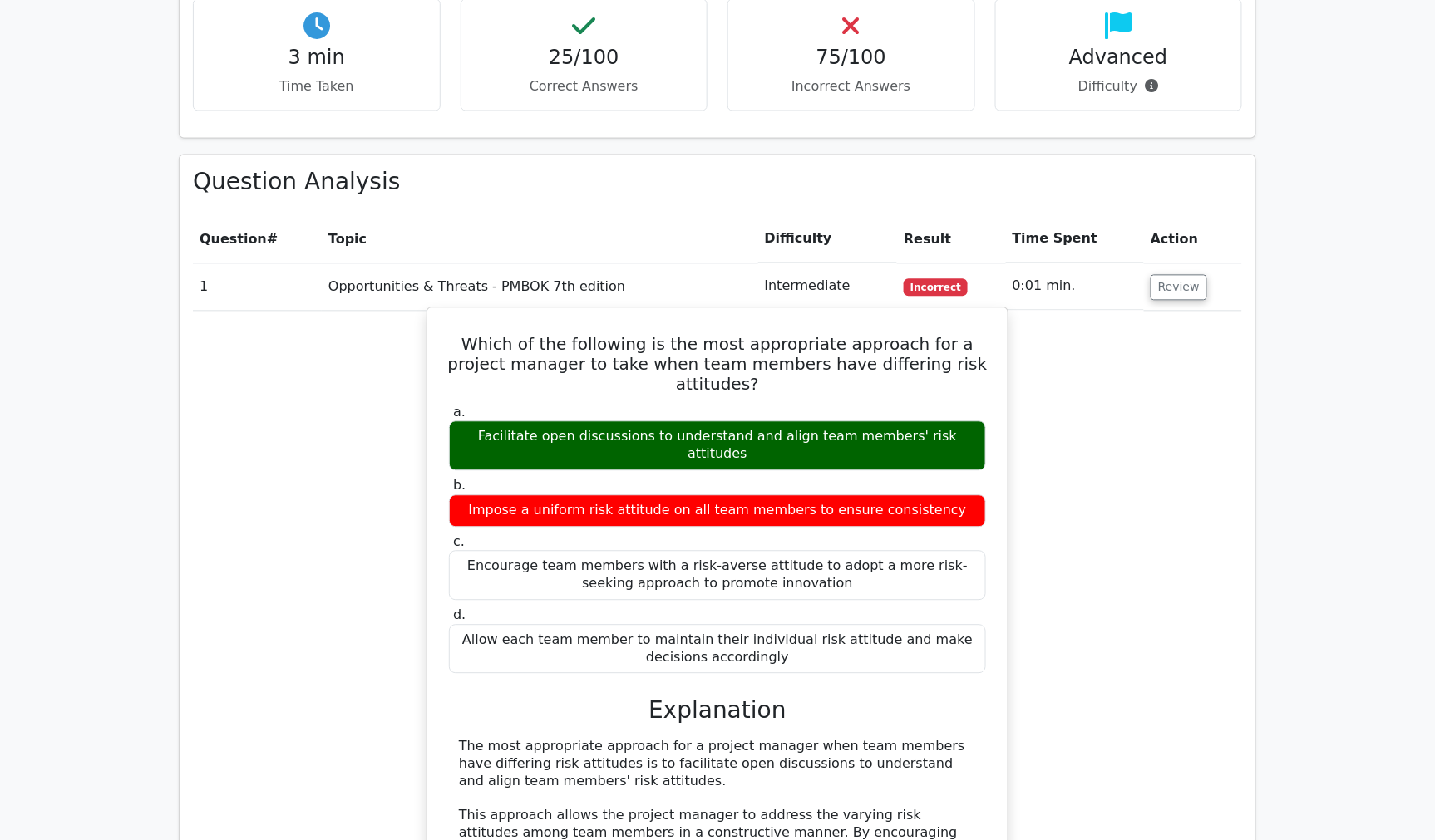
scroll to position [1200, 0]
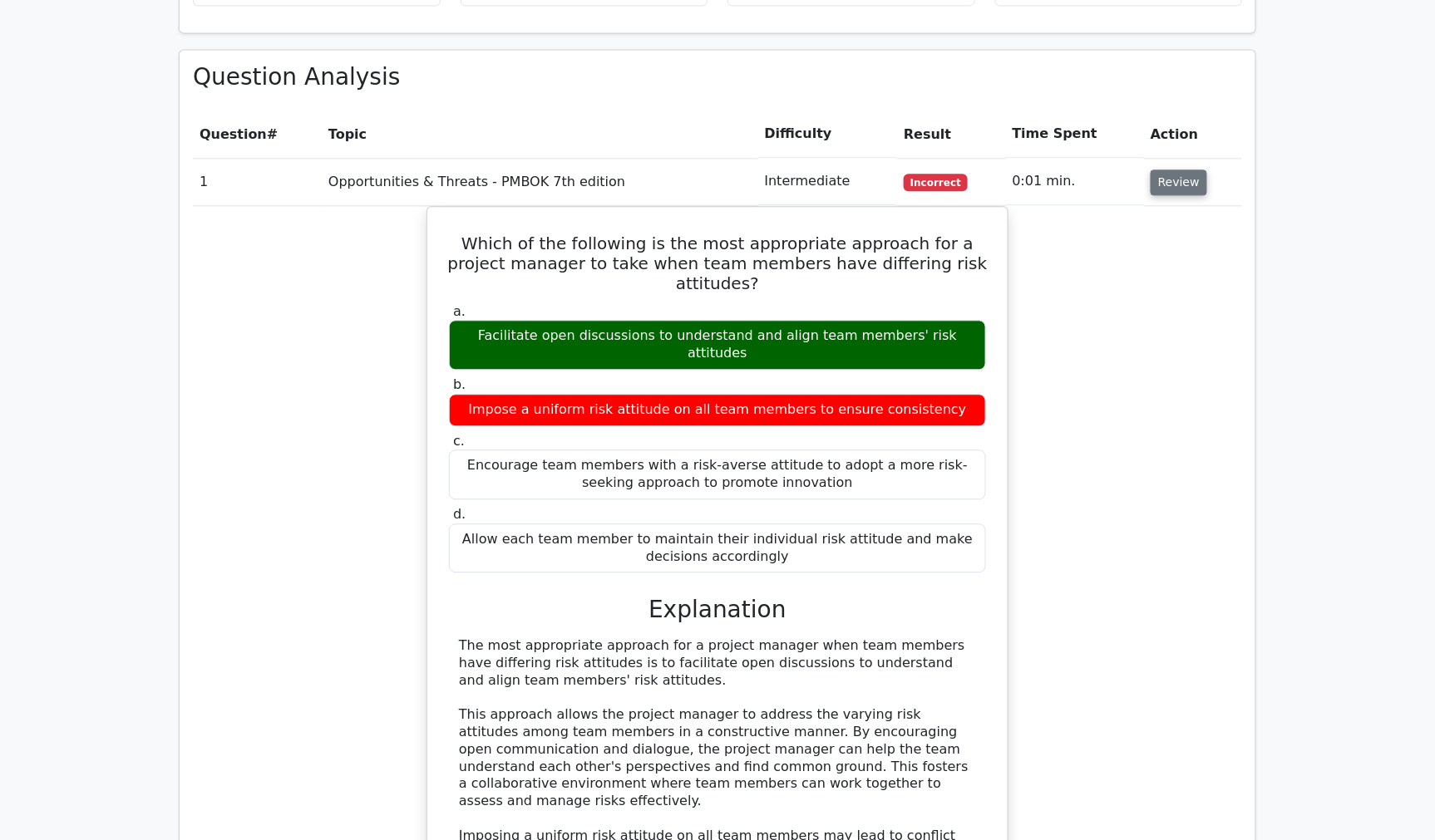
click at [1178, 169] on button "Review" at bounding box center [1179, 182] width 57 height 25
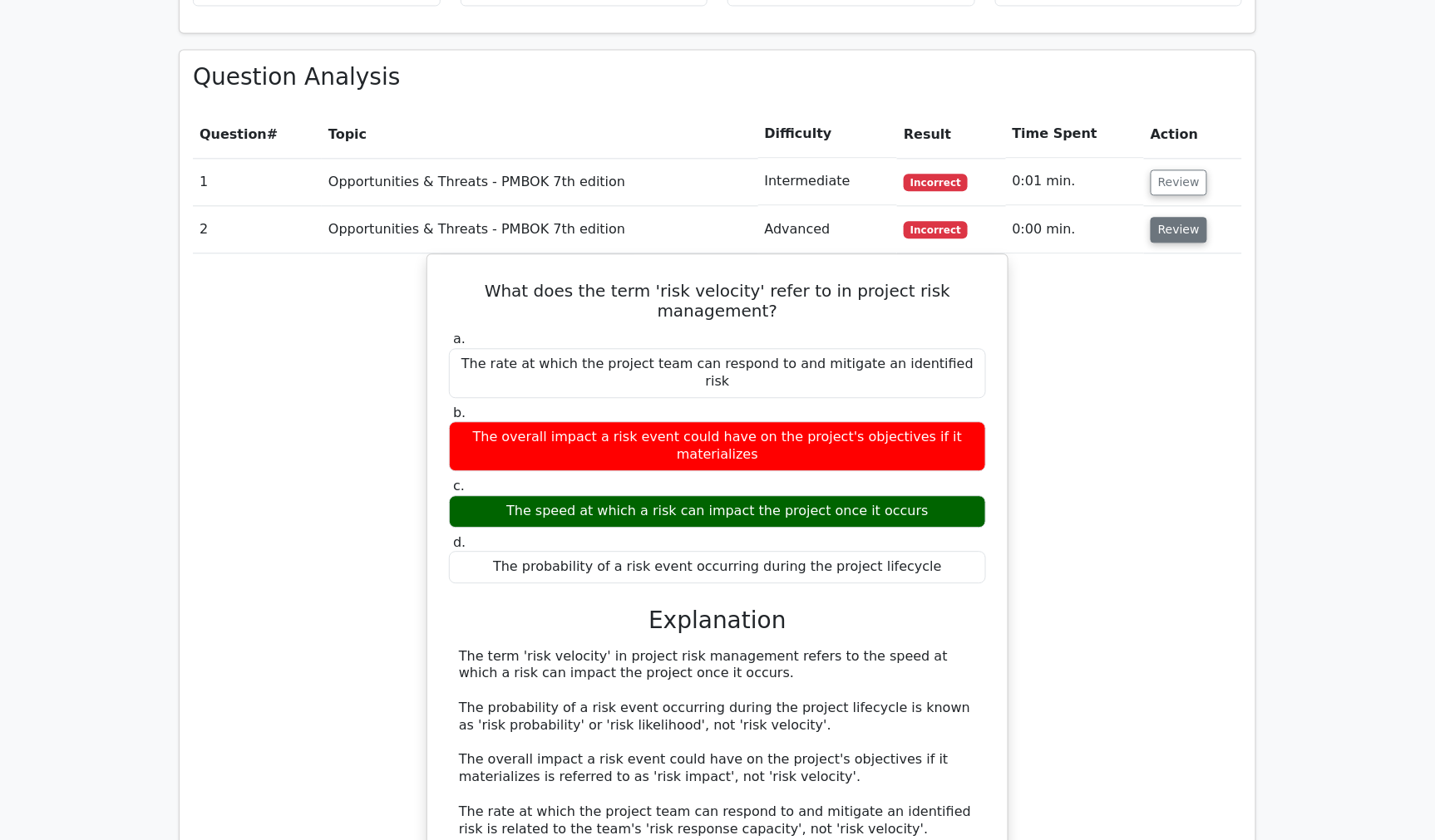
click at [1161, 217] on button "Review" at bounding box center [1179, 229] width 57 height 25
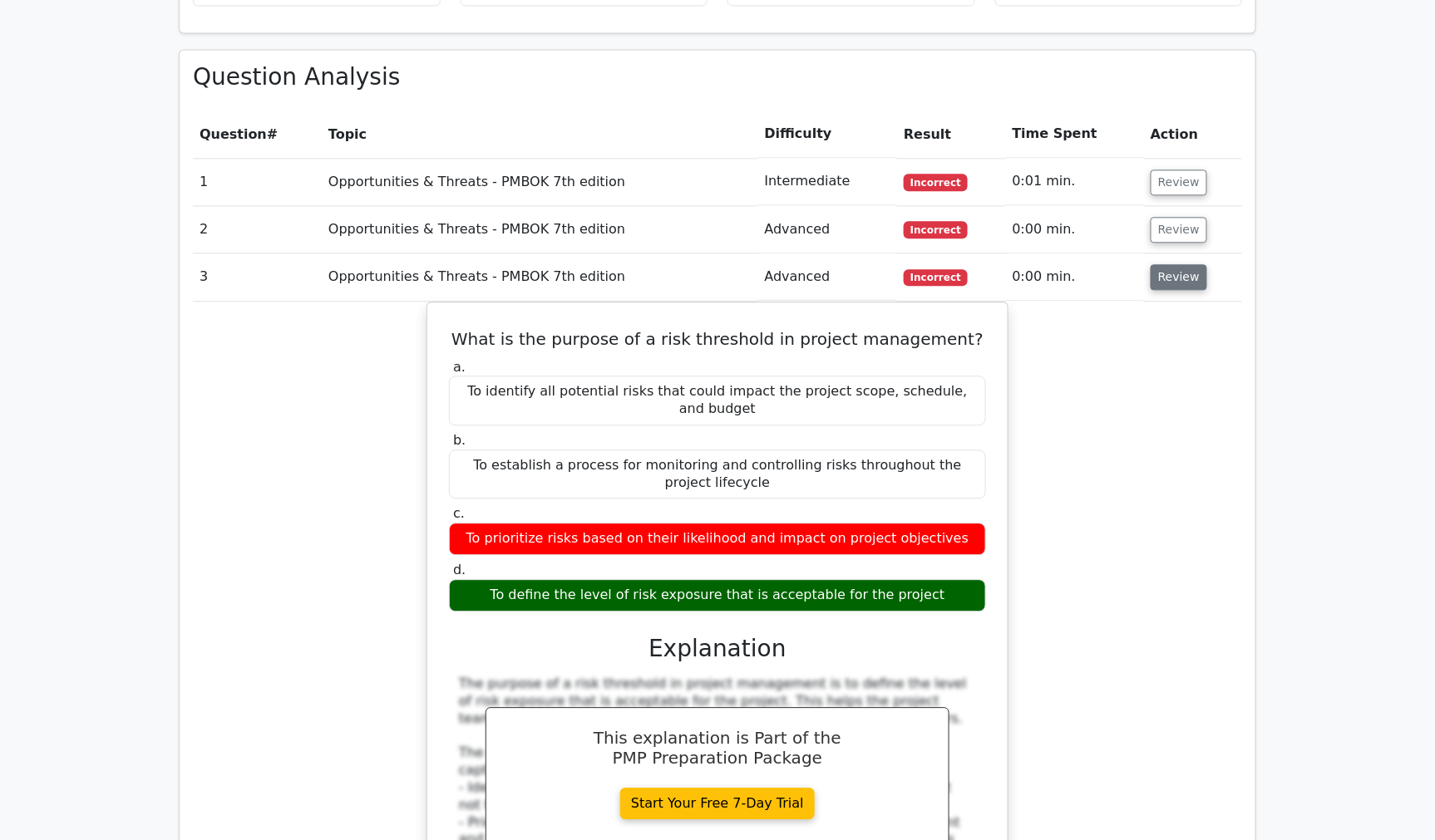
click at [1182, 264] on button "Review" at bounding box center [1179, 277] width 57 height 25
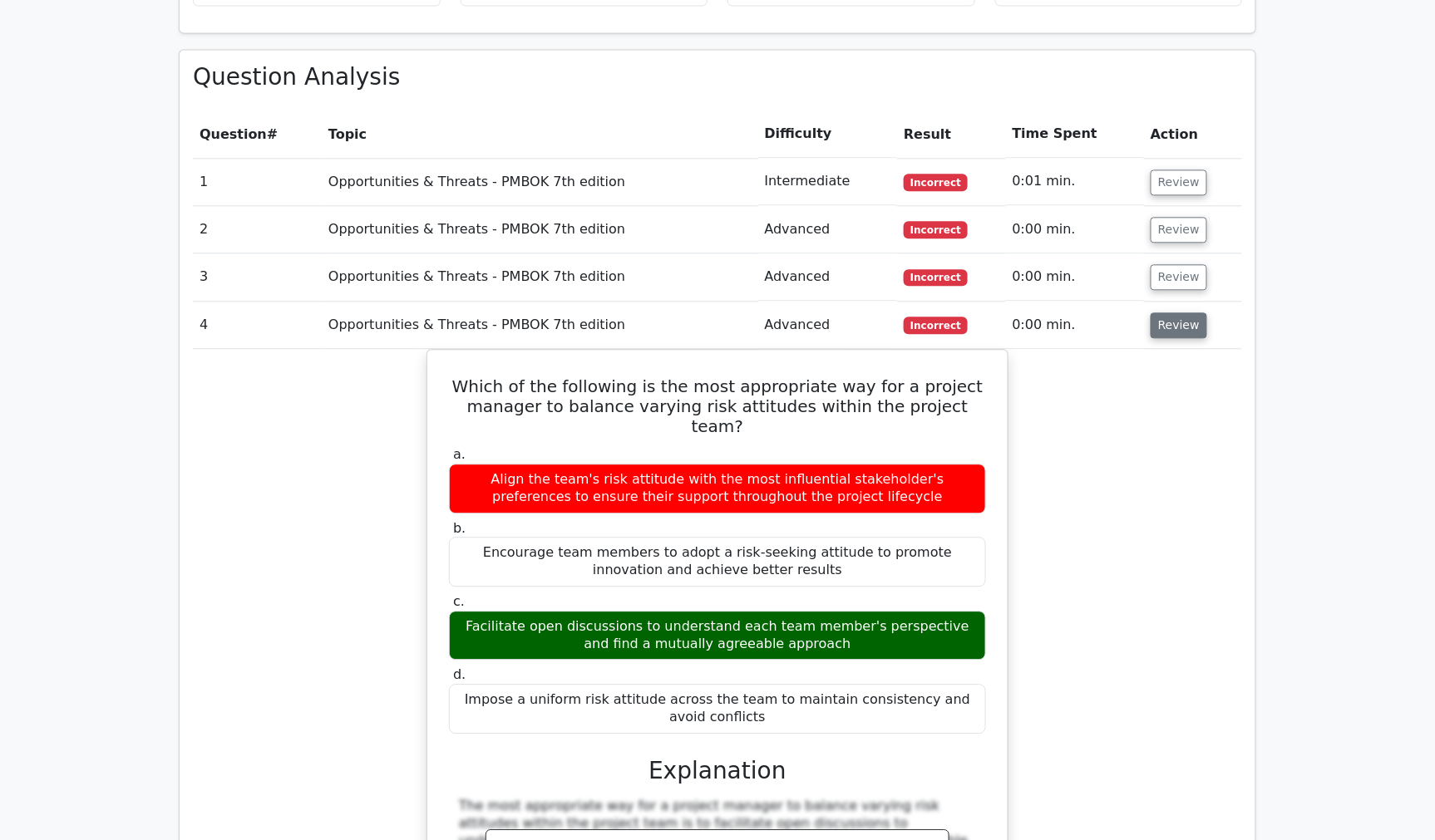
click at [1173, 312] on button "Review" at bounding box center [1179, 325] width 57 height 25
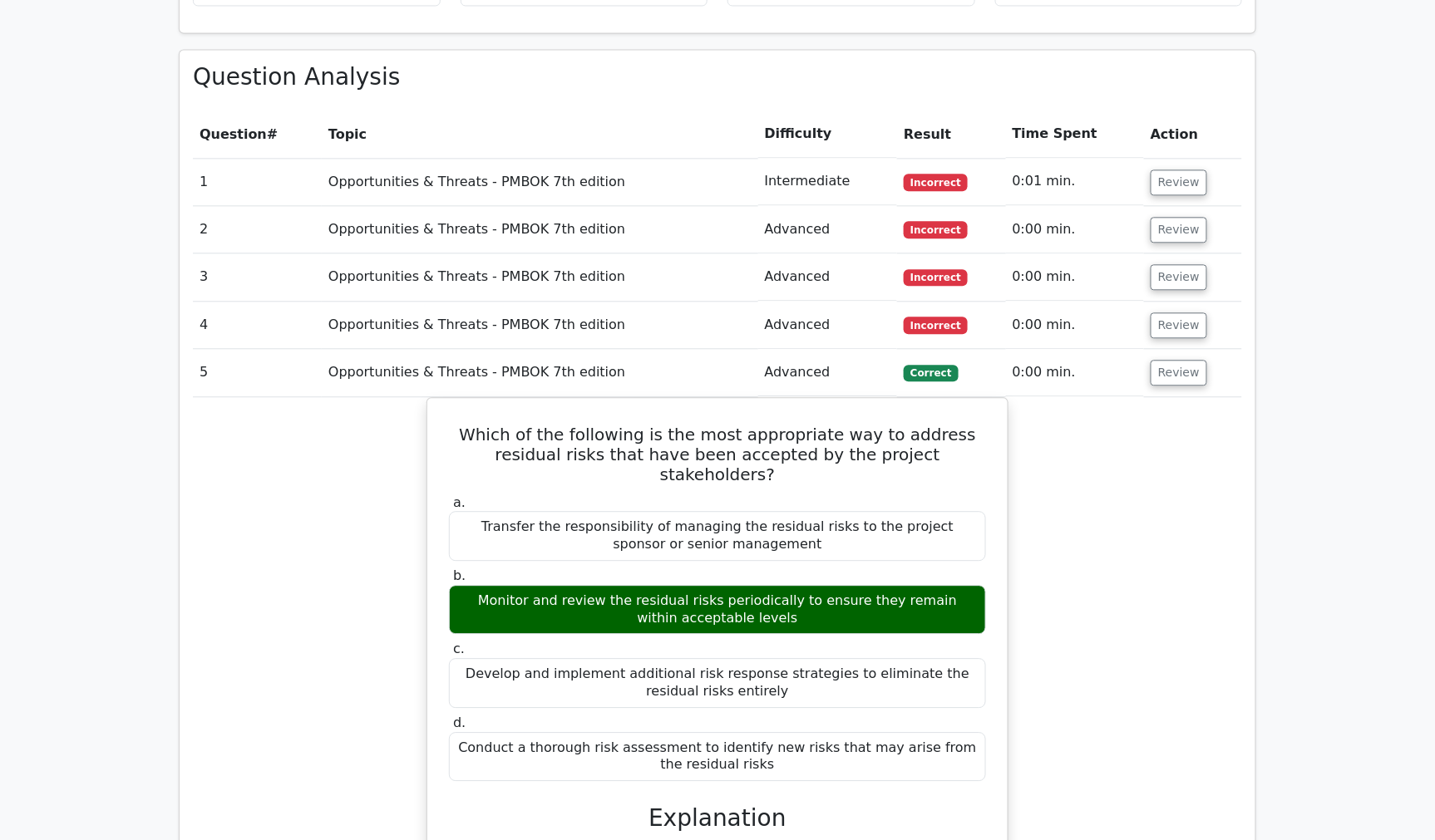
click at [1169, 398] on div "Which of the following is the most appropriate way to address residual risks th…" at bounding box center [718, 796] width 1049 height 797
click at [1175, 360] on button "Review" at bounding box center [1179, 372] width 57 height 25
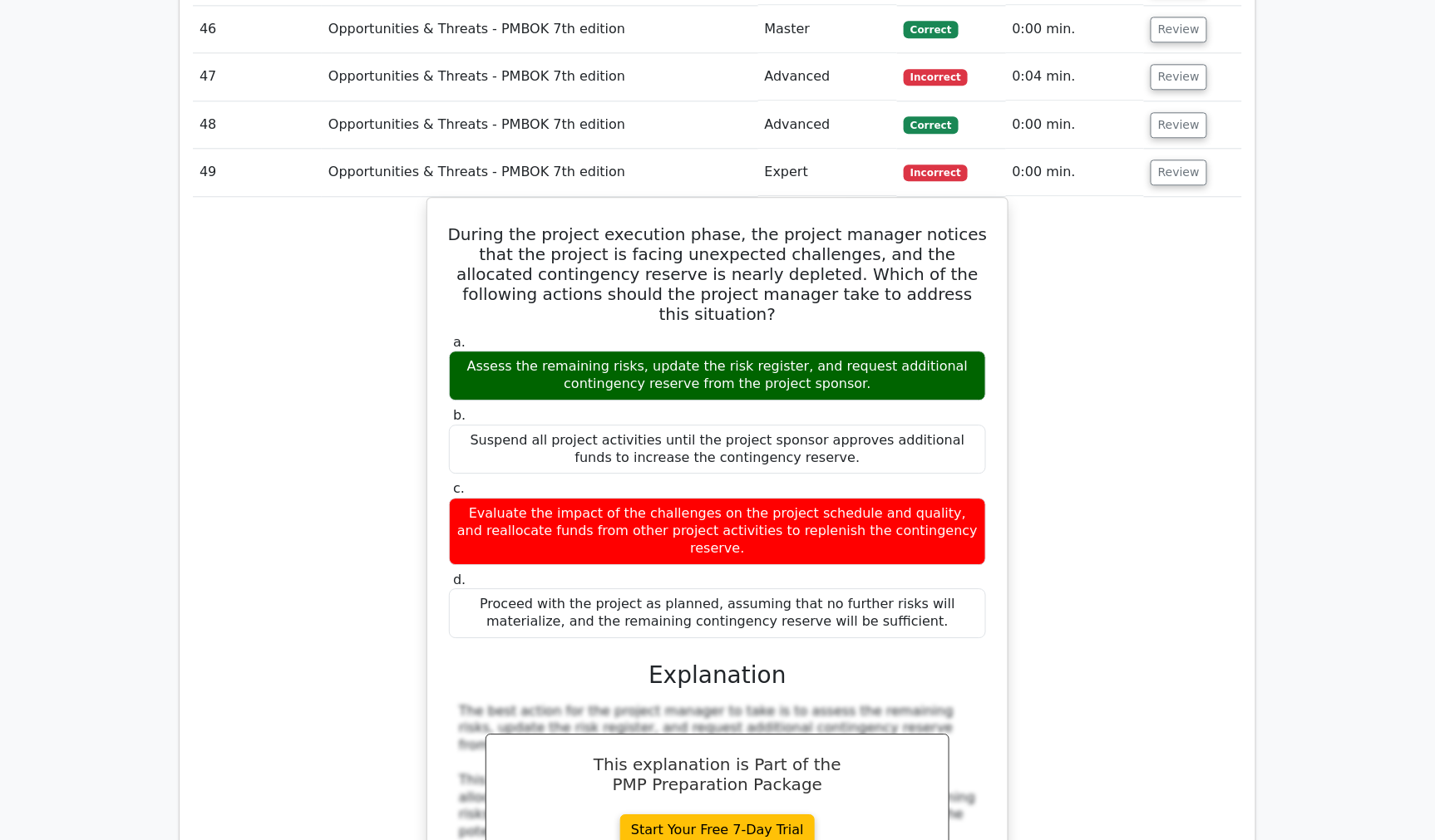
scroll to position [3510, 0]
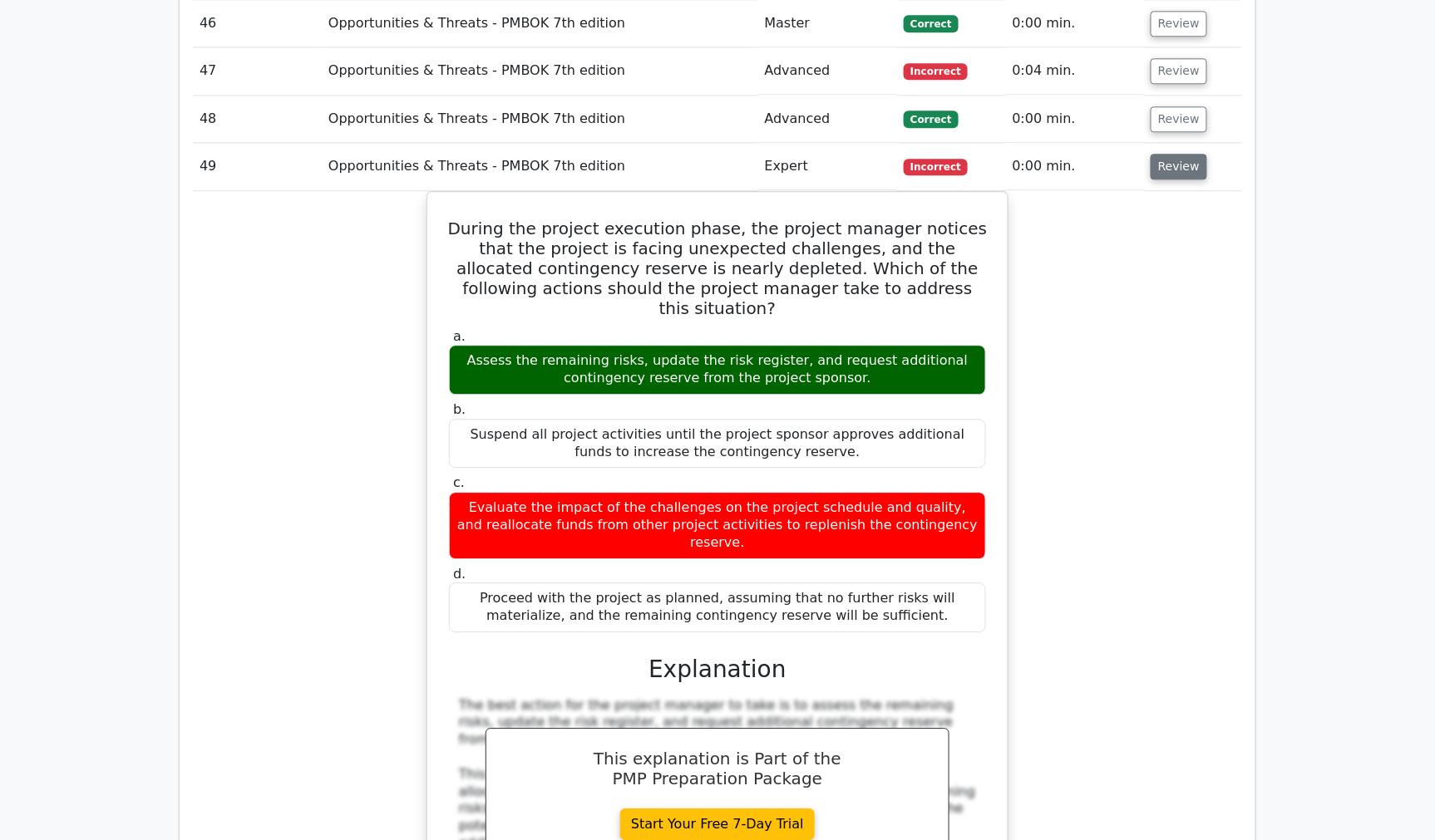
click at [1174, 154] on button "Review" at bounding box center [1179, 167] width 57 height 25
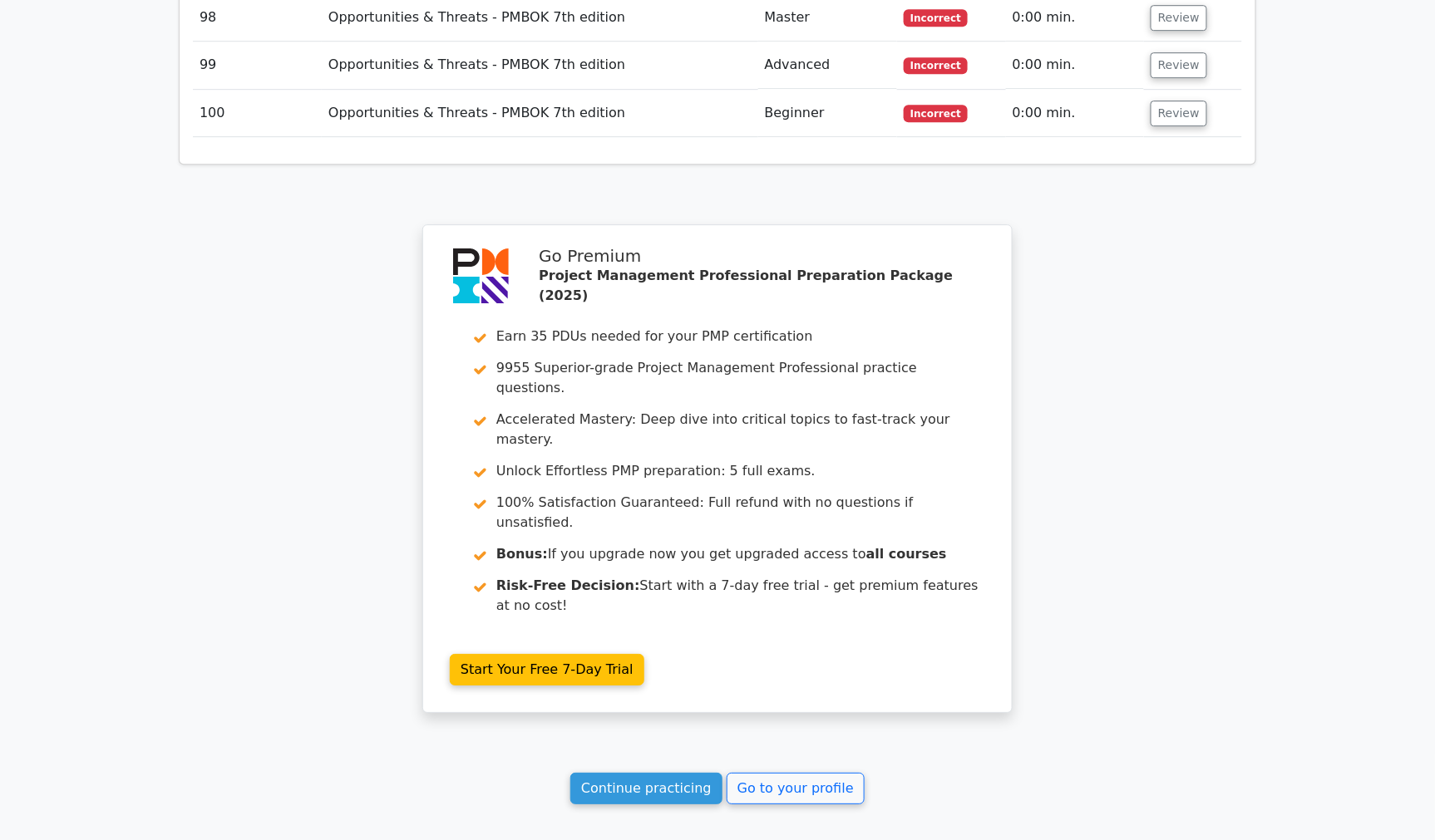
scroll to position [6058, 0]
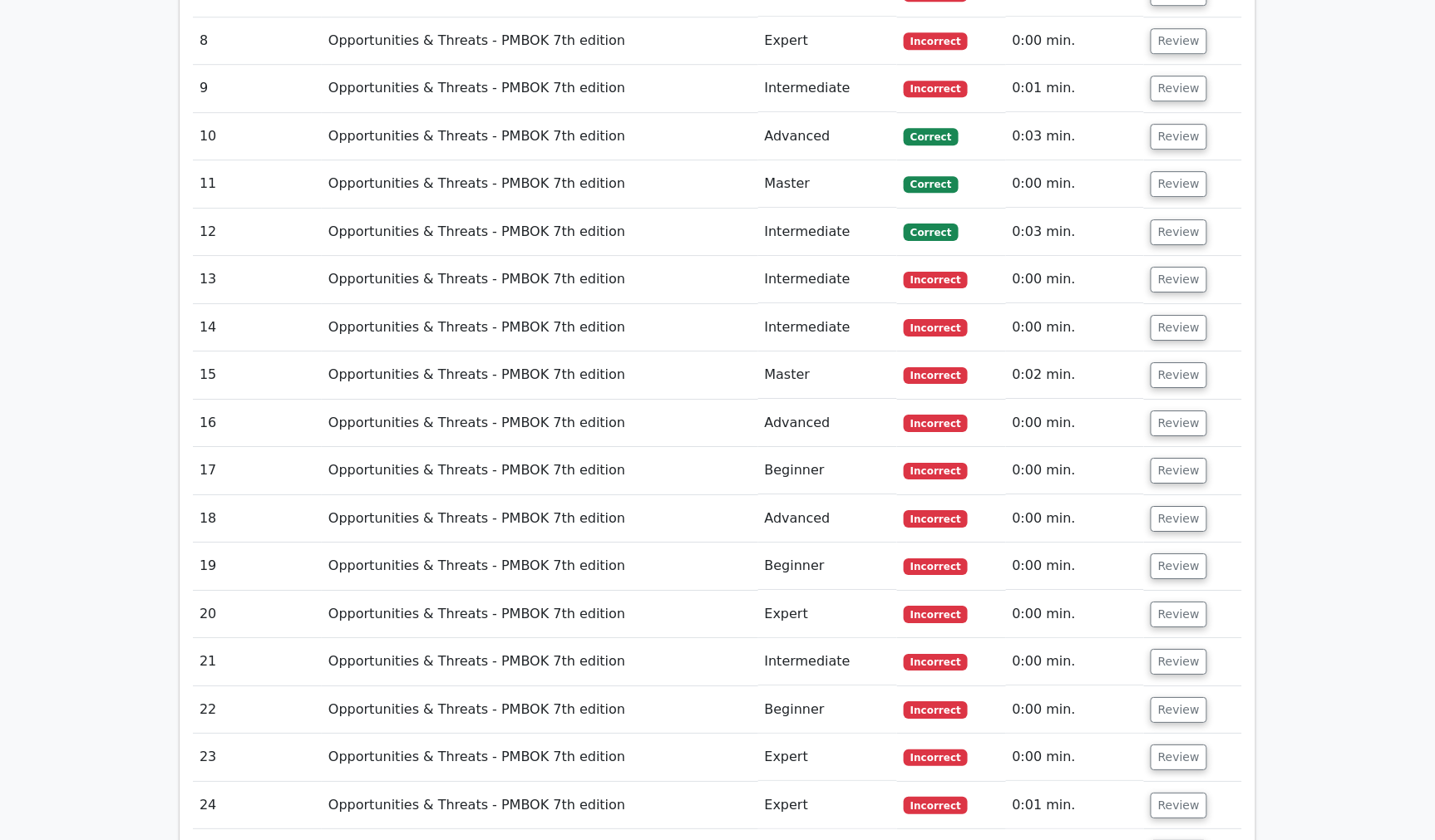
scroll to position [1717, 0]
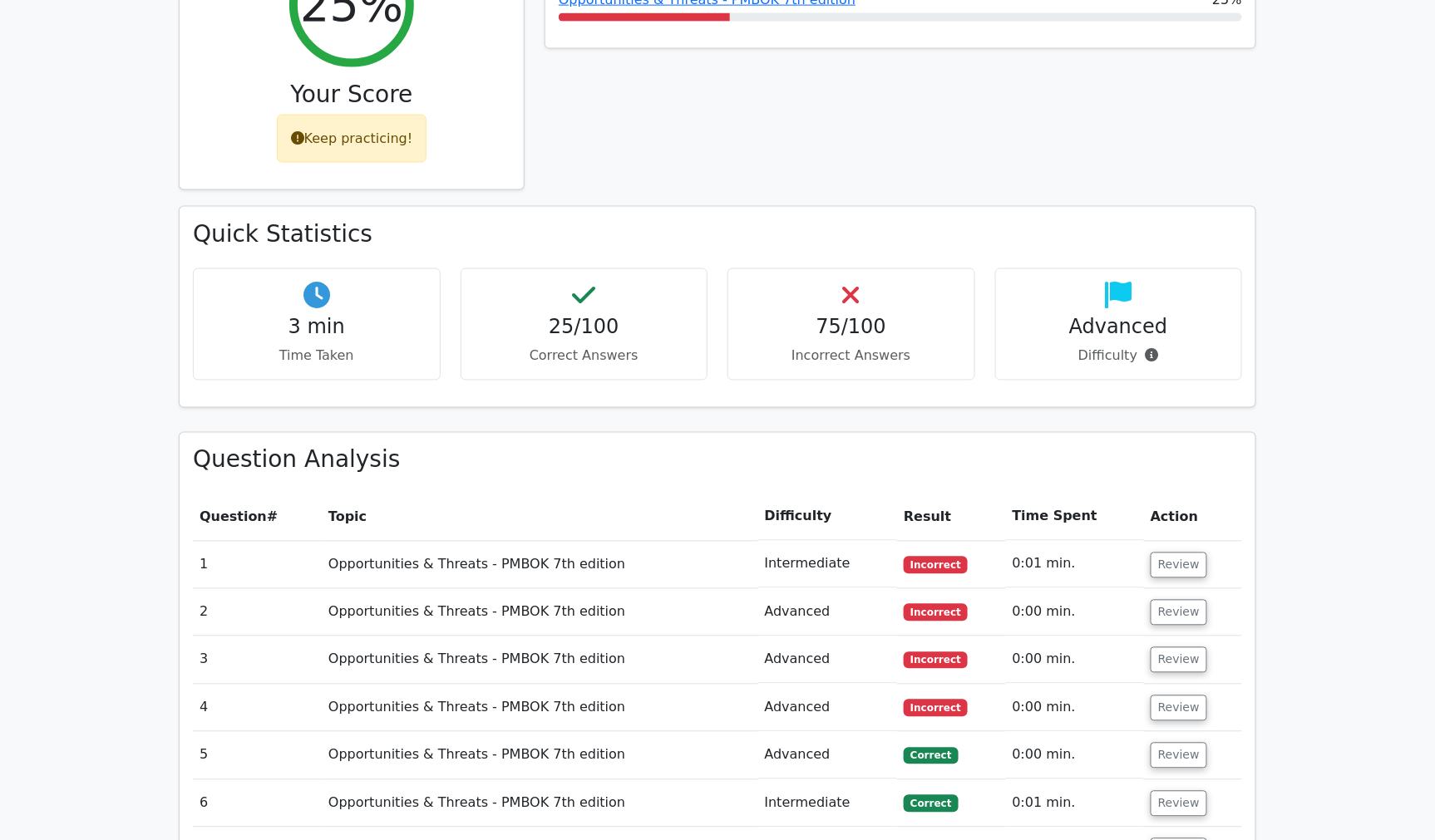
scroll to position [793, 0]
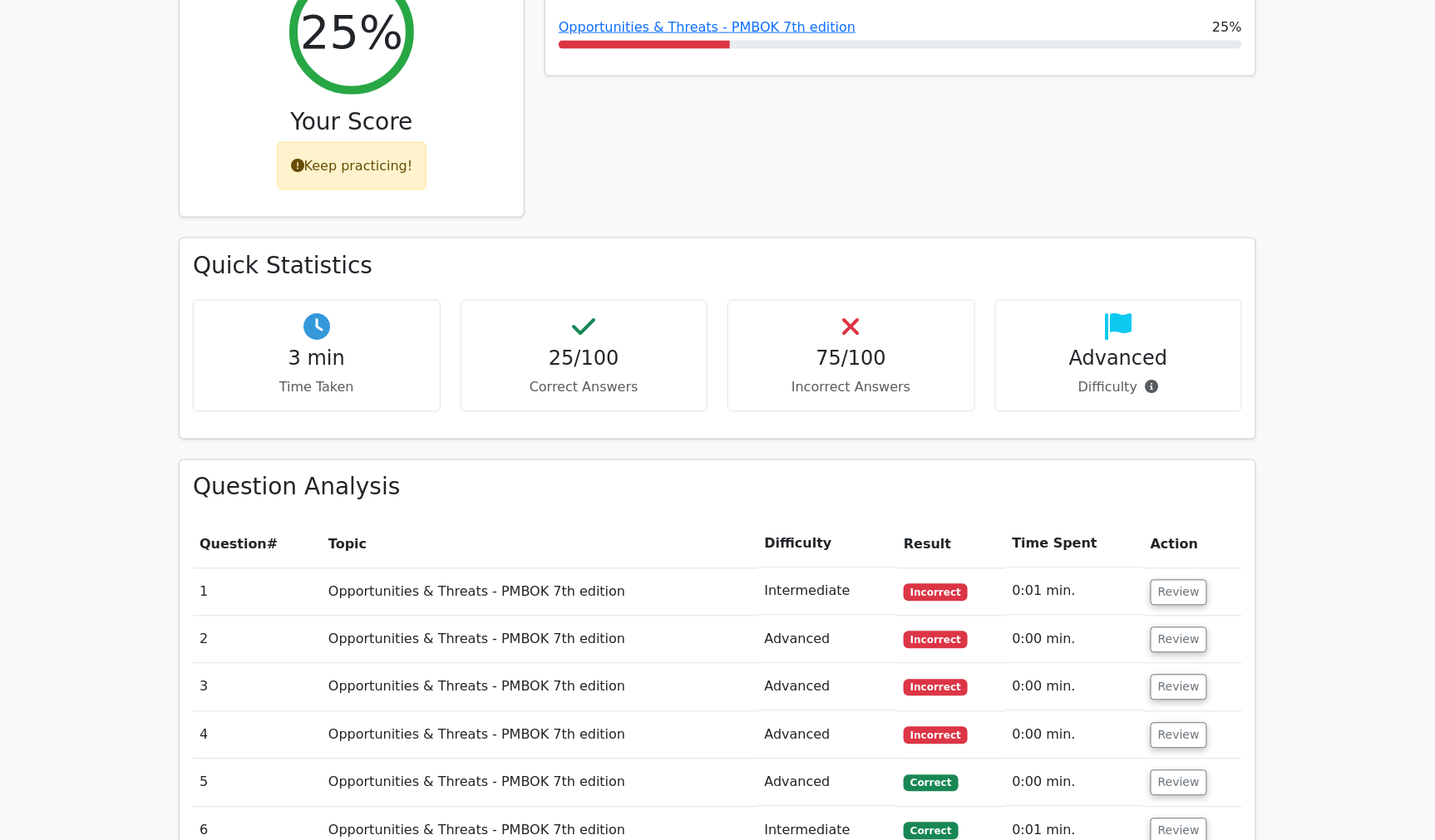
drag, startPoint x: 823, startPoint y: 93, endPoint x: 834, endPoint y: 86, distance: 13.0
click at [824, 93] on div "Performance by Topic Opportunities & Threats - PMBOK 7th edition 25%" at bounding box center [900, 97] width 732 height 283
drag, startPoint x: 830, startPoint y: 70, endPoint x: 850, endPoint y: 64, distance: 20.9
click at [848, 65] on div "Performance by Topic Opportunities & Threats - PMBOK 7th edition 25%" at bounding box center [900, 97] width 732 height 283
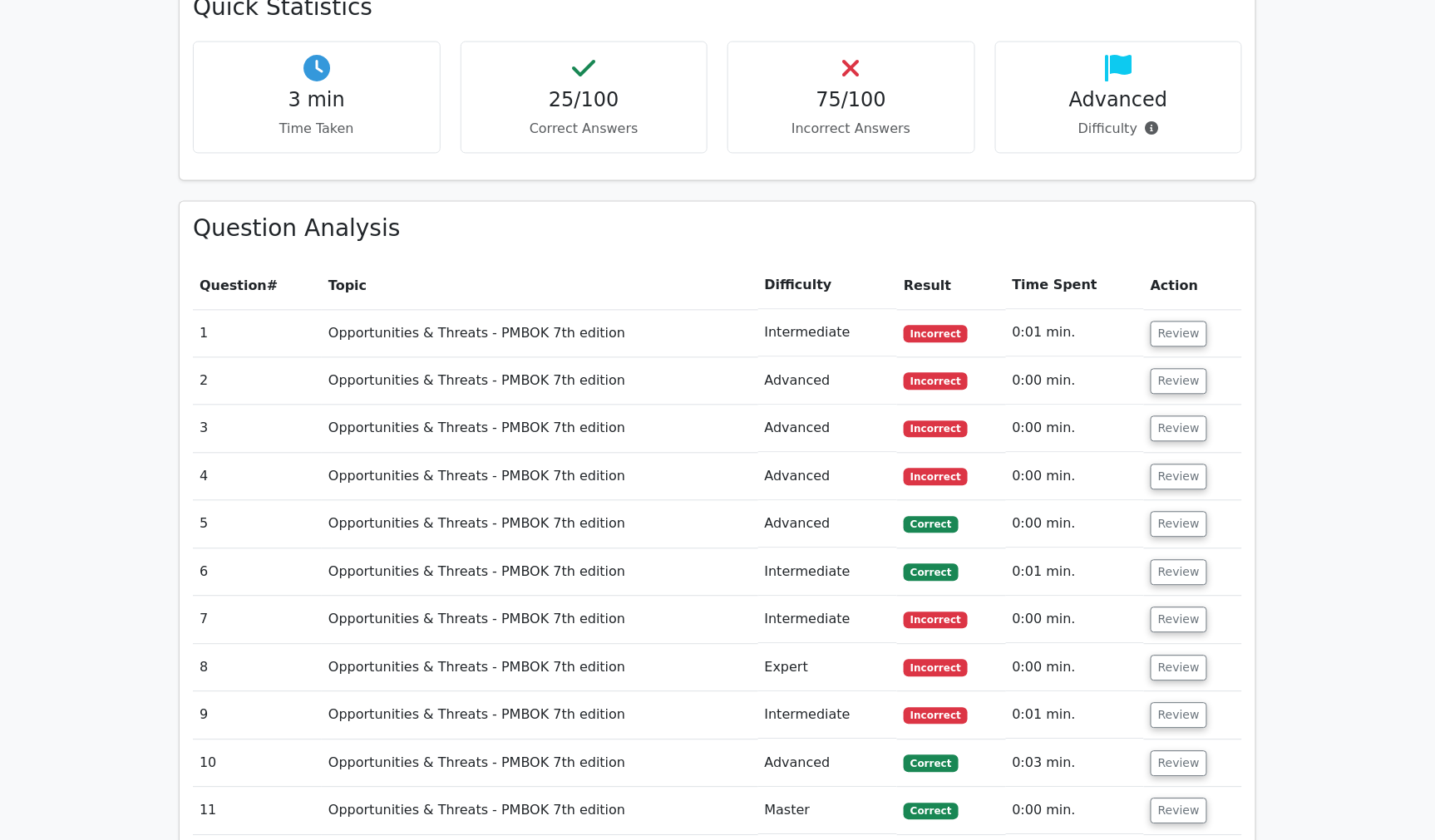
scroll to position [1071, 0]
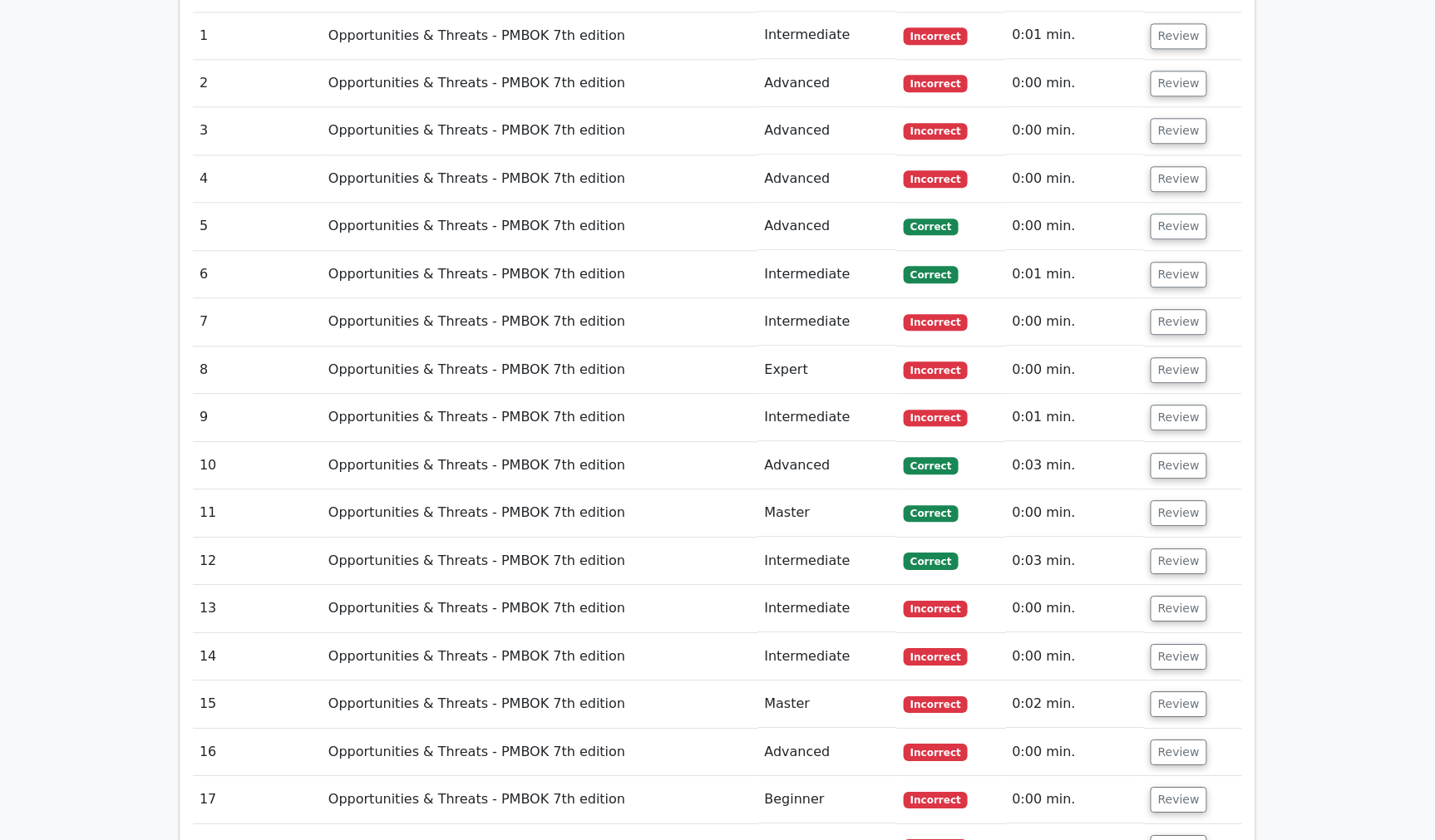
scroll to position [1348, 0]
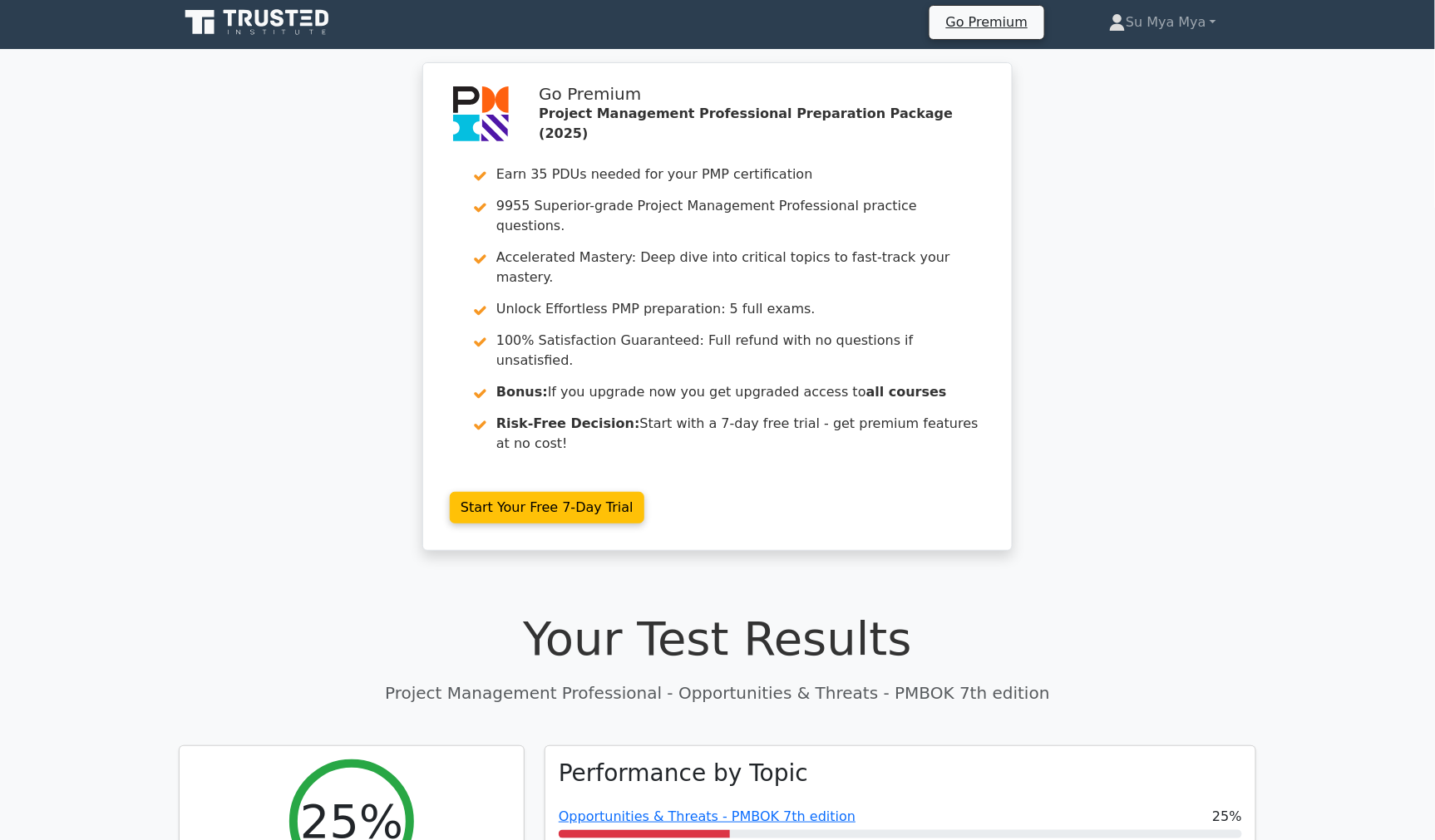
scroll to position [0, 0]
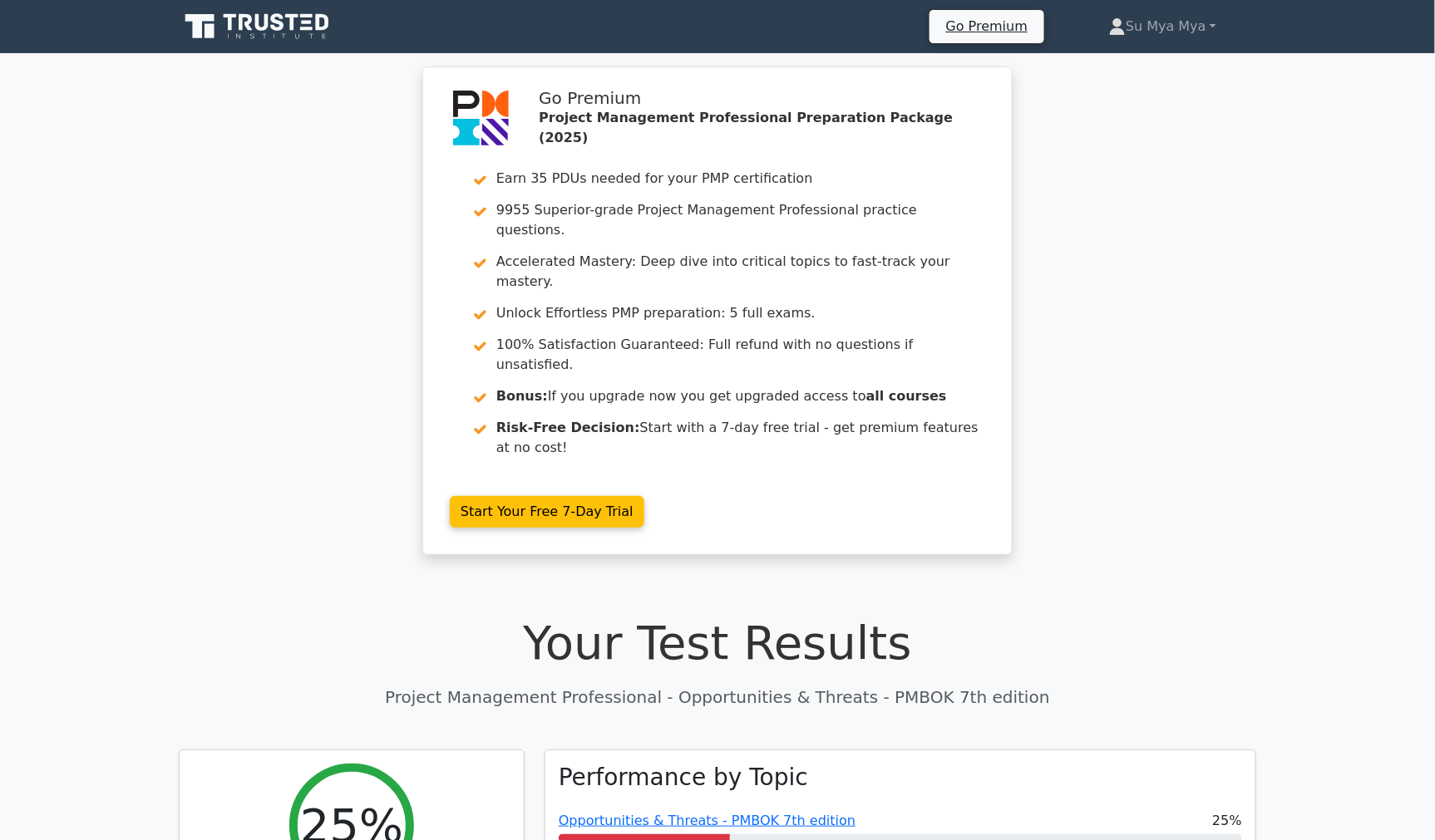
click at [243, 487] on div "Go Premium Project Management Professional Preparation Package (2025) Earn 35 P…" at bounding box center [718, 321] width 1435 height 508
drag, startPoint x: 204, startPoint y: 277, endPoint x: 195, endPoint y: 288, distance: 14.2
click at [197, 285] on div "Go Premium Project Management Professional Preparation Package (2025) Earn 35 P…" at bounding box center [718, 321] width 1435 height 508
drag, startPoint x: 88, startPoint y: 433, endPoint x: 125, endPoint y: 415, distance: 41.1
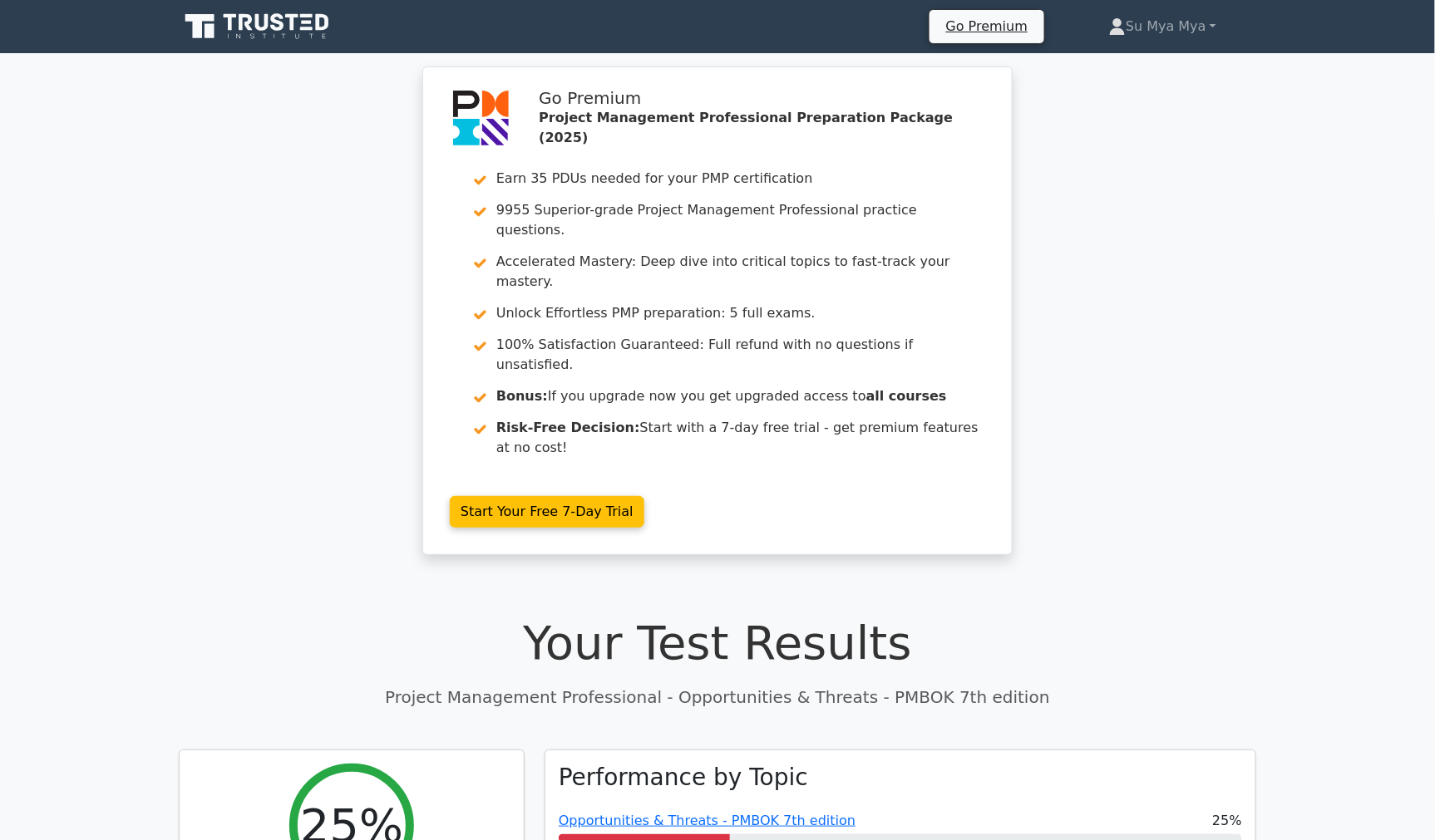
click at [109, 424] on div "Go Premium Project Management Professional Preparation Package (2025) Earn 35 P…" at bounding box center [718, 321] width 1435 height 508
